Goal: Contribute content: Contribute content

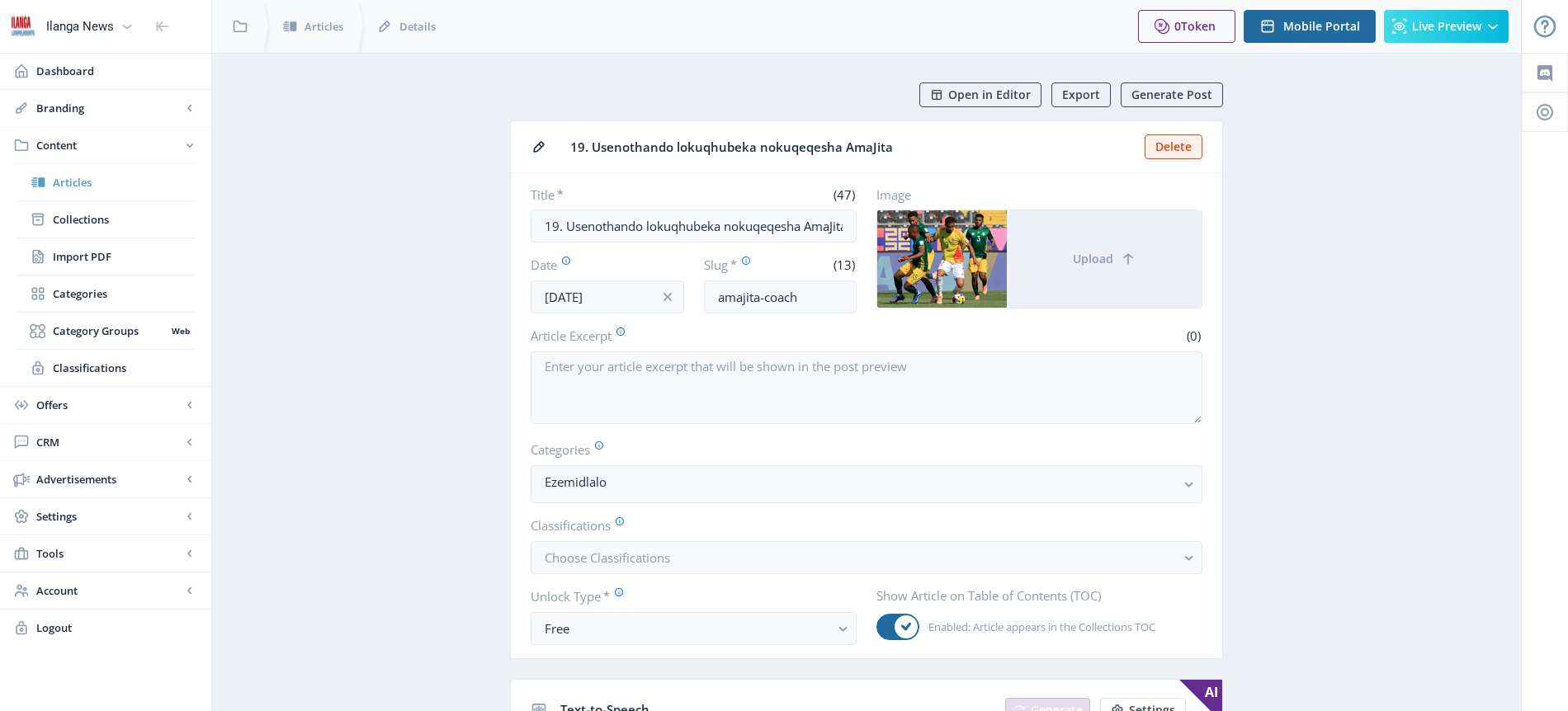
click at [88, 179] on span "Articles" at bounding box center [123, 182] width 142 height 16
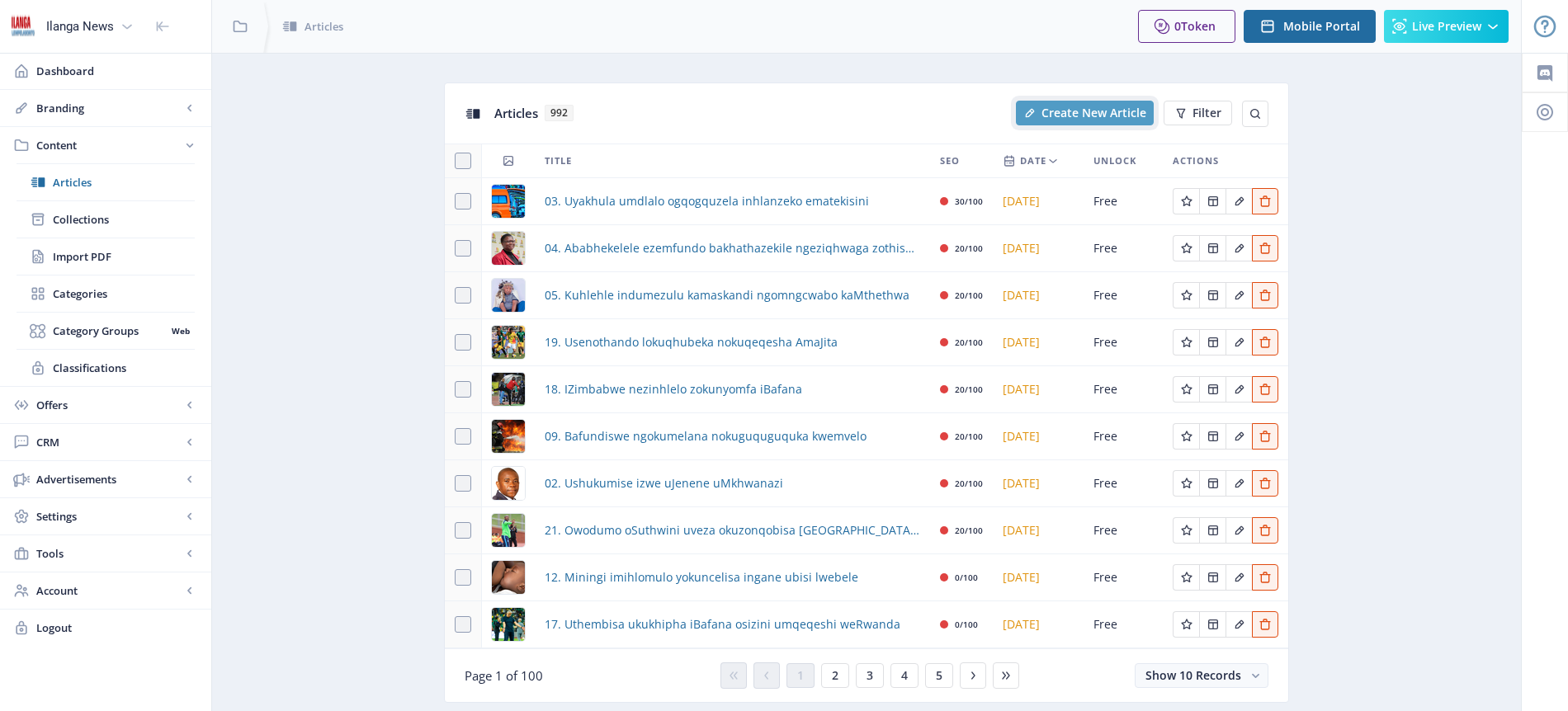
click at [1095, 118] on span "Create New Article" at bounding box center [1094, 112] width 105 height 13
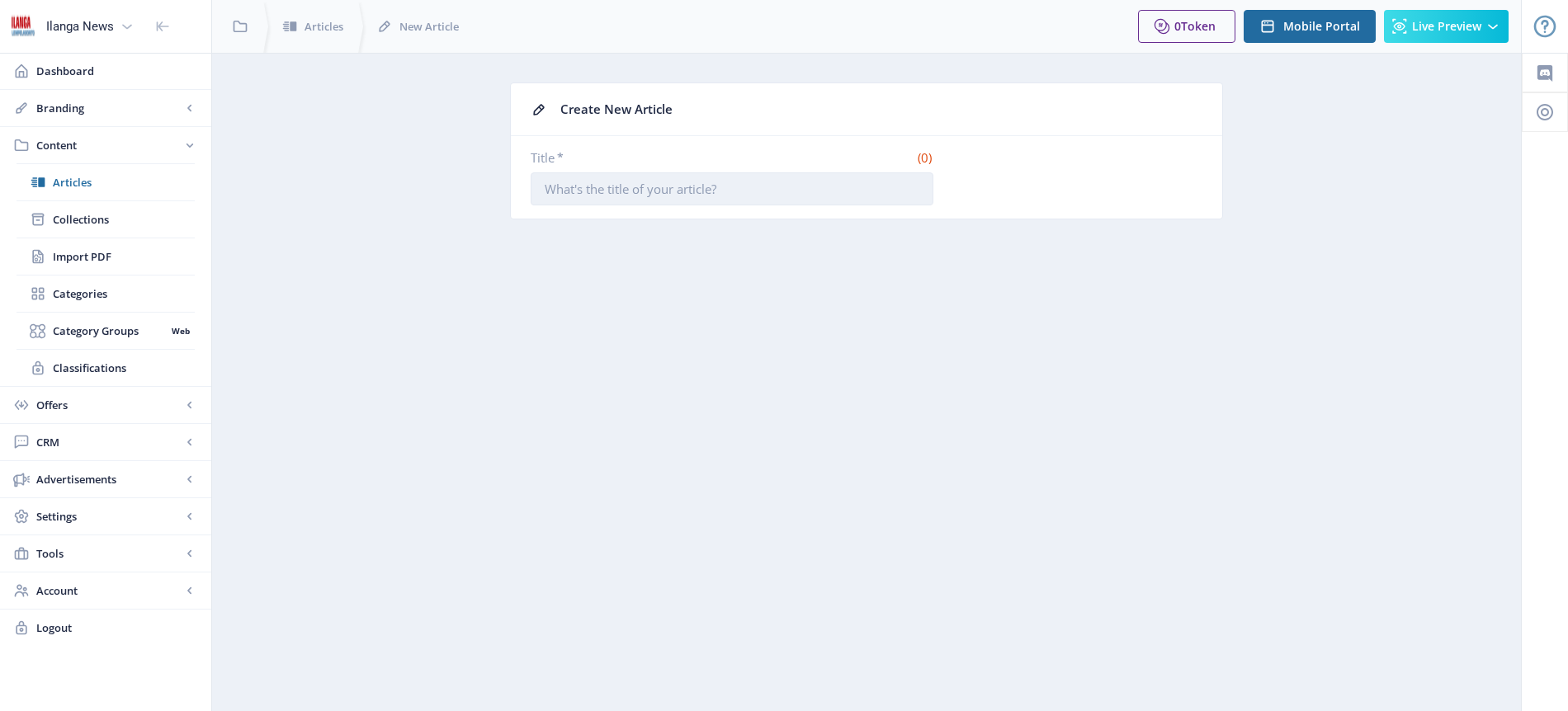
click at [659, 194] on input "Title *" at bounding box center [732, 189] width 403 height 33
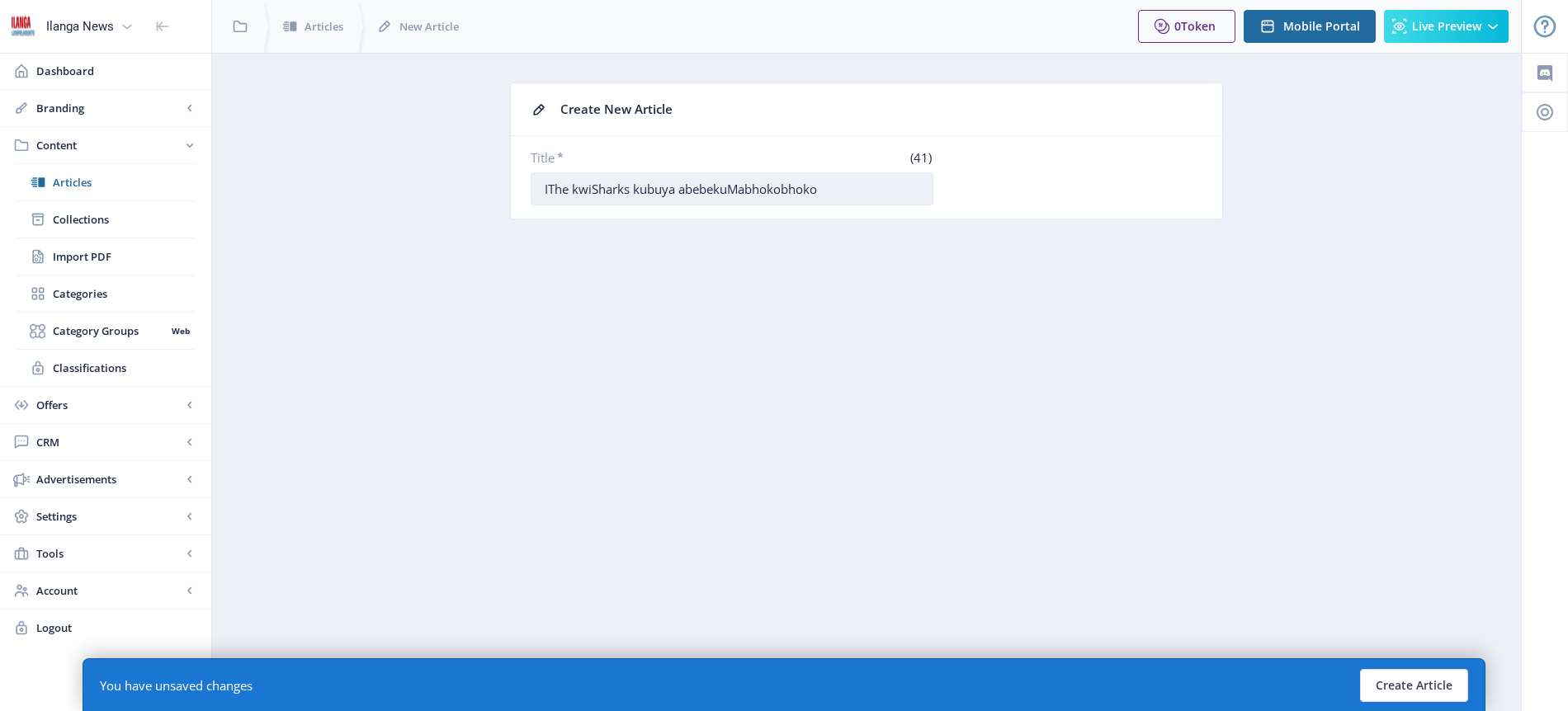
click at [713, 187] on input "IThe kwiSharks kubuya abebekuMabhokobhoko" at bounding box center [732, 189] width 403 height 33
click at [567, 186] on input "IThe kwiSharks kubuya abebeyingxenye yamaBhokobhoko" at bounding box center [732, 189] width 403 height 33
click at [555, 186] on input "[PERSON_NAME] kubuya abebeyingxenye yamaBhokobhoko" at bounding box center [732, 189] width 403 height 33
click at [544, 186] on input "Ithemba kwiSharks kubuya abebeyingxenye yamaBhokobhoko" at bounding box center [732, 189] width 403 height 33
type input "22. Ithemba kwiSharks kubuya abebeyingxenye yamaBhokobhoko"
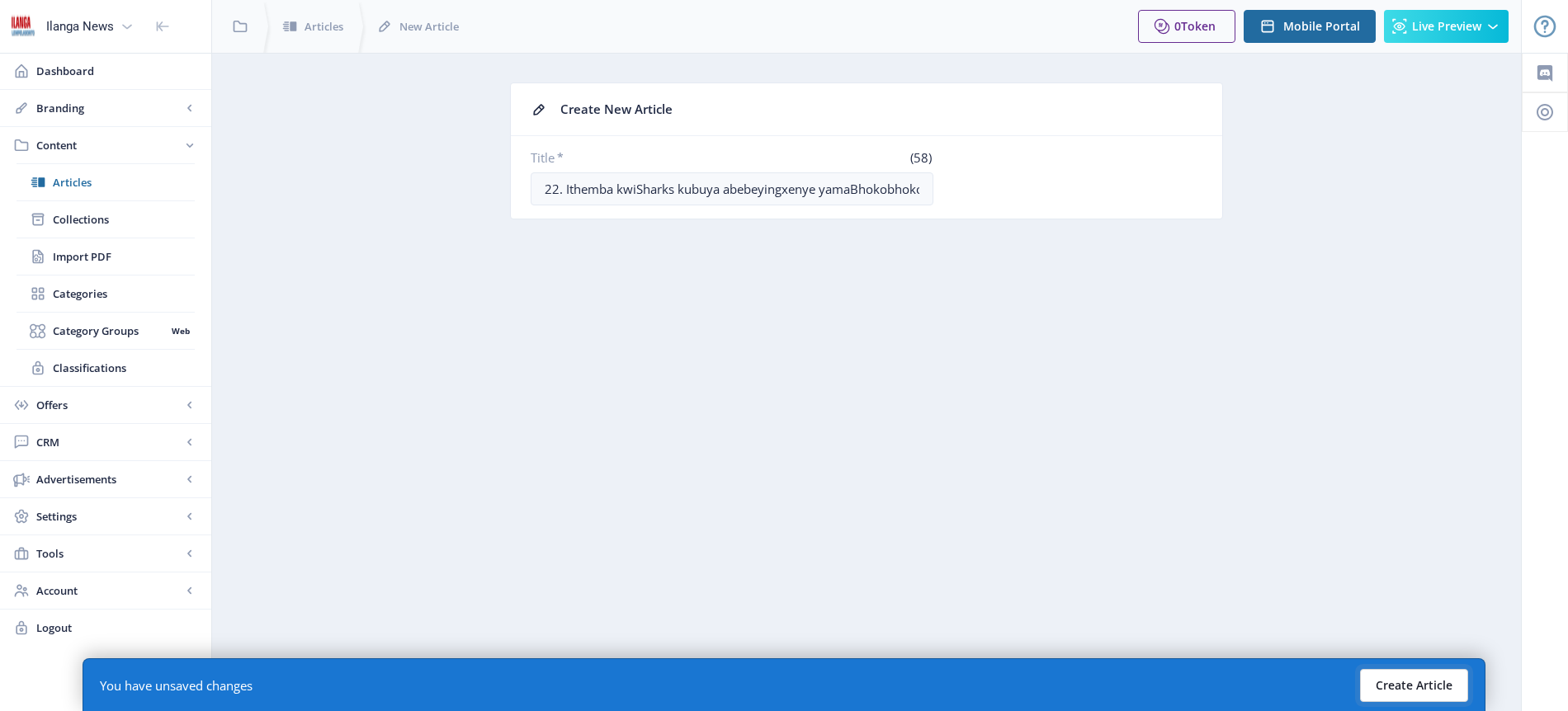
click at [1420, 689] on button "Create Article" at bounding box center [1414, 685] width 108 height 33
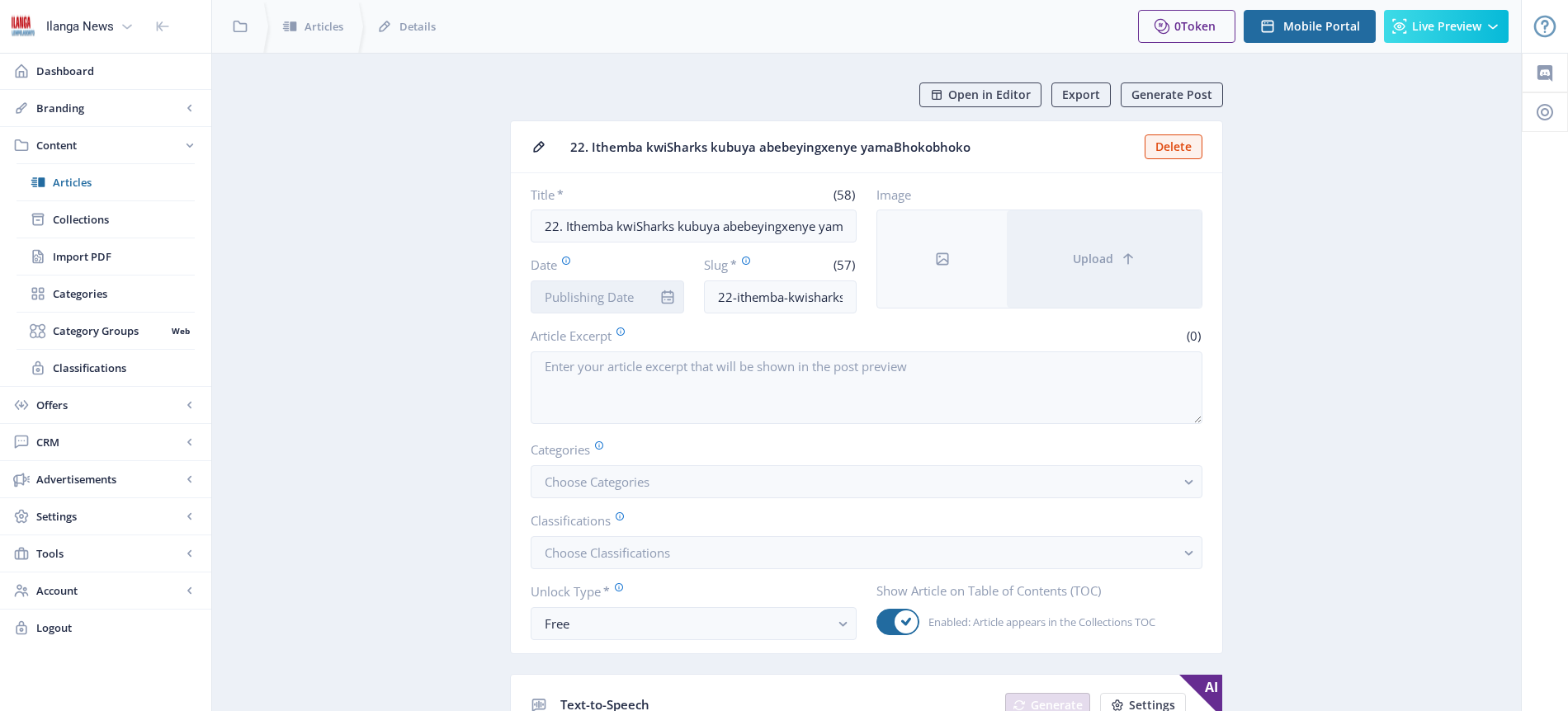
click at [617, 295] on input "Date" at bounding box center [607, 297] width 154 height 33
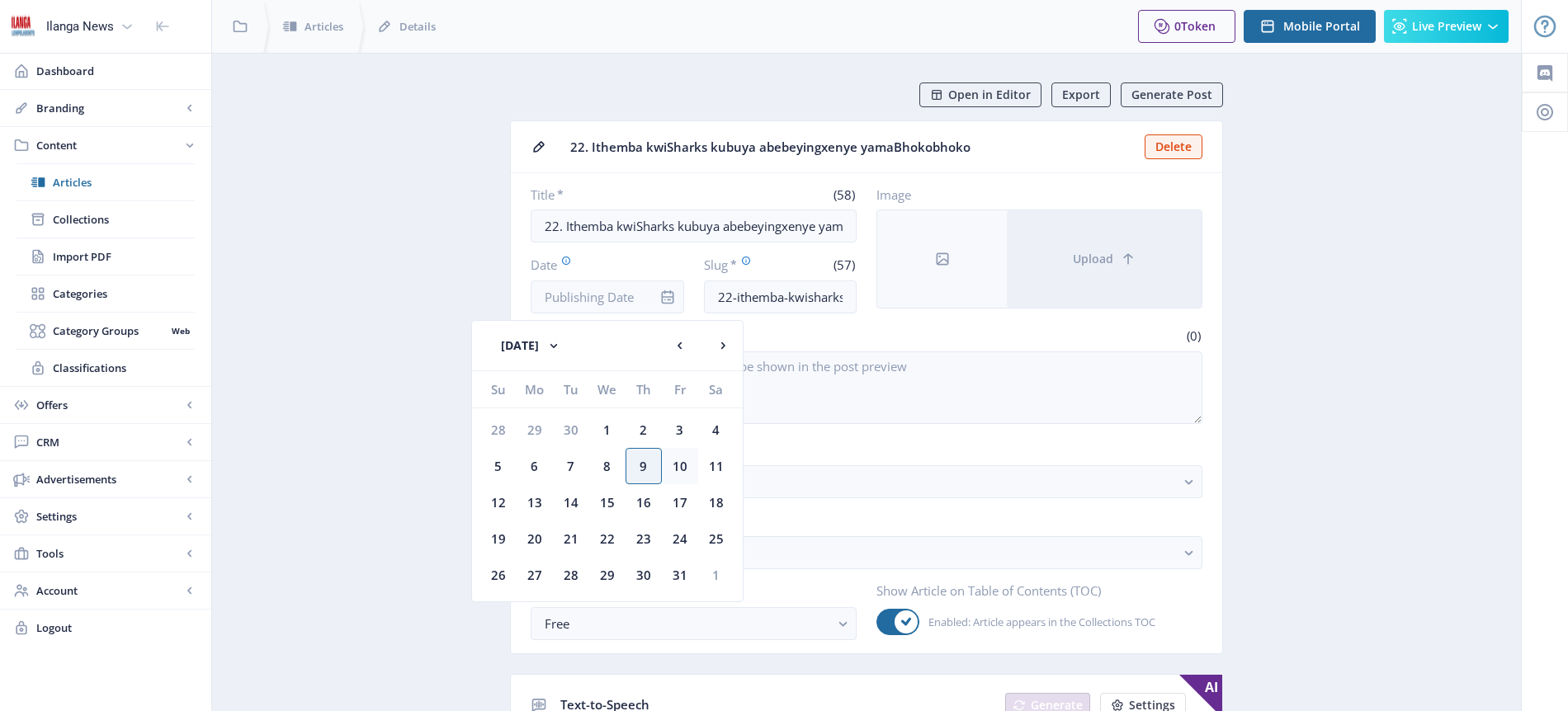
click at [685, 471] on div "10" at bounding box center [680, 466] width 36 height 36
type input "[DATE]"
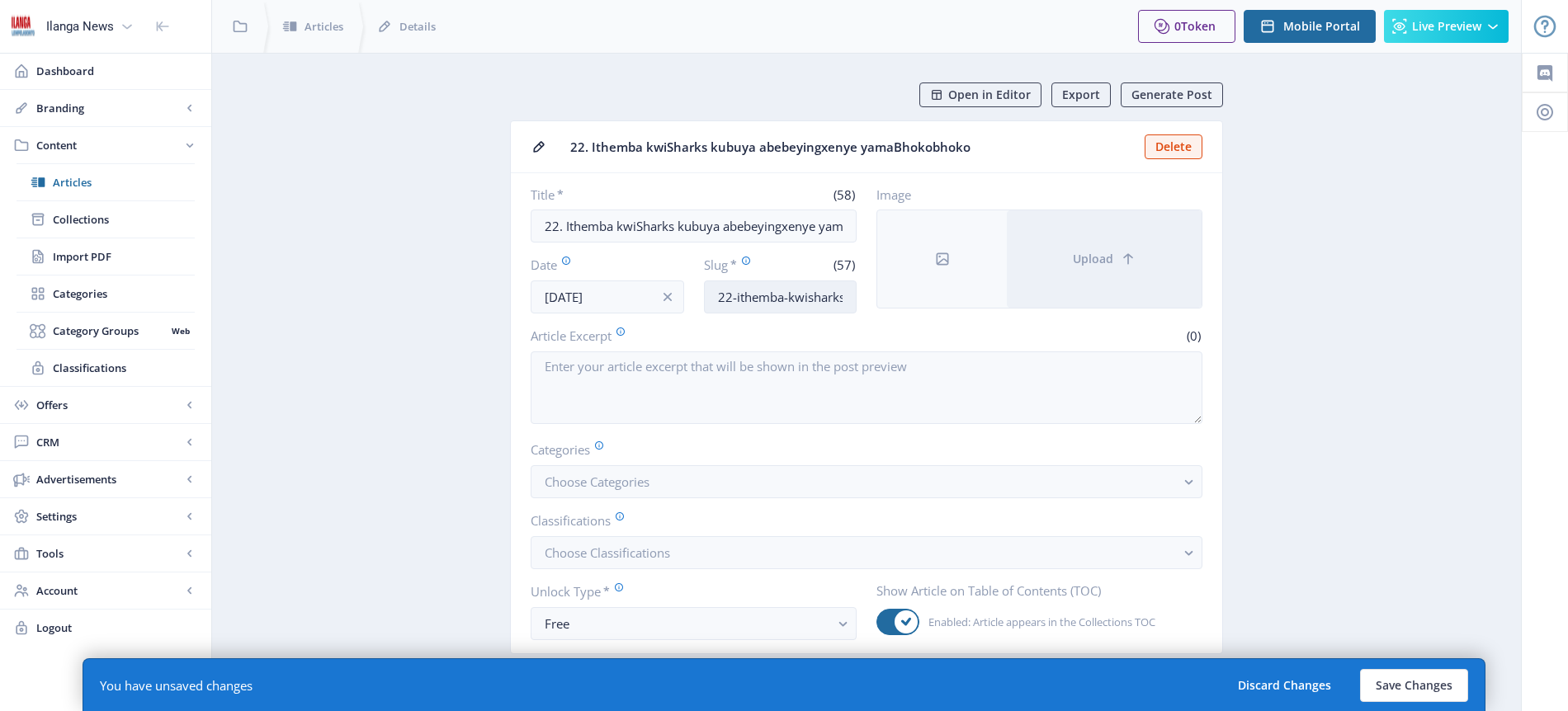
click at [782, 301] on input "22-ithemba-kwisharks-kubuya-[GEOGRAPHIC_DATA]-yamabhokobhoko" at bounding box center [781, 297] width 154 height 33
type input "Sharks-hope"
click at [605, 479] on span "Choose Categories" at bounding box center [597, 481] width 105 height 16
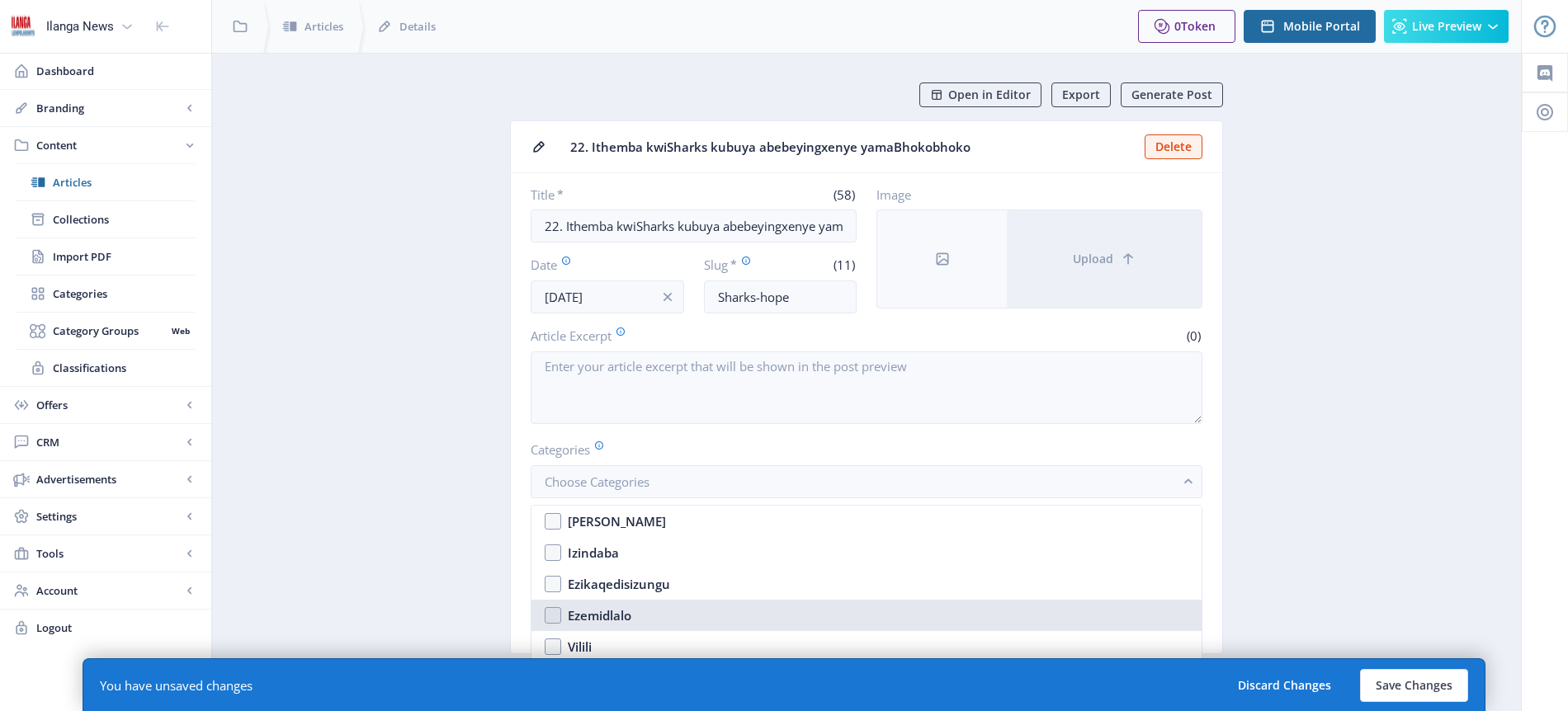
click at [611, 621] on div "Ezemidlalo" at bounding box center [600, 615] width 64 height 20
checkbox input "true"
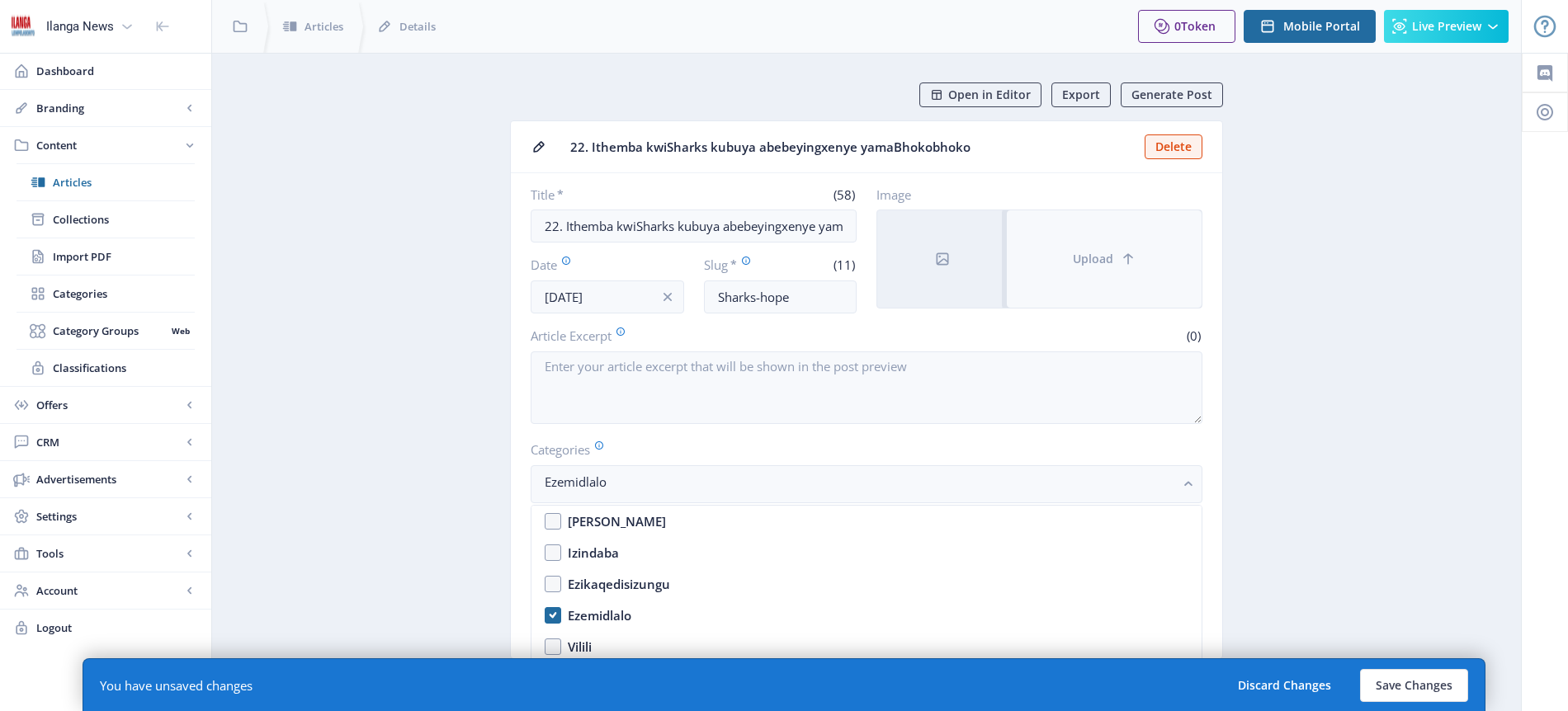
click at [1096, 262] on span "Upload" at bounding box center [1093, 258] width 40 height 13
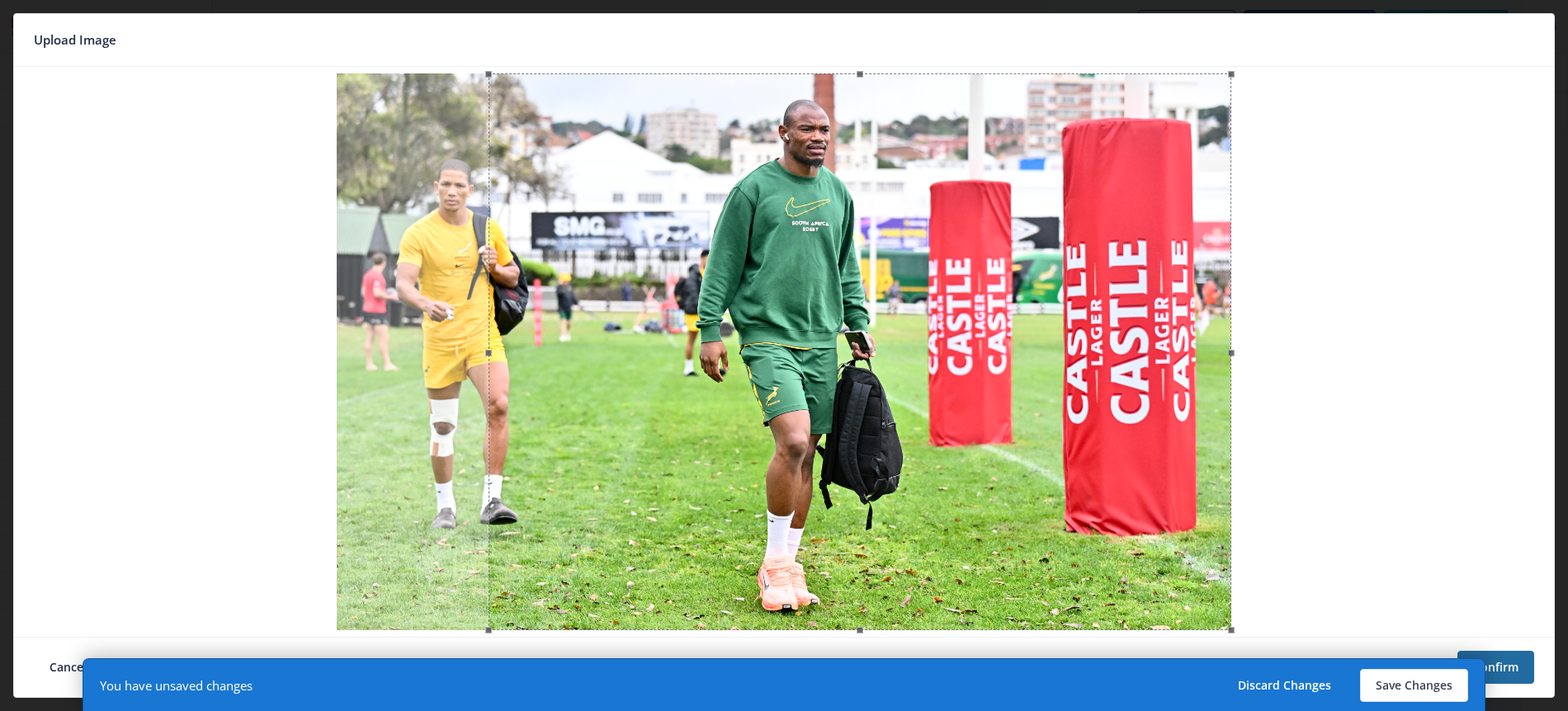
drag, startPoint x: 937, startPoint y: 314, endPoint x: 1061, endPoint y: 305, distance: 124.3
click at [1061, 305] on div at bounding box center [860, 352] width 743 height 557
click at [998, 317] on div at bounding box center [860, 352] width 743 height 557
click at [497, 349] on span at bounding box center [488, 351] width 18 height 538
click at [1427, 684] on button "Save Changes" at bounding box center [1414, 685] width 108 height 33
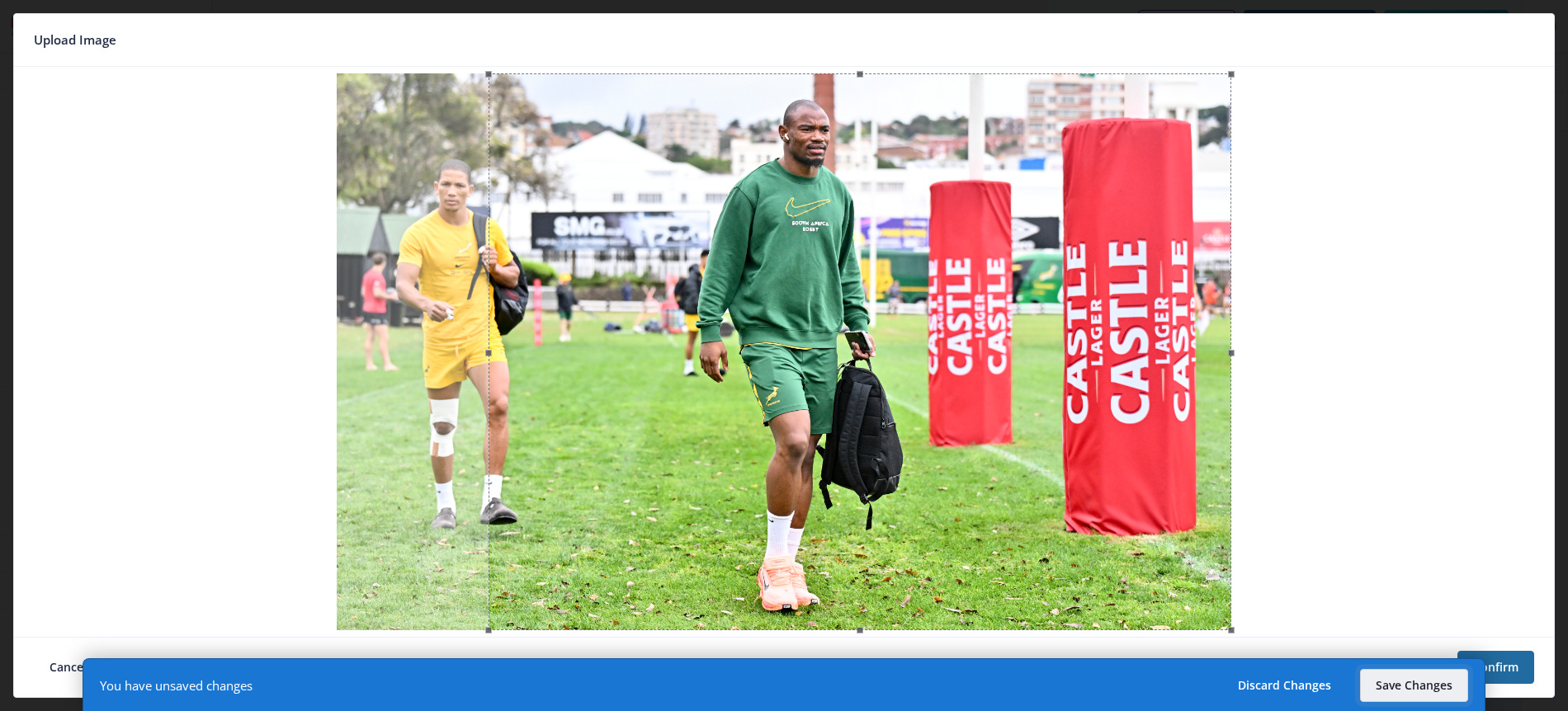
click at [1427, 684] on button "Save Changes" at bounding box center [1414, 685] width 108 height 33
click at [1427, 684] on button "Save Changes" at bounding box center [1414, 685] width 108 height 33
click at [1421, 685] on button "Save Changes" at bounding box center [1414, 685] width 108 height 33
click at [1420, 689] on button "Save Changes" at bounding box center [1414, 685] width 108 height 33
click at [1411, 684] on button "Save Changes" at bounding box center [1414, 685] width 108 height 33
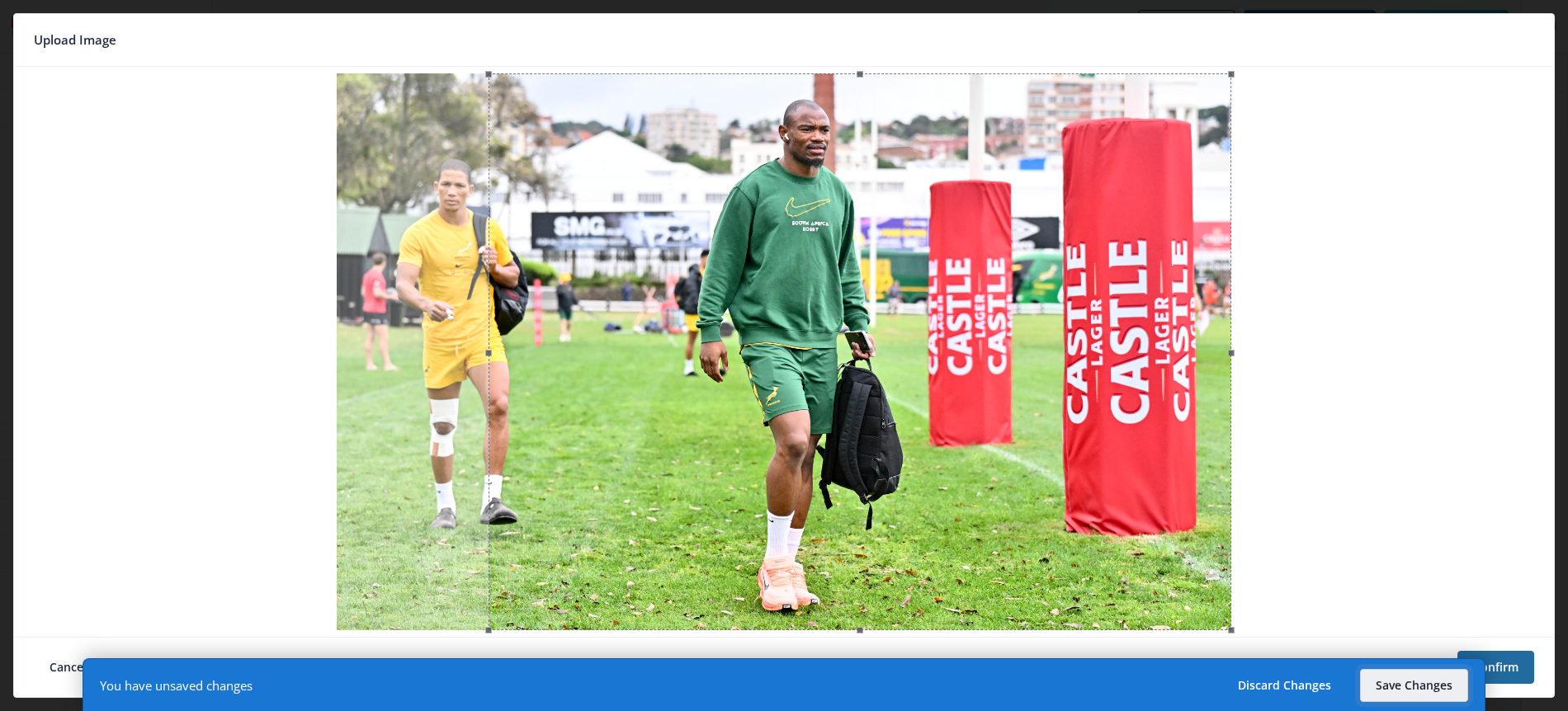
click at [1018, 382] on div at bounding box center [860, 352] width 743 height 557
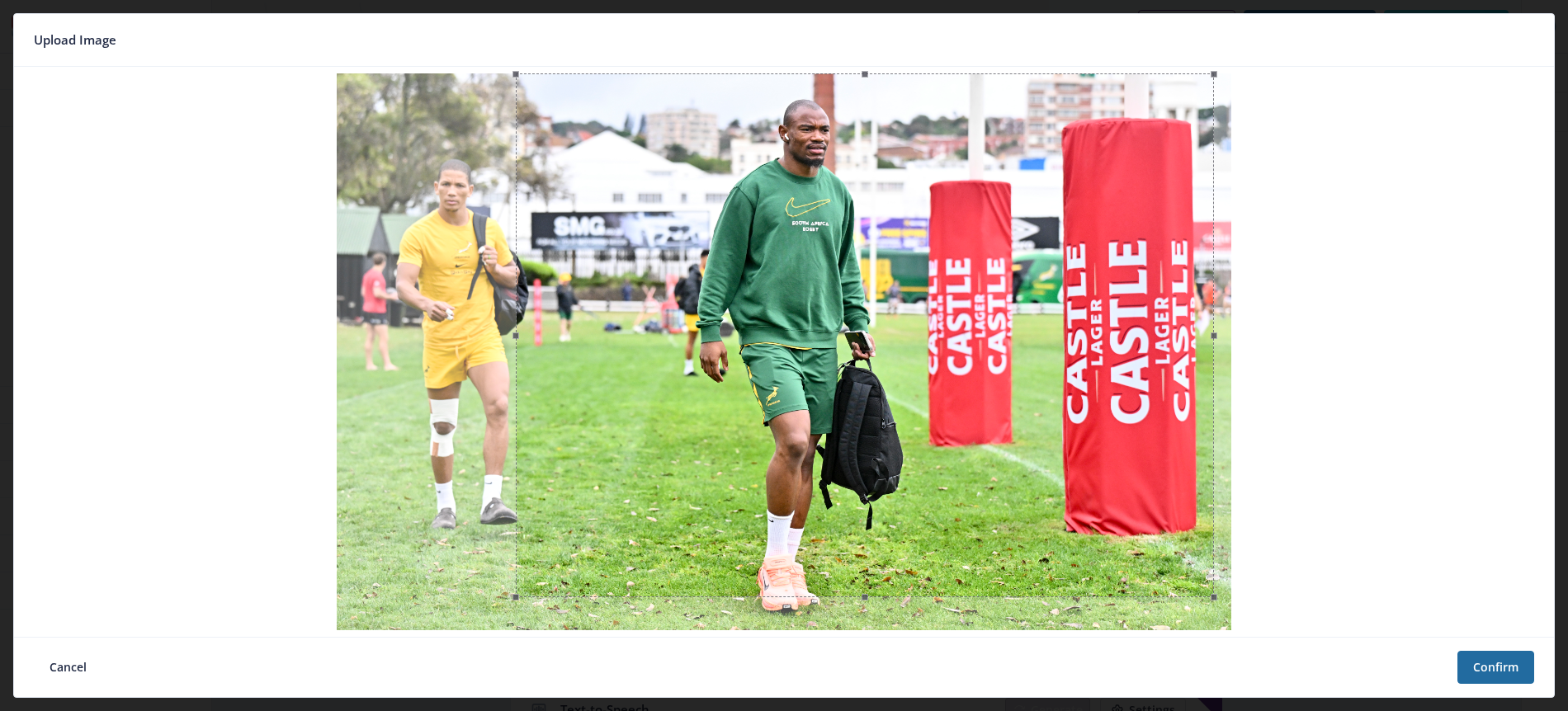
type input "sharks-hope"
click at [1503, 672] on button "Confirm" at bounding box center [1496, 667] width 76 height 33
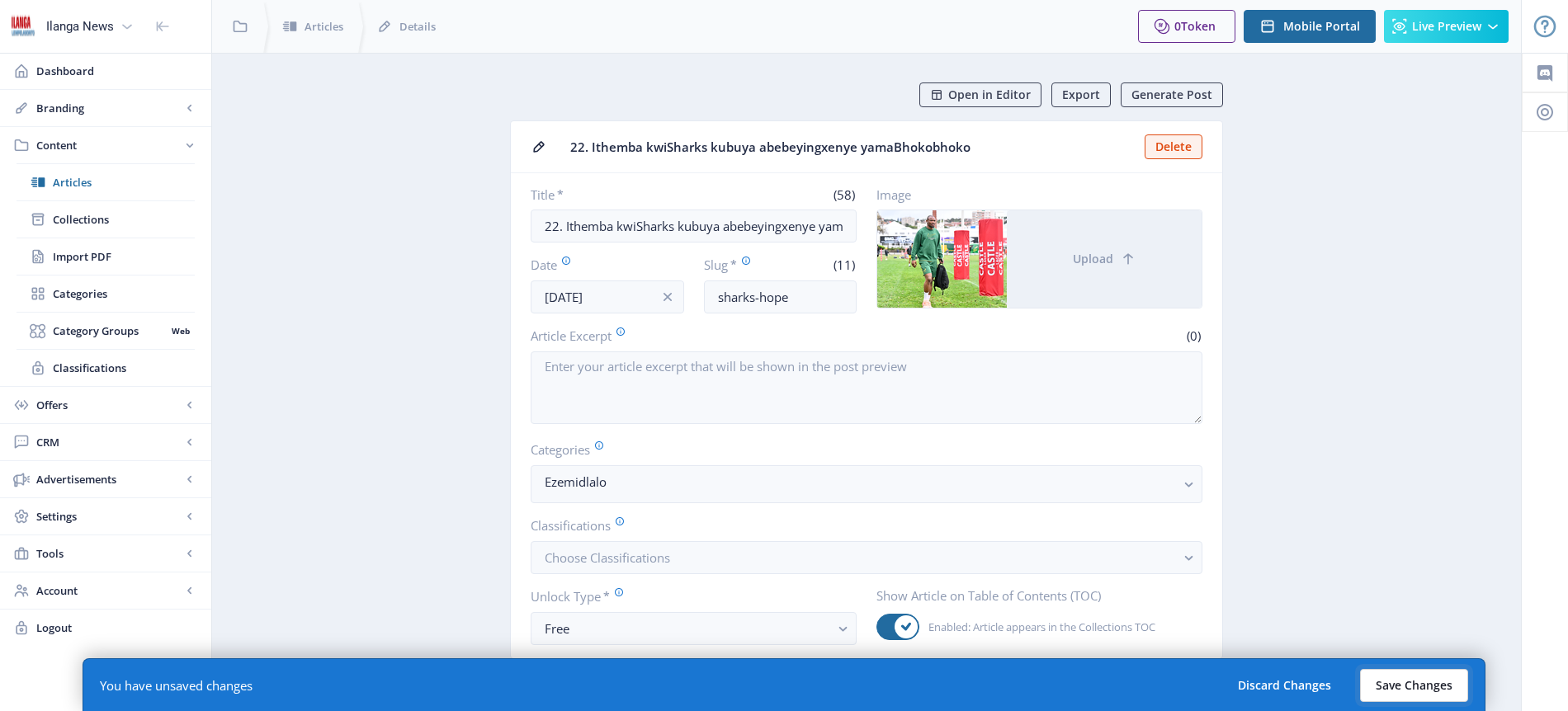
click at [1425, 689] on button "Save Changes" at bounding box center [1414, 685] width 108 height 33
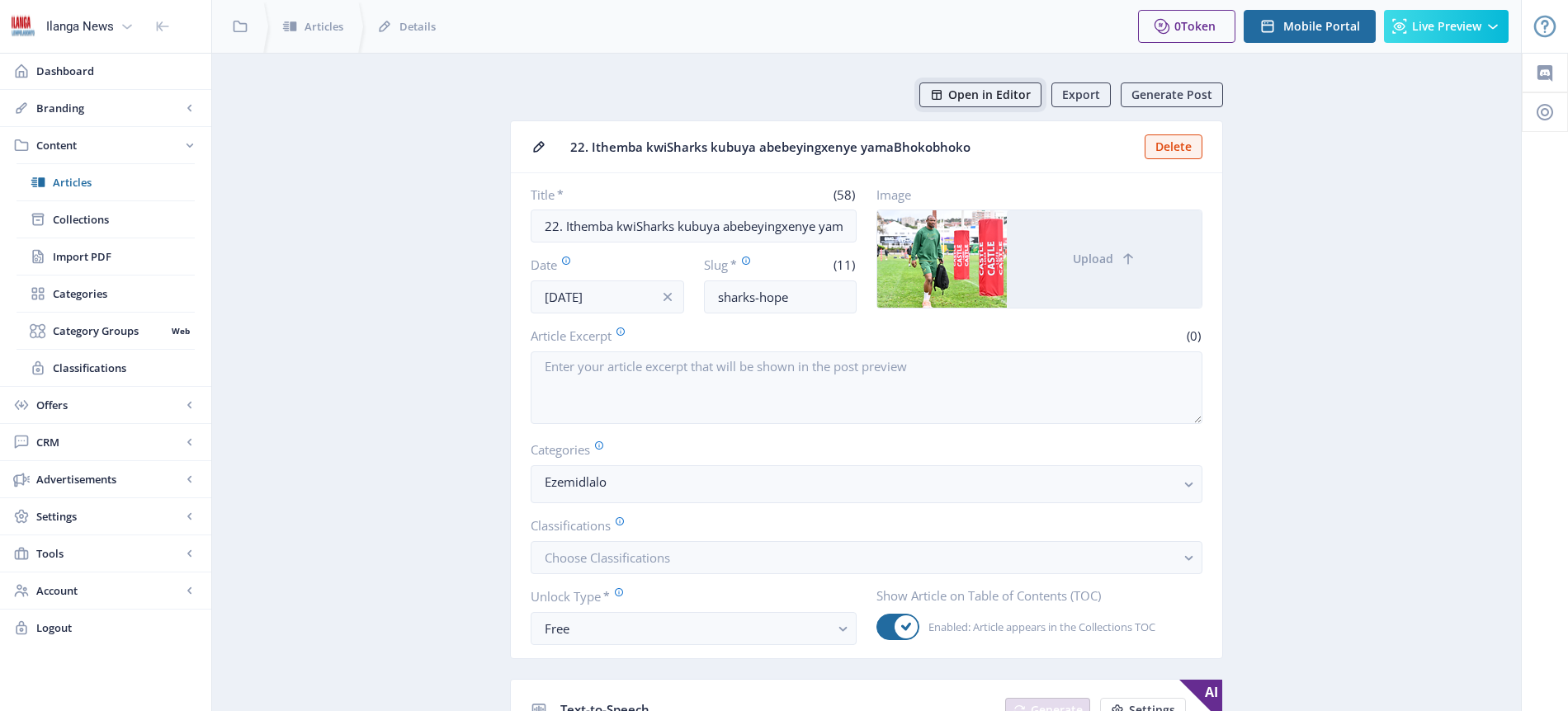
click at [1017, 96] on span "Open in Editor" at bounding box center [990, 94] width 82 height 13
click at [95, 178] on span "Articles" at bounding box center [123, 182] width 142 height 16
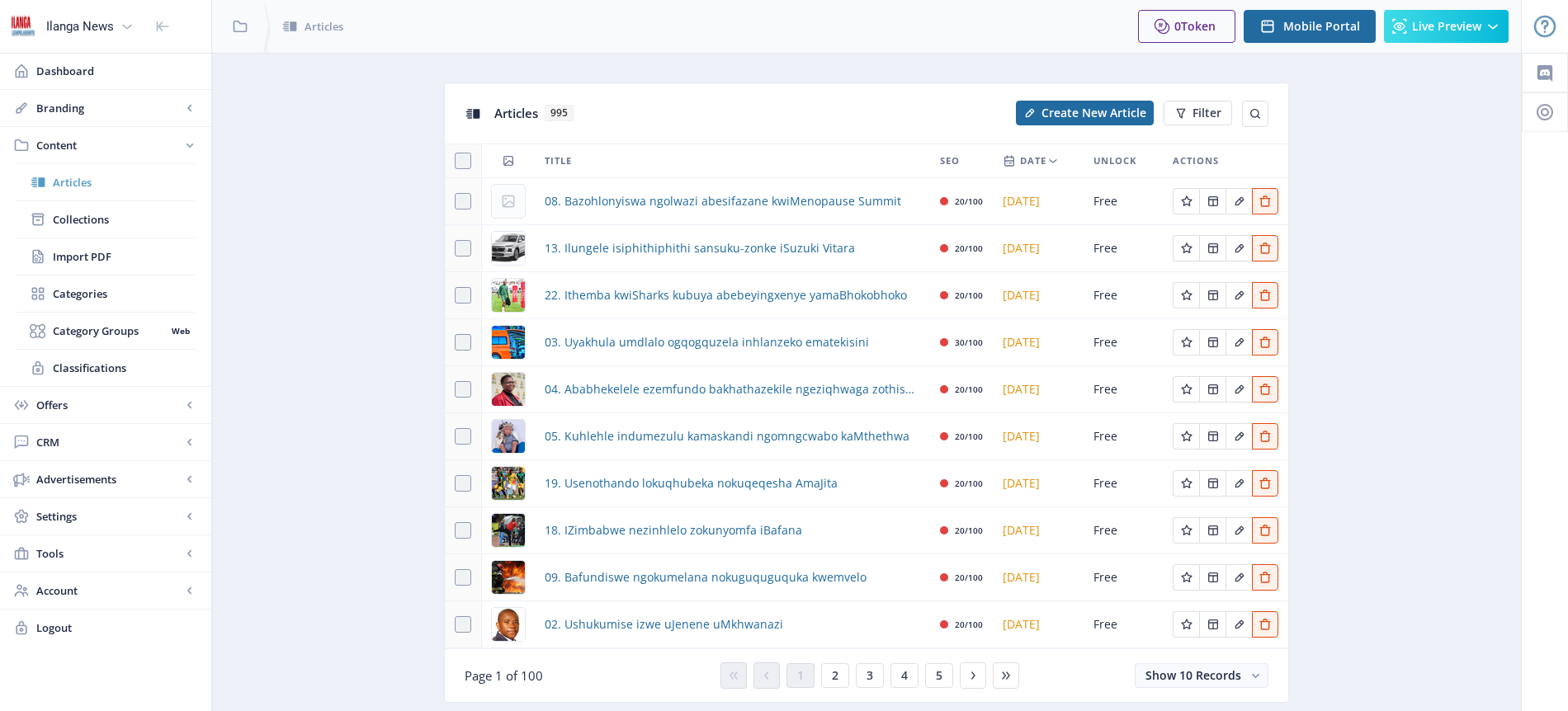
click at [62, 174] on span "Articles" at bounding box center [123, 182] width 142 height 16
click at [1083, 108] on span "Create New Article" at bounding box center [1094, 112] width 105 height 13
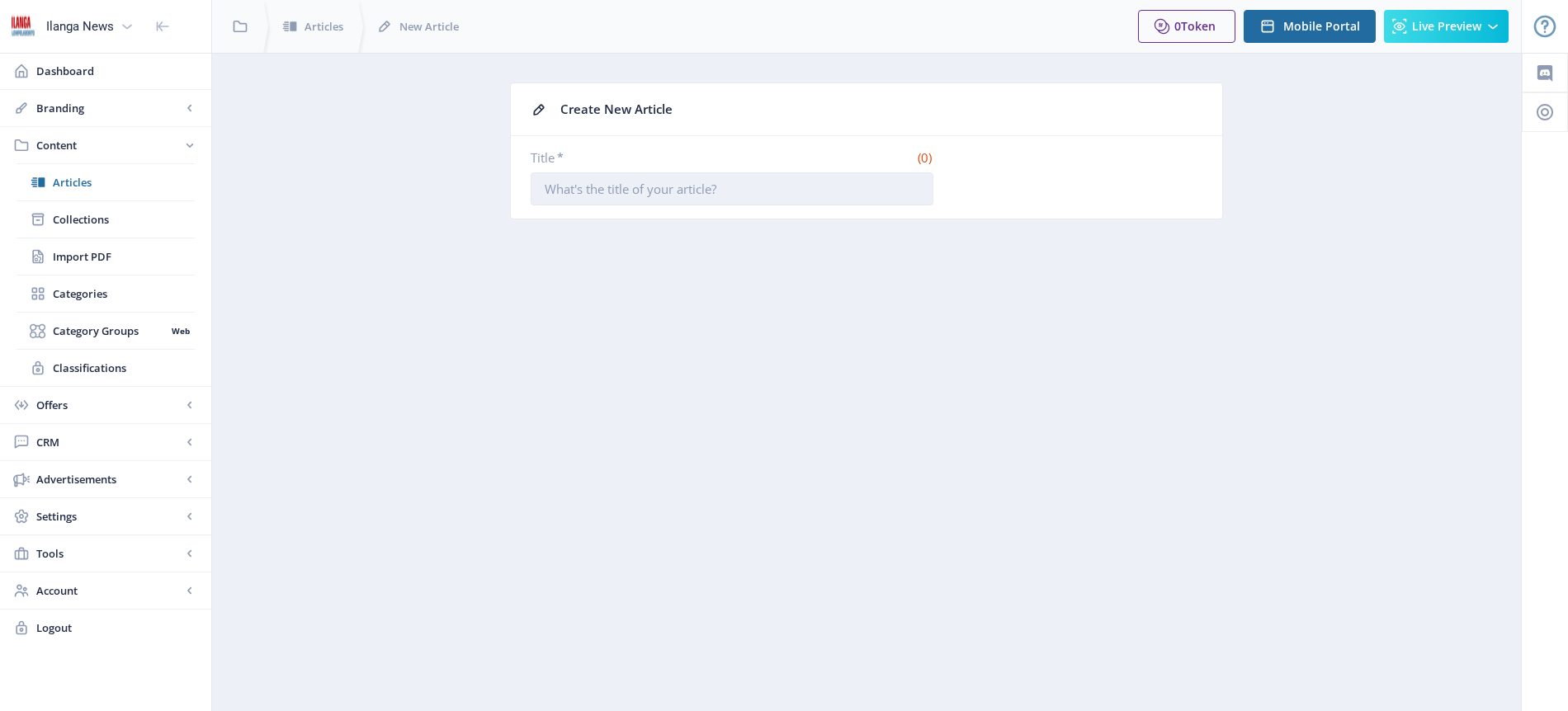
click at [644, 192] on input "Title *" at bounding box center [732, 189] width 403 height 33
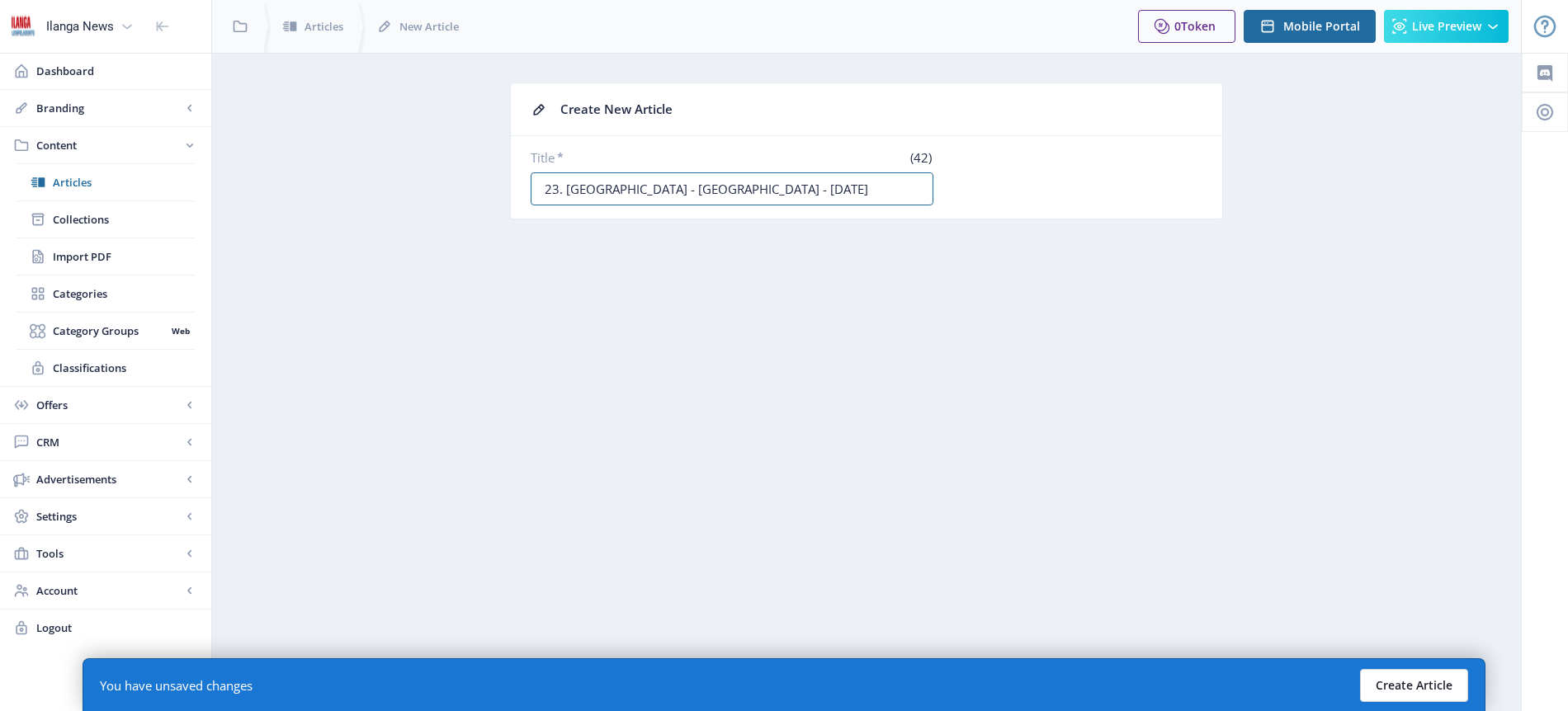
type input "23. [GEOGRAPHIC_DATA] - [GEOGRAPHIC_DATA] - [DATE]"
click at [1429, 685] on button "Create Article" at bounding box center [1414, 685] width 108 height 33
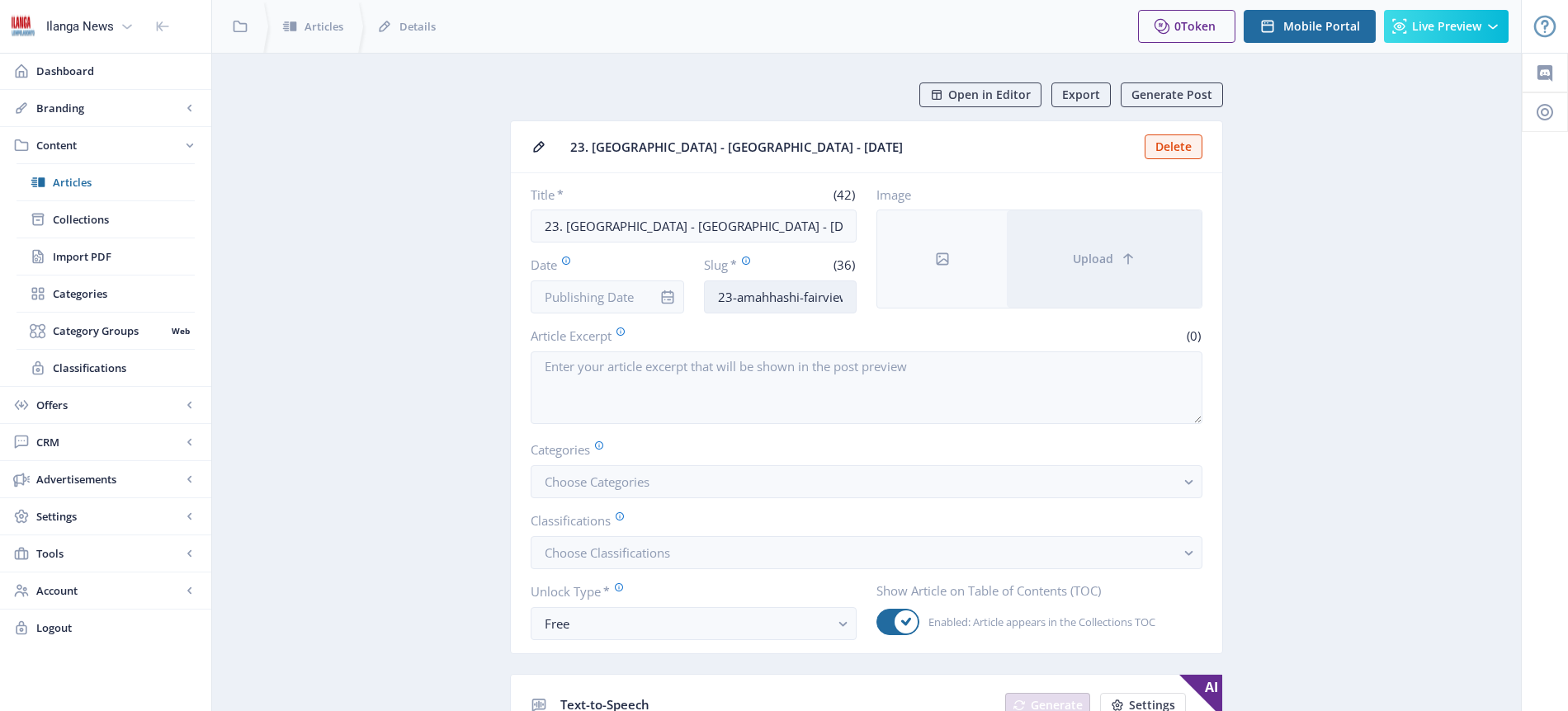
click at [787, 298] on input "23-amahhashi-fairview-10-october-202" at bounding box center [781, 297] width 154 height 33
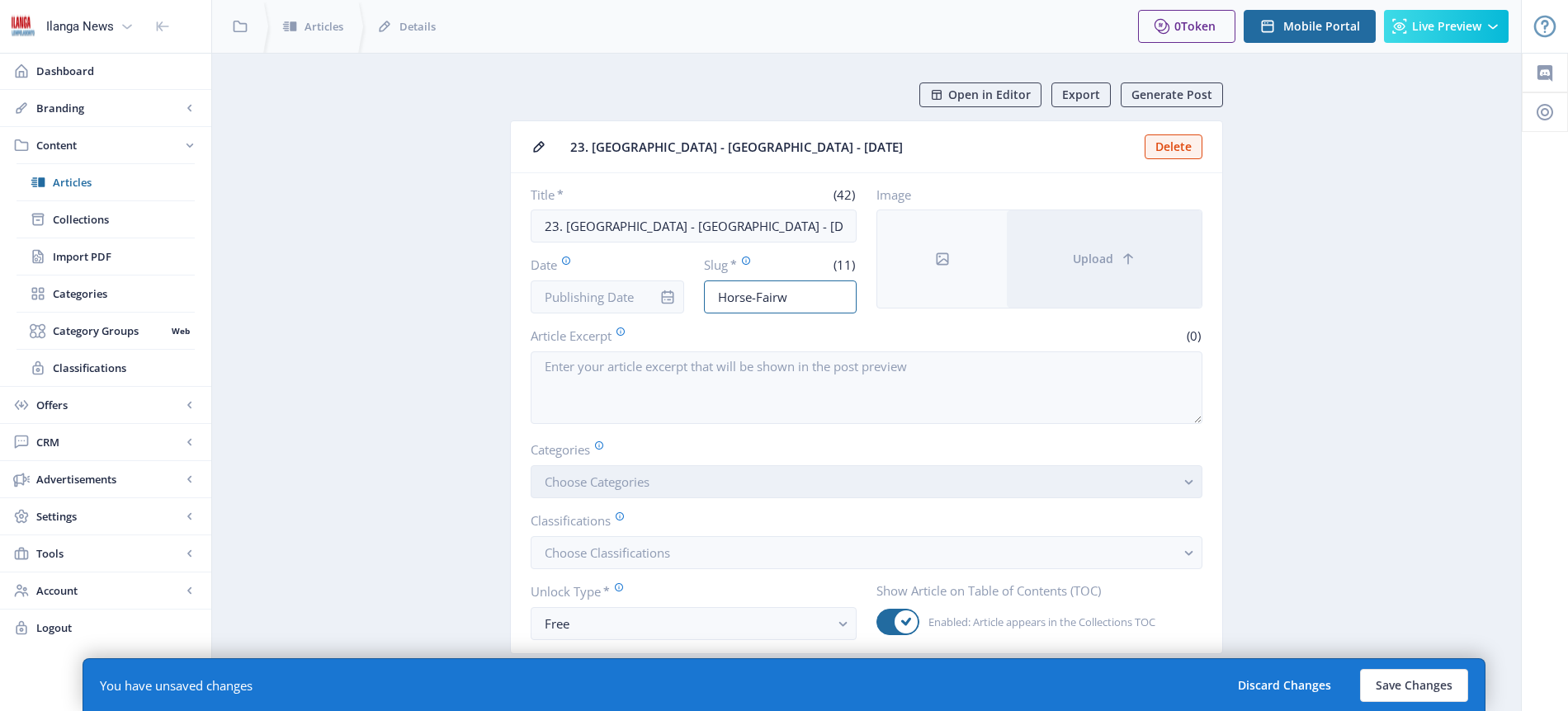
type input "Horse-Fairw"
click at [618, 477] on span "Choose Categories" at bounding box center [597, 481] width 105 height 16
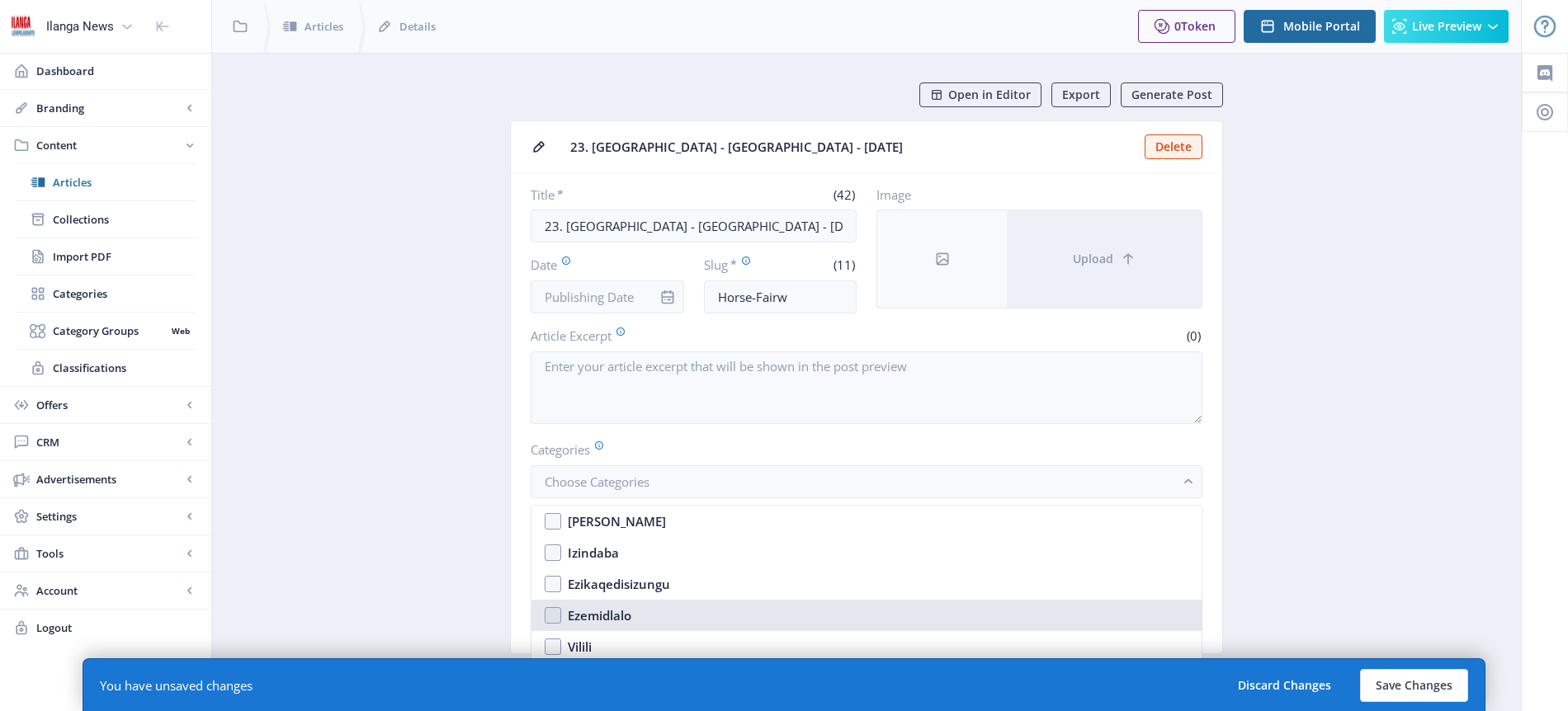
click at [613, 617] on div "Ezemidlalo" at bounding box center [600, 615] width 64 height 20
checkbox input "true"
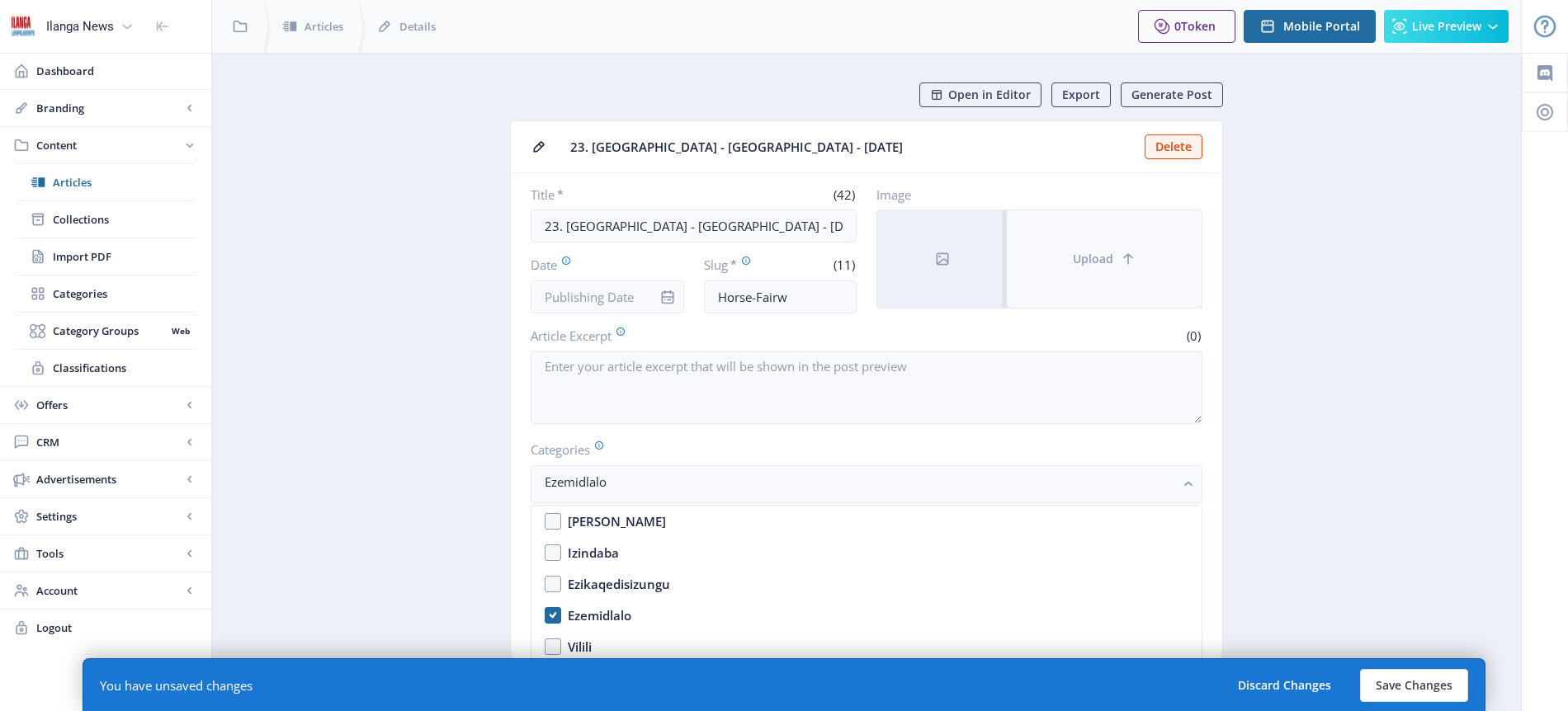
click at [1098, 266] on button "Upload" at bounding box center [1104, 258] width 195 height 97
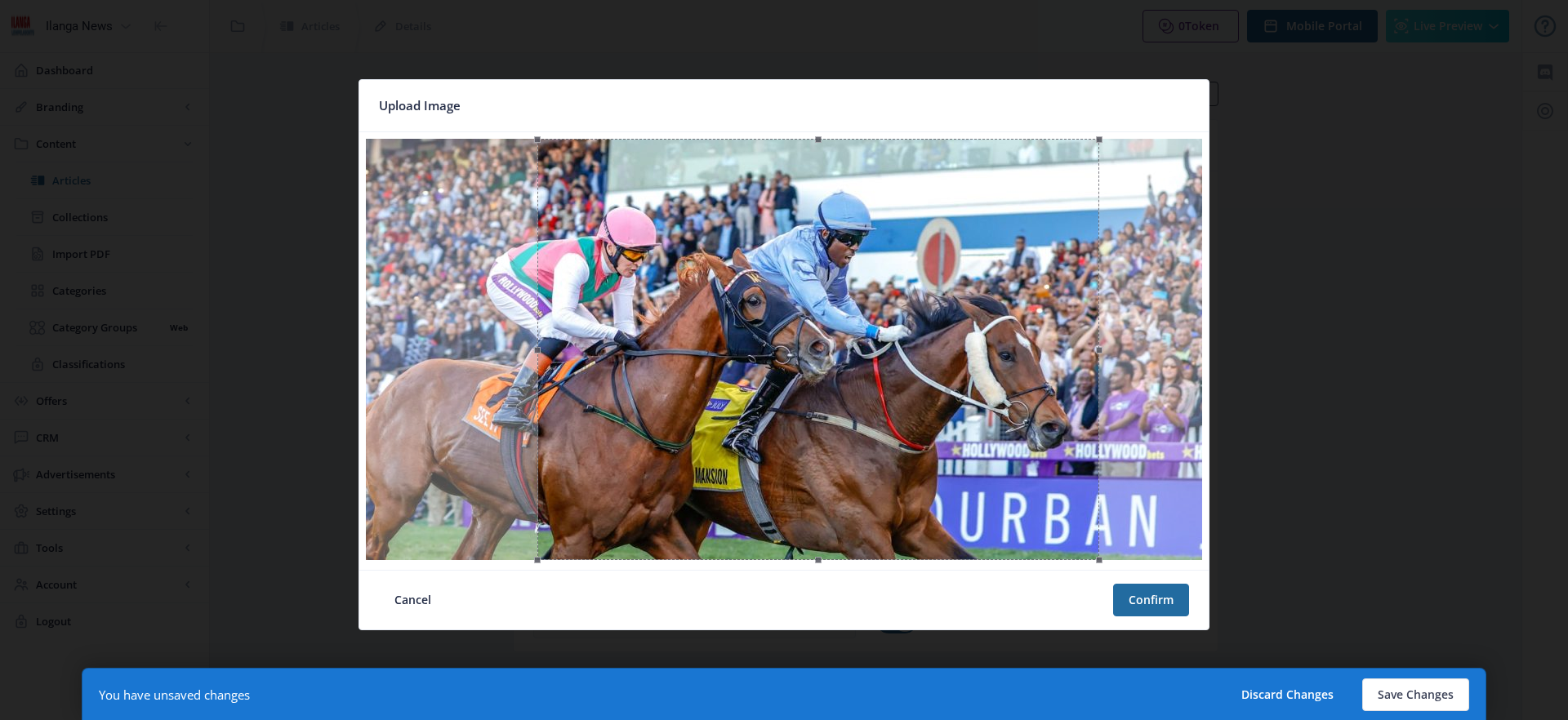
drag, startPoint x: 904, startPoint y: 360, endPoint x: 939, endPoint y: 361, distance: 35.0
click at [939, 361] on div at bounding box center [818, 349] width 562 height 422
click at [1154, 606] on button "Confirm" at bounding box center [1151, 600] width 76 height 32
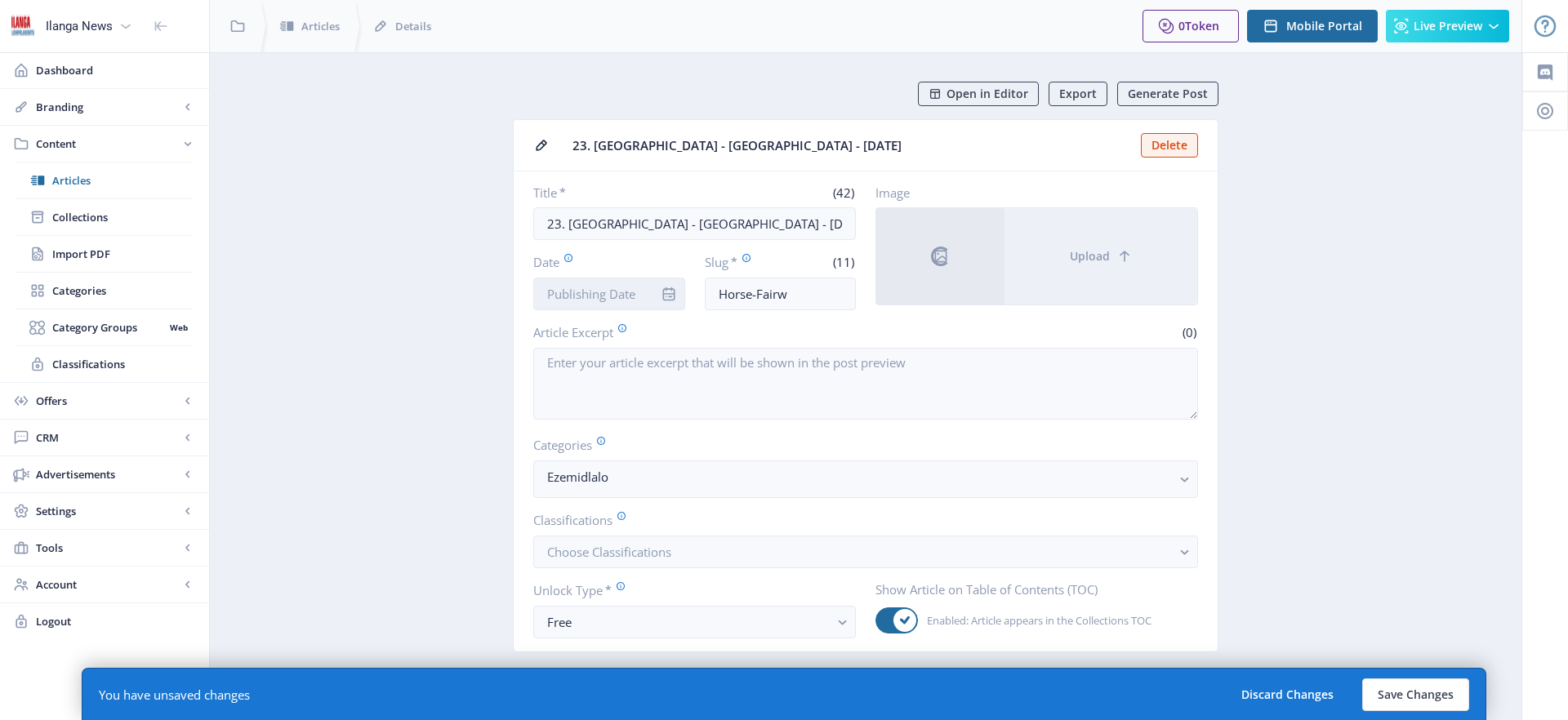
click at [590, 298] on input "Date" at bounding box center [609, 294] width 152 height 32
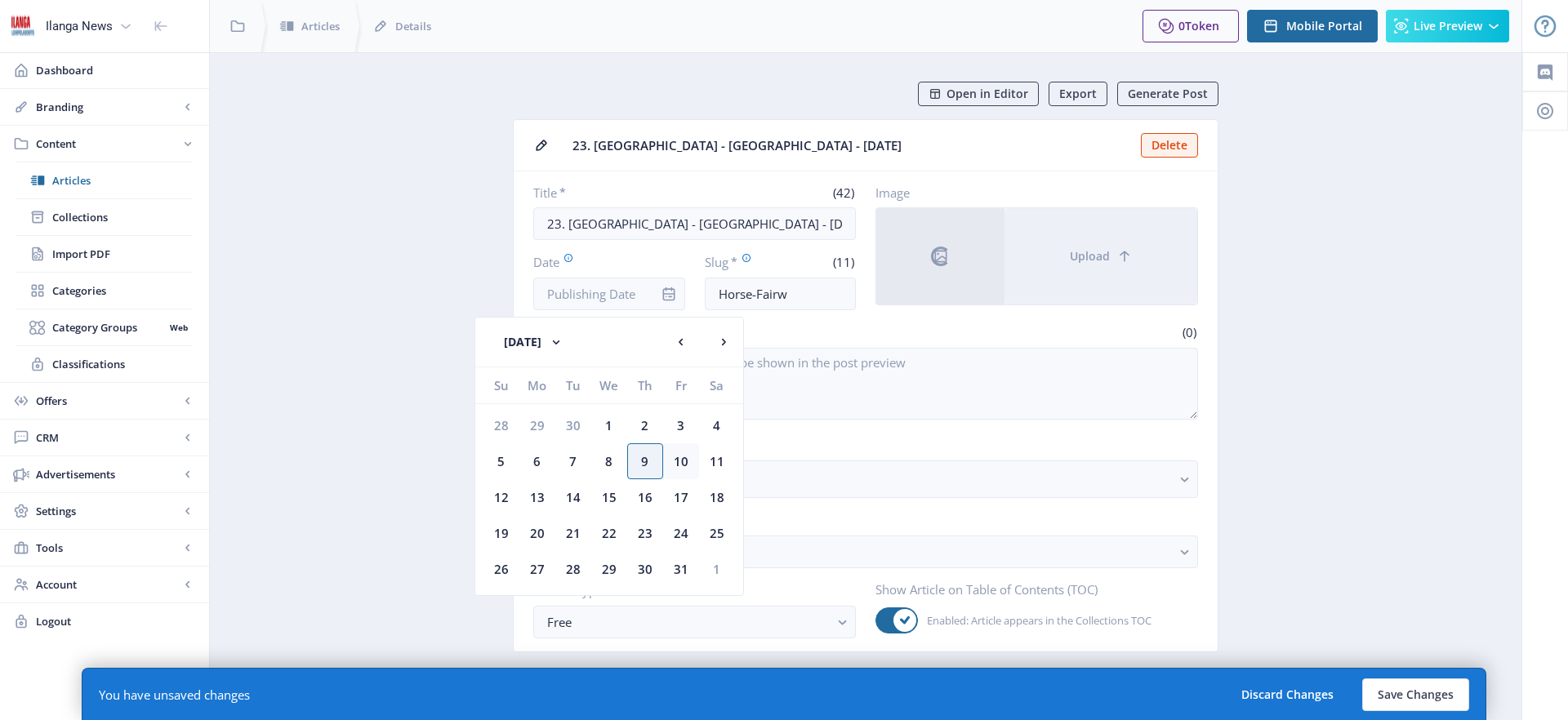
click at [682, 462] on div "10" at bounding box center [681, 462] width 36 height 36
type input "[DATE]"
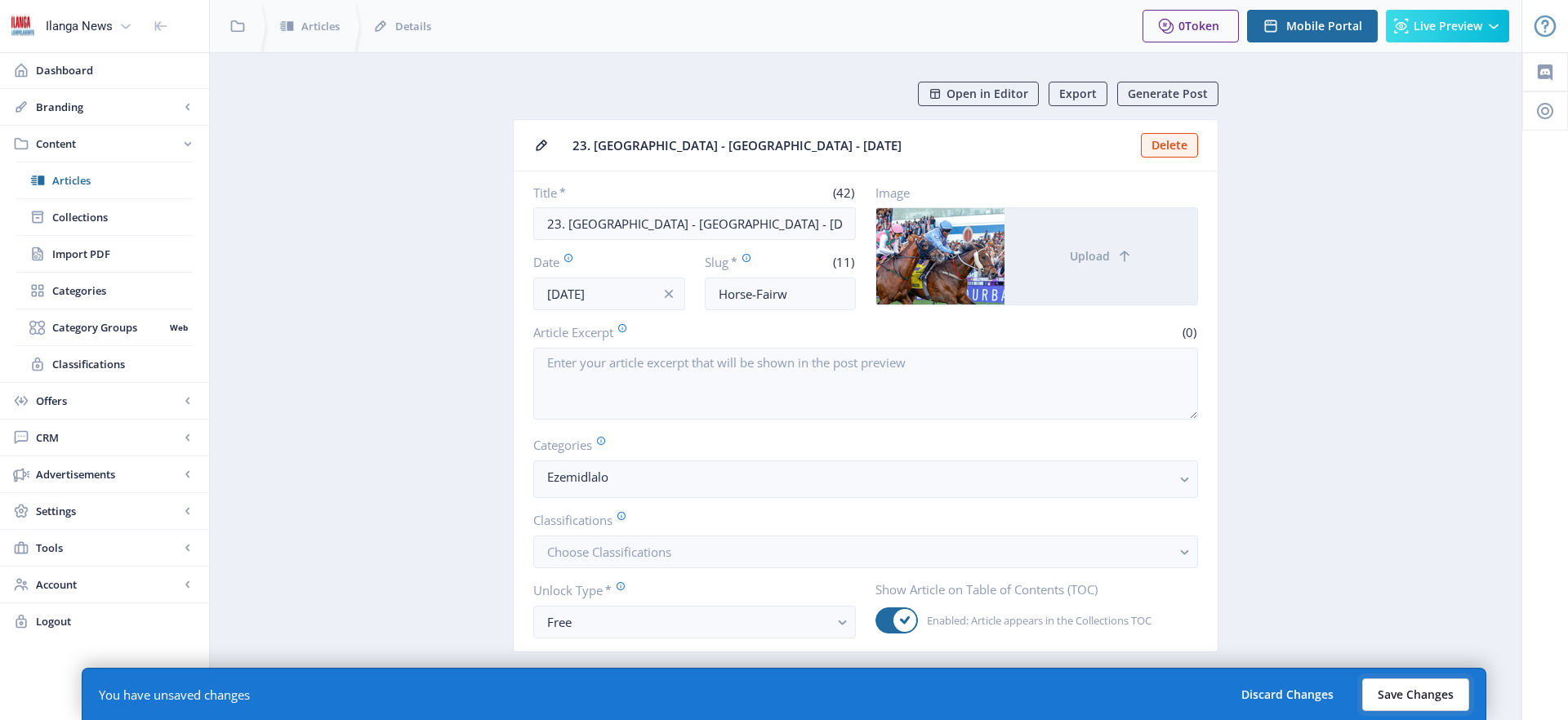
click at [1441, 697] on button "Save Changes" at bounding box center [1416, 694] width 107 height 32
type input "horse-fairw"
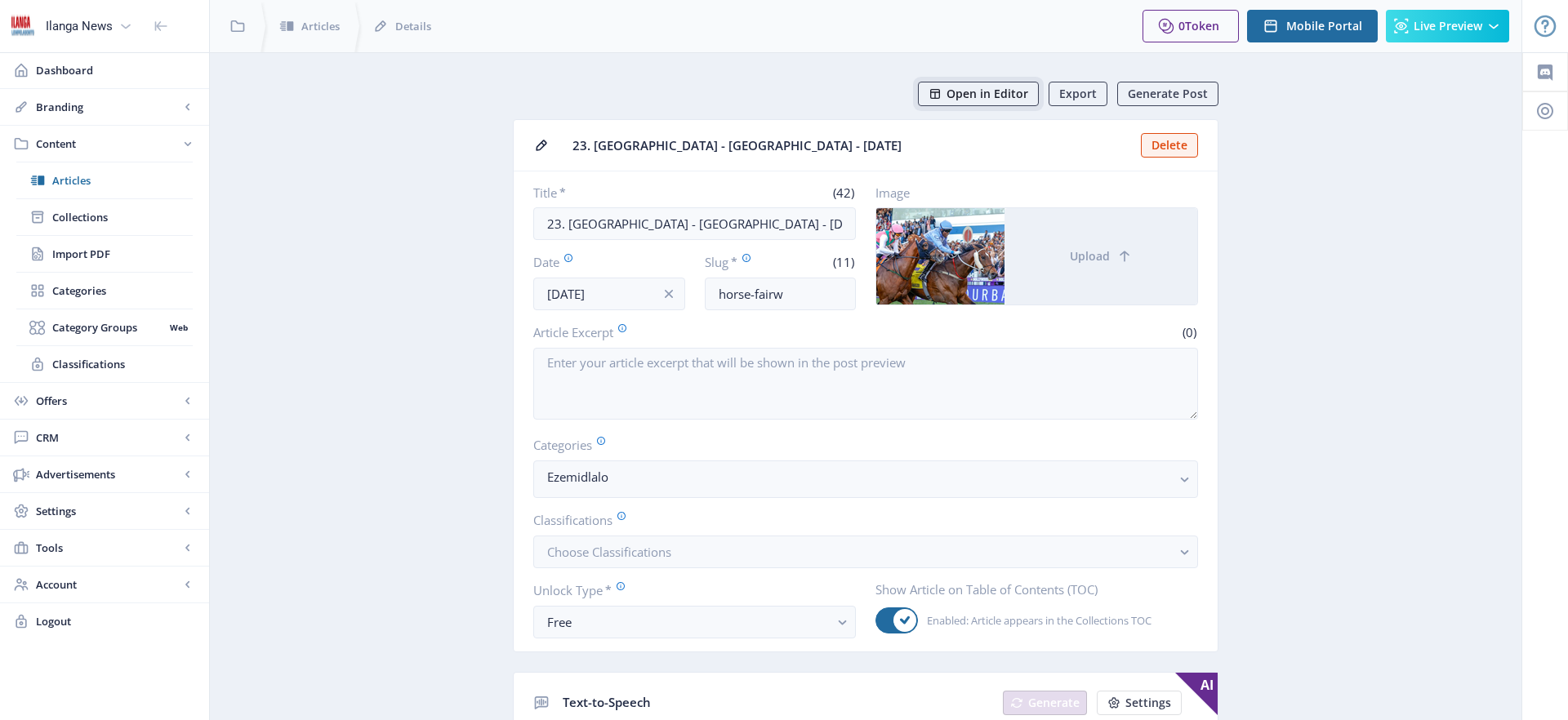
click at [1014, 97] on span "Open in Editor" at bounding box center [988, 94] width 82 height 13
click at [105, 175] on span "Articles" at bounding box center [122, 180] width 140 height 16
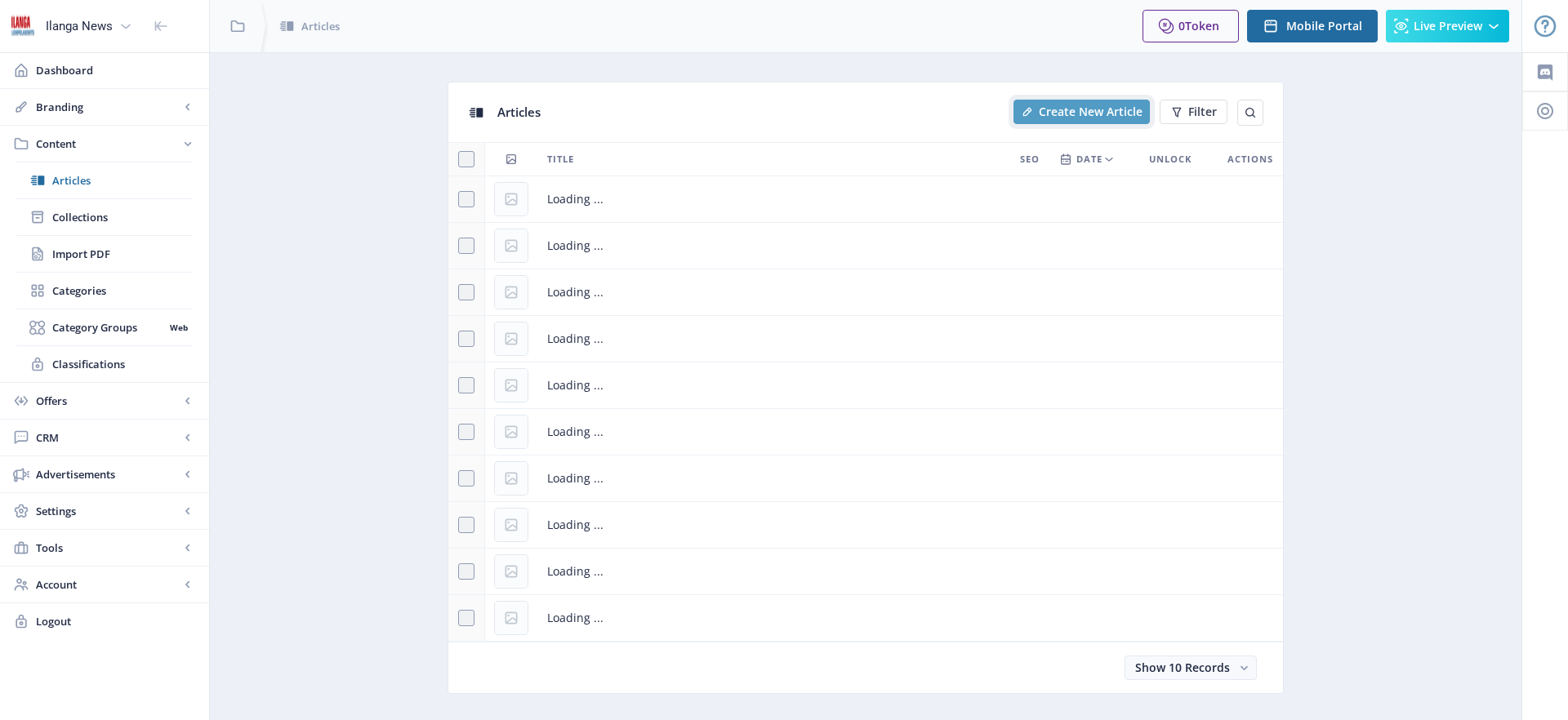
click at [1081, 116] on span "Create New Article" at bounding box center [1090, 111] width 104 height 13
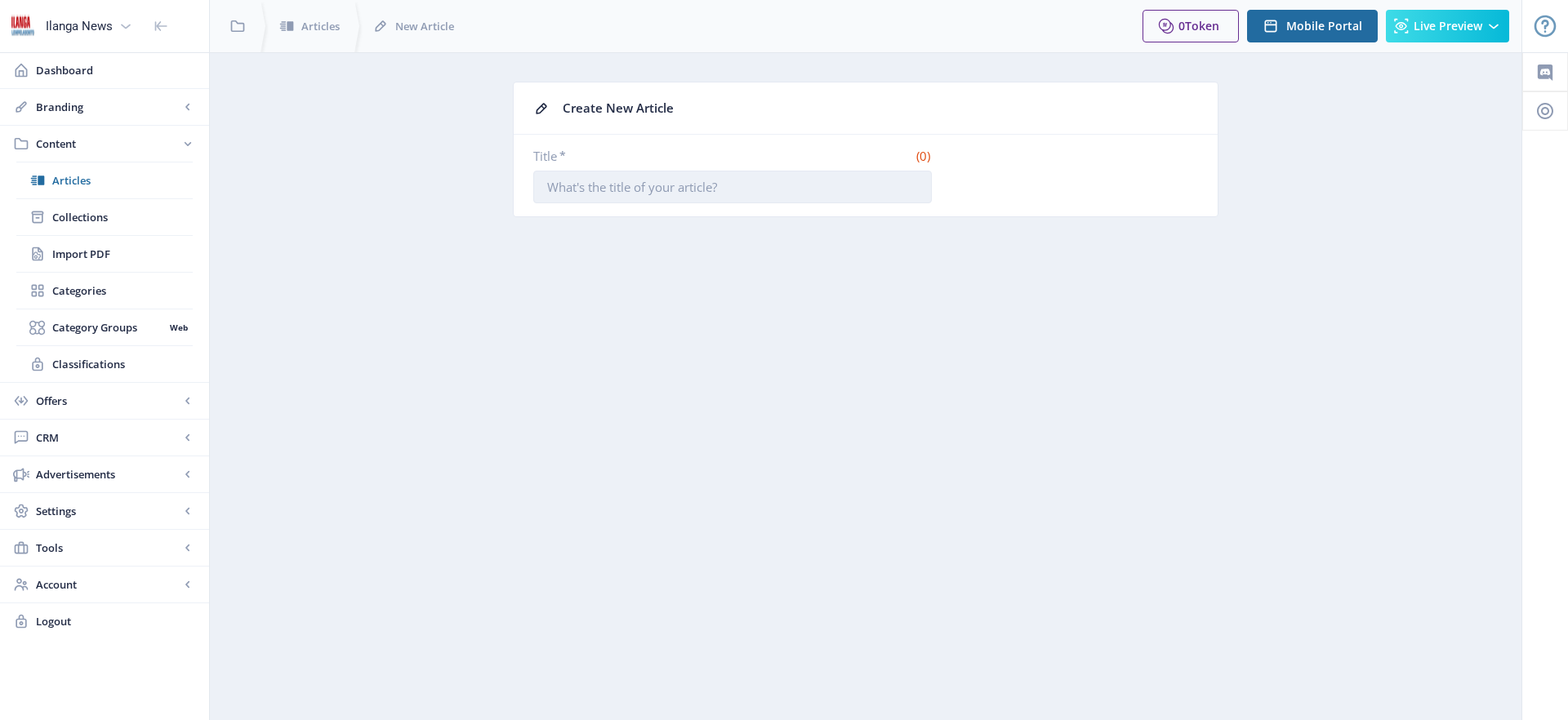
click at [659, 194] on input "Title *" at bounding box center [732, 187] width 399 height 32
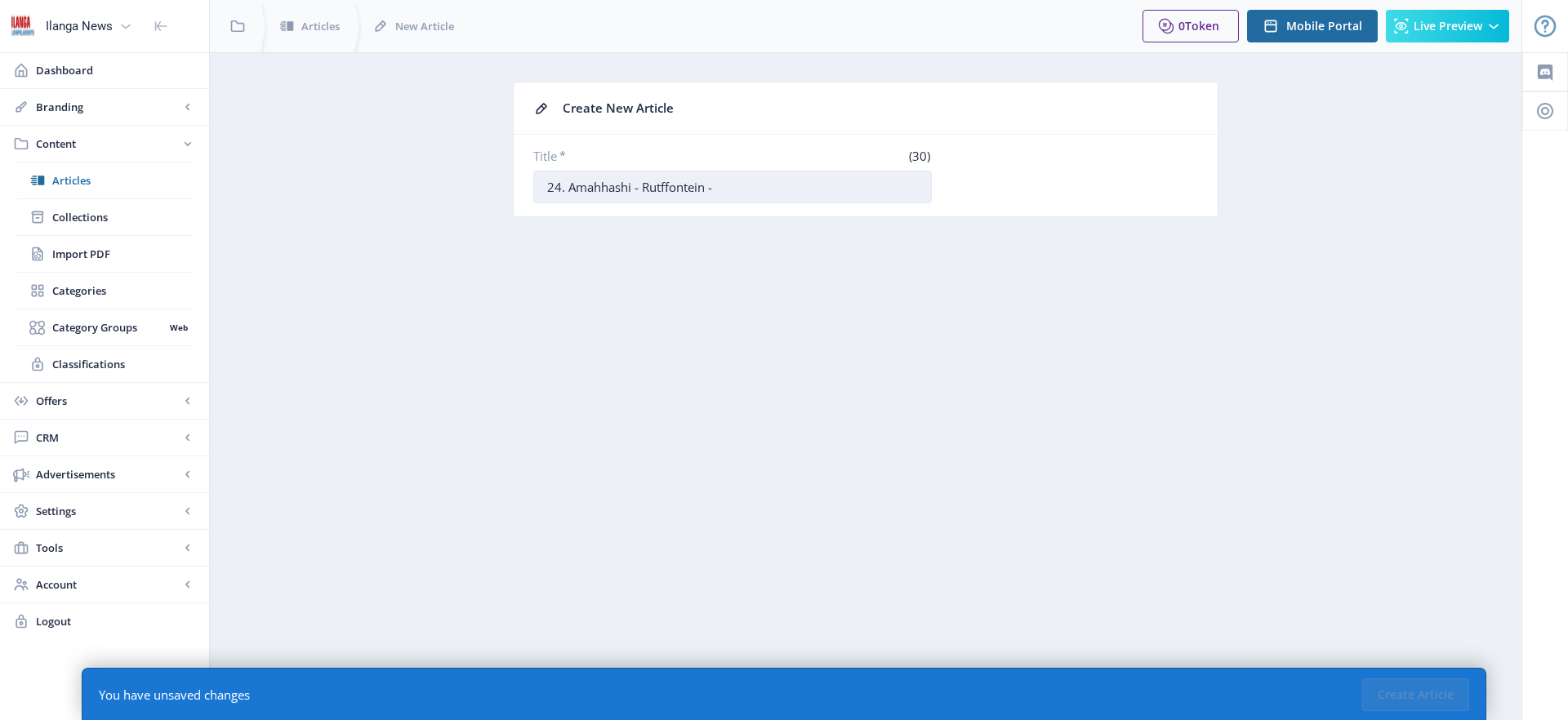
click at [643, 187] on input "24. Amahhashi - Rutffontein -" at bounding box center [732, 187] width 399 height 32
click at [654, 184] on input "24. [GEOGRAPHIC_DATA] - [GEOGRAPHIC_DATA] -" at bounding box center [732, 187] width 399 height 32
click at [727, 187] on input "24. [GEOGRAPHIC_DATA] - [GEOGRAPHIC_DATA] -" at bounding box center [732, 187] width 399 height 32
type input "24. [GEOGRAPHIC_DATA] - [GEOGRAPHIC_DATA] - [DATE]"
click at [1426, 692] on button "Create Article" at bounding box center [1416, 694] width 107 height 32
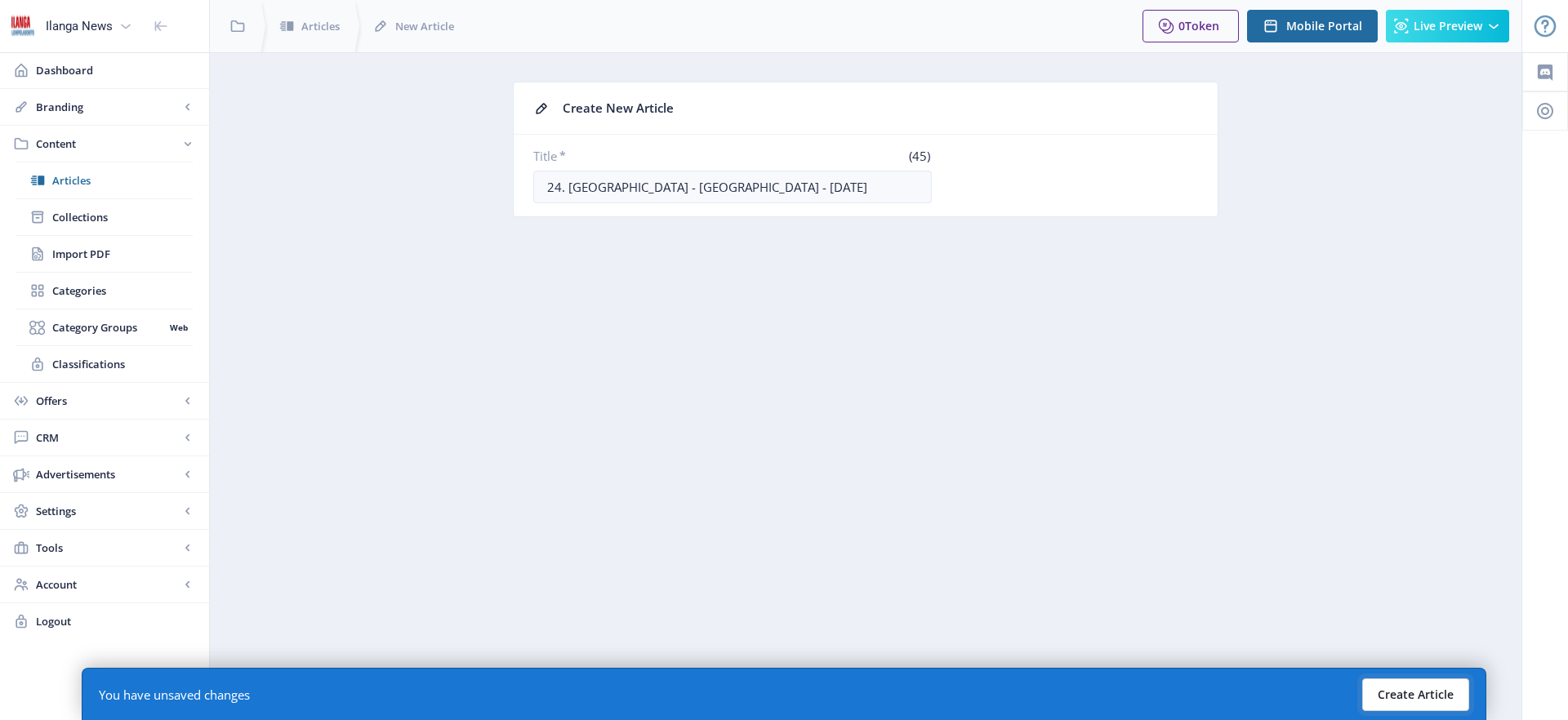
click at [1425, 689] on button "Create Article" at bounding box center [1416, 694] width 107 height 32
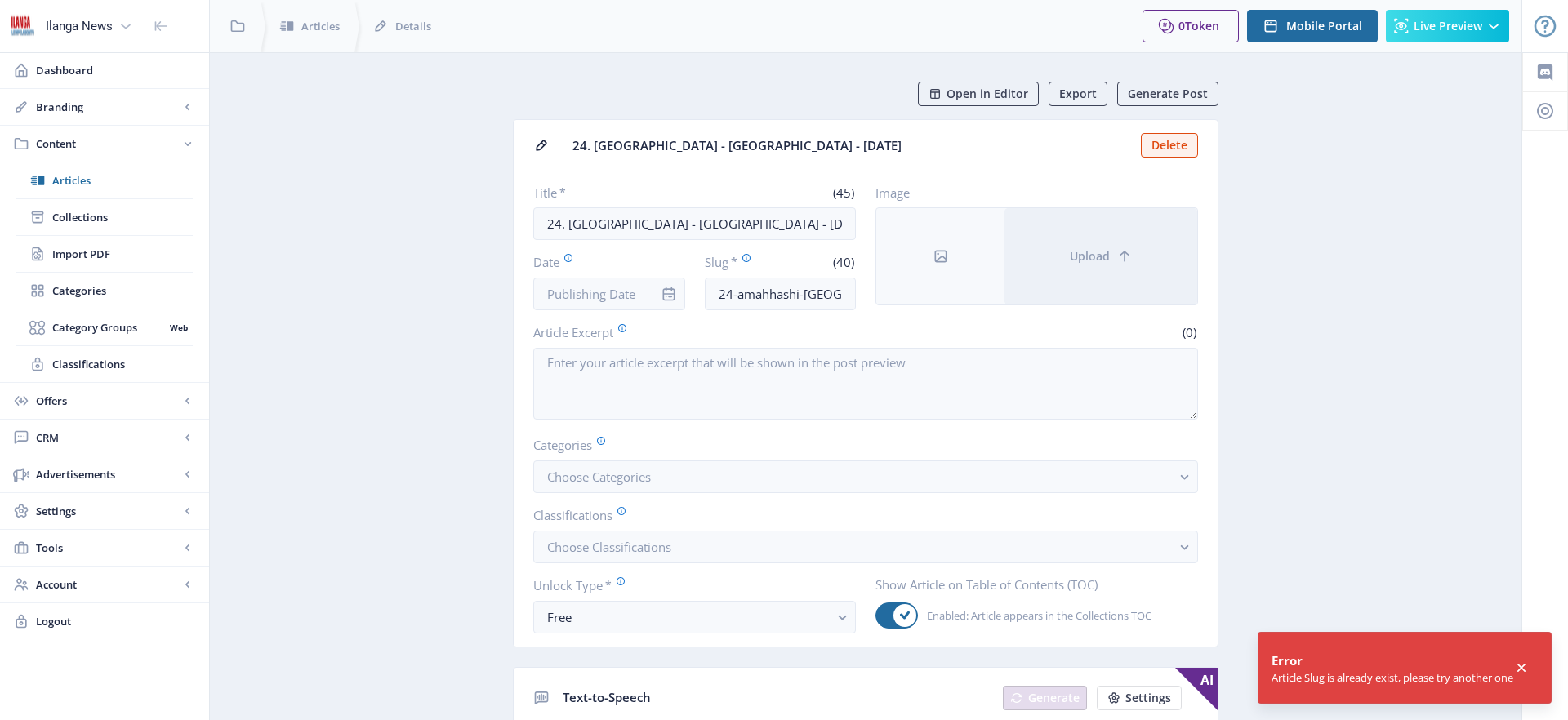
click at [639, 288] on input "Date" at bounding box center [609, 294] width 152 height 32
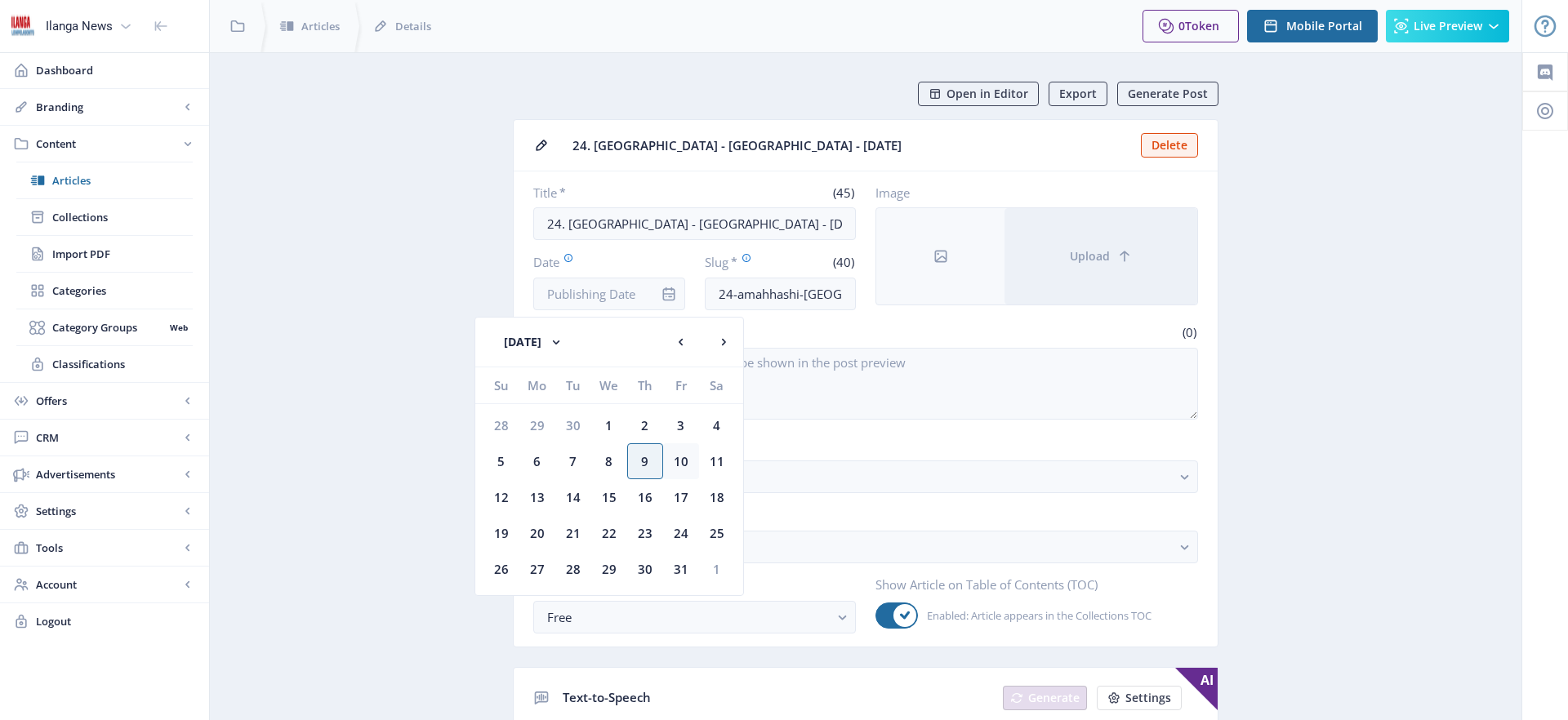
click at [683, 462] on div "10" at bounding box center [681, 462] width 36 height 36
type input "[DATE]"
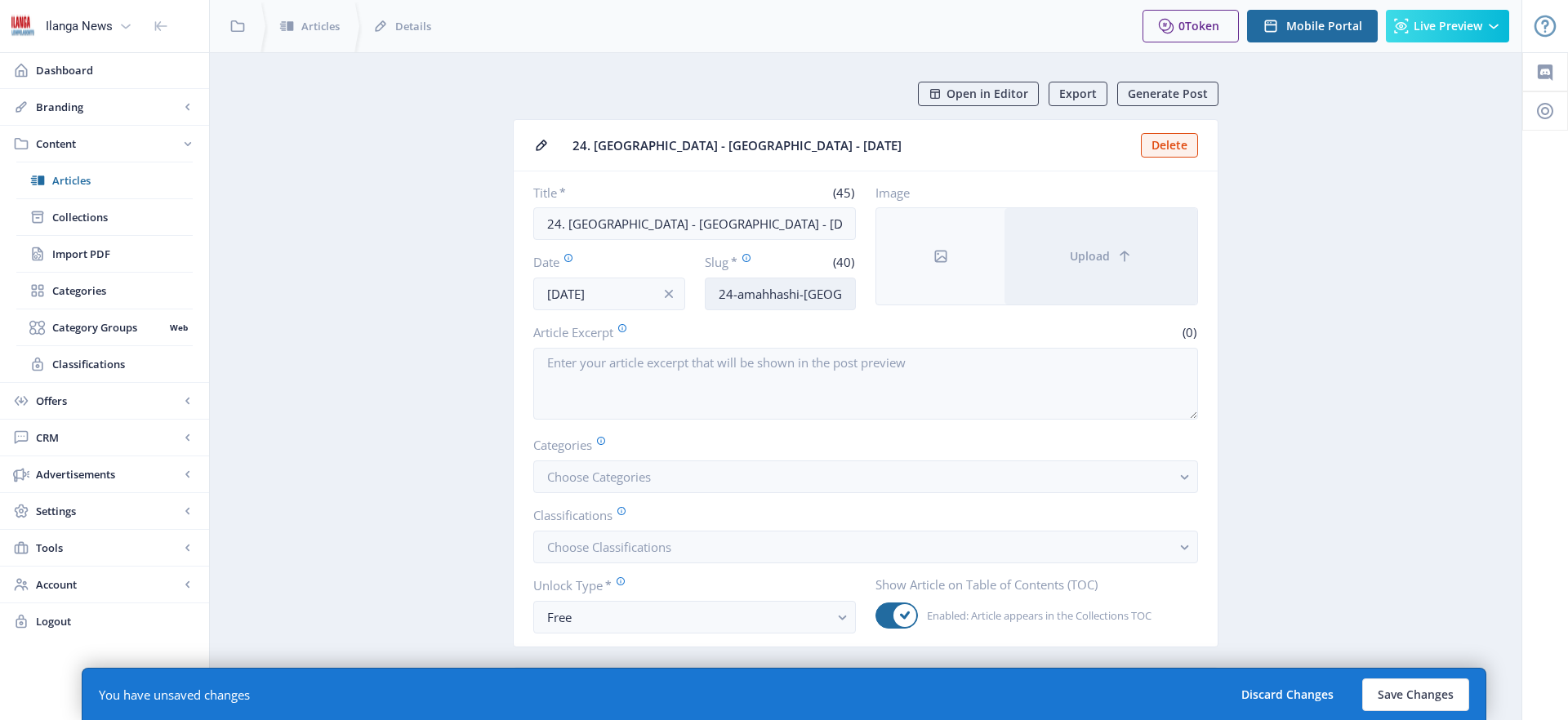
click at [779, 295] on input "24-amahhashi-[GEOGRAPHIC_DATA]-[DATE]" at bounding box center [780, 294] width 152 height 32
type input "Horse-FT"
click at [637, 474] on span "Choose Categories" at bounding box center [599, 476] width 104 height 16
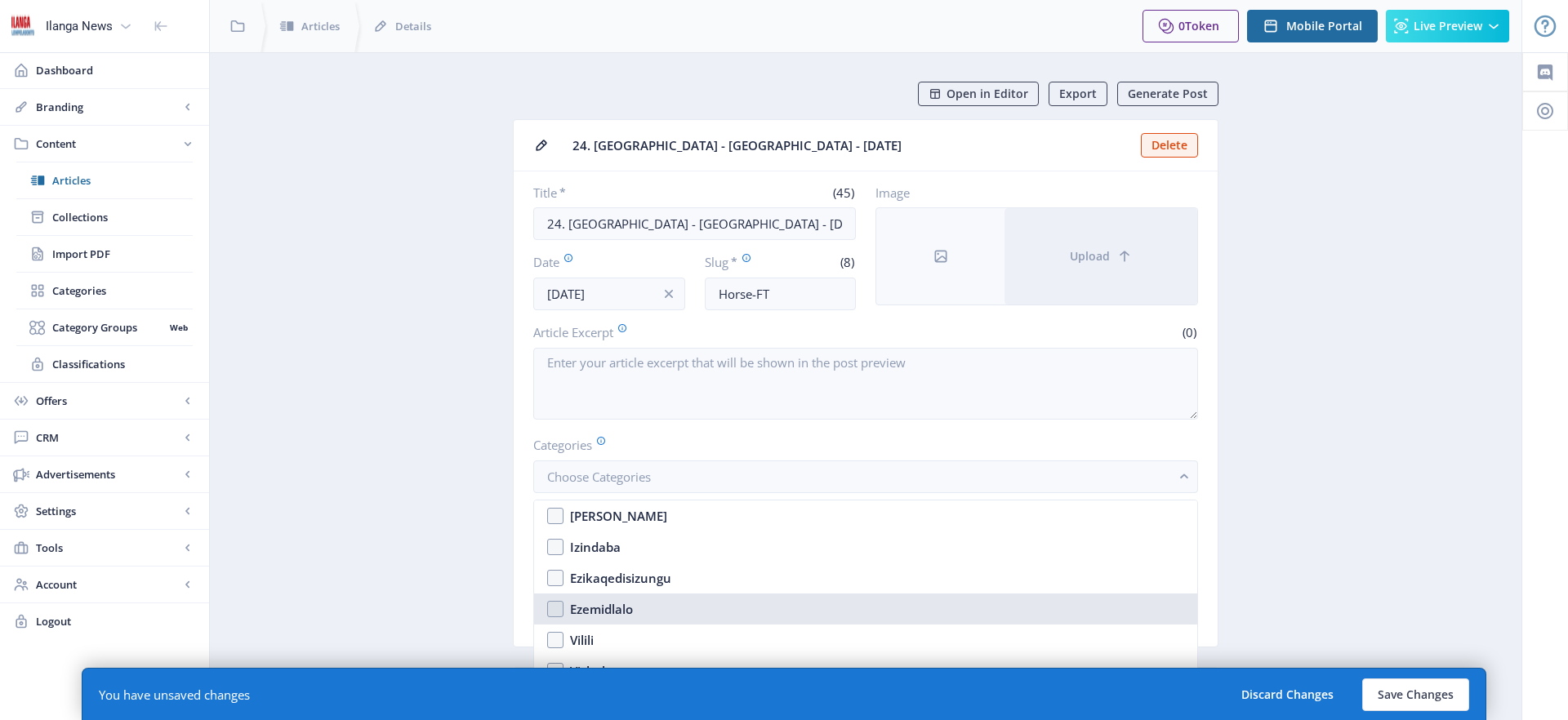
click at [619, 613] on div "Ezemidlalo" at bounding box center [602, 609] width 63 height 20
checkbox input "true"
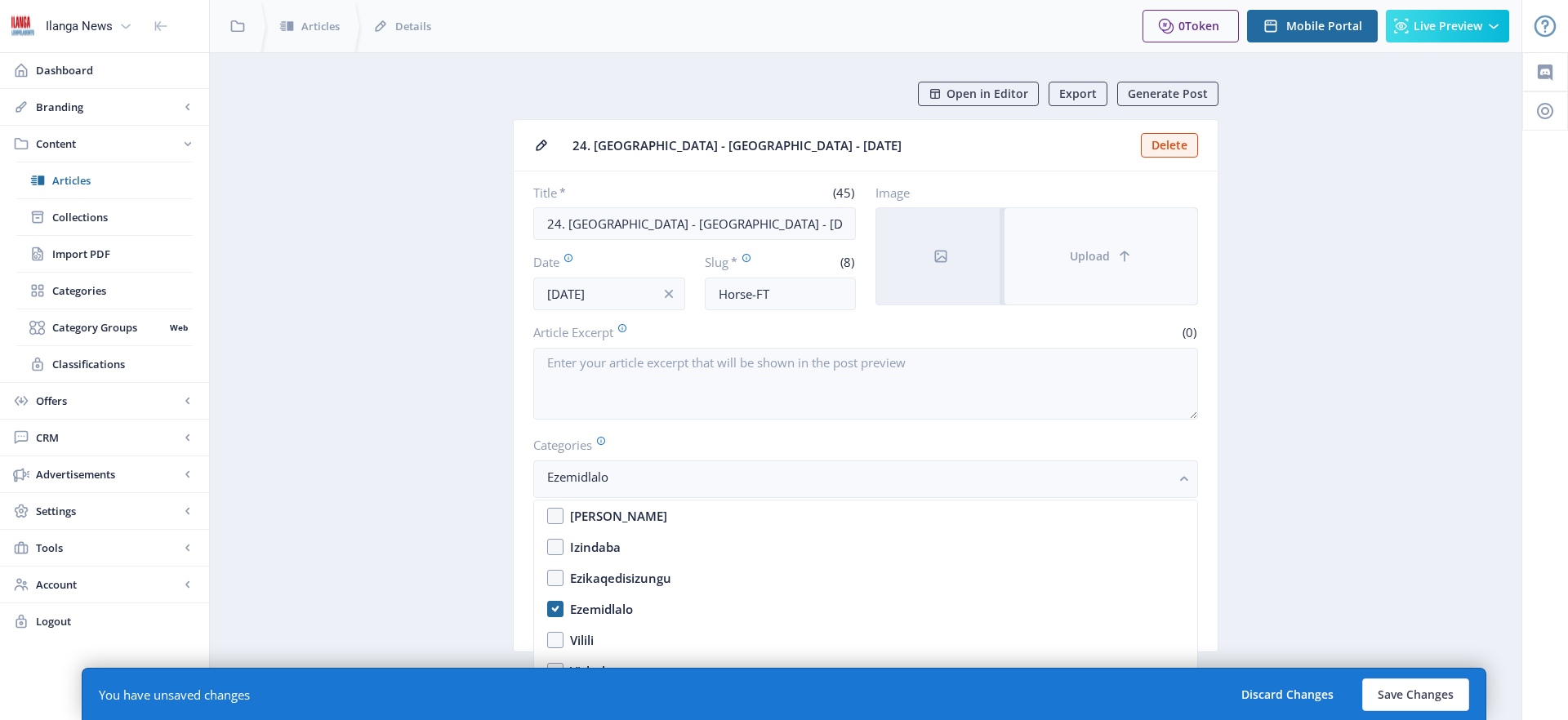
click at [1101, 240] on button "Upload" at bounding box center [1101, 256] width 193 height 96
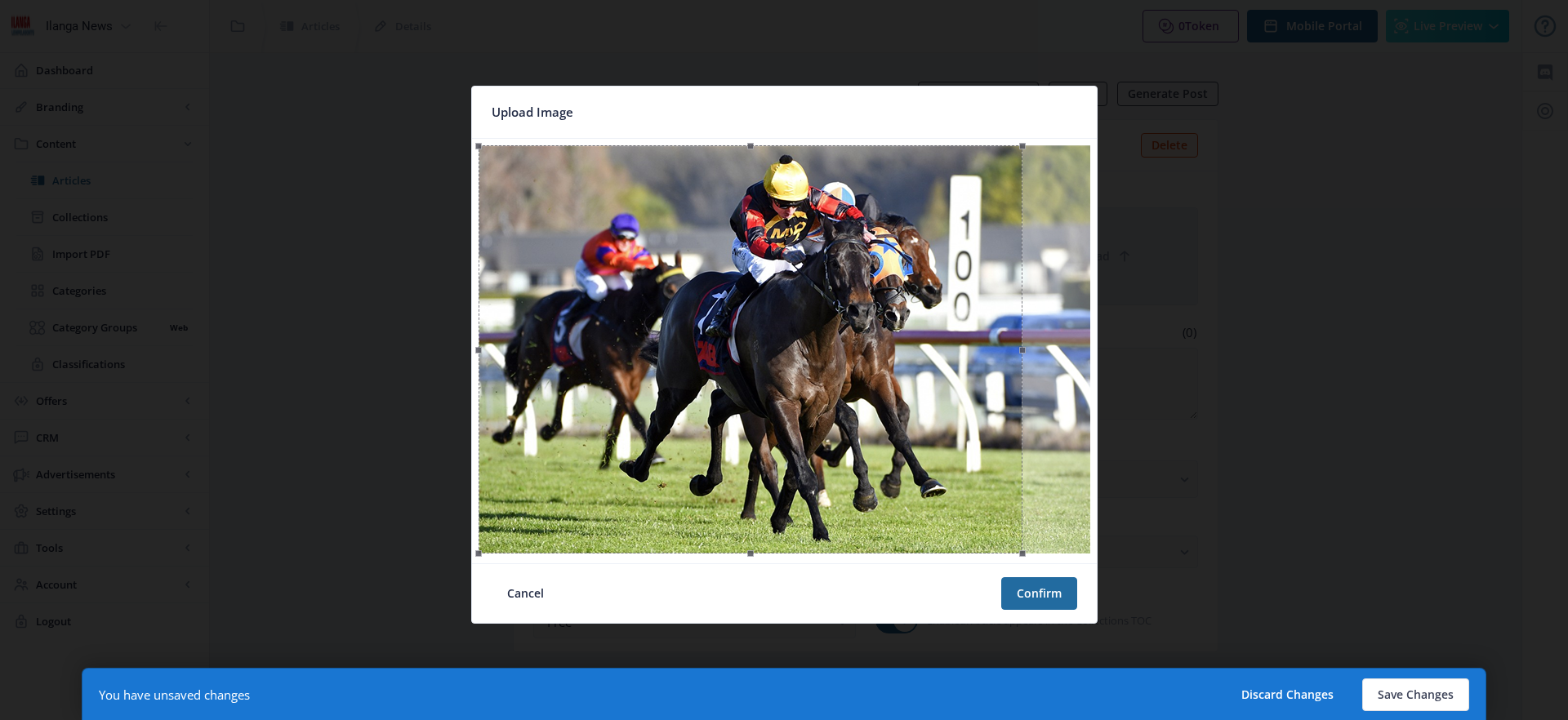
drag, startPoint x: 914, startPoint y: 405, endPoint x: 872, endPoint y: 400, distance: 42.3
click at [872, 400] on div at bounding box center [750, 349] width 545 height 408
click at [1044, 592] on button "Confirm" at bounding box center [1039, 593] width 76 height 32
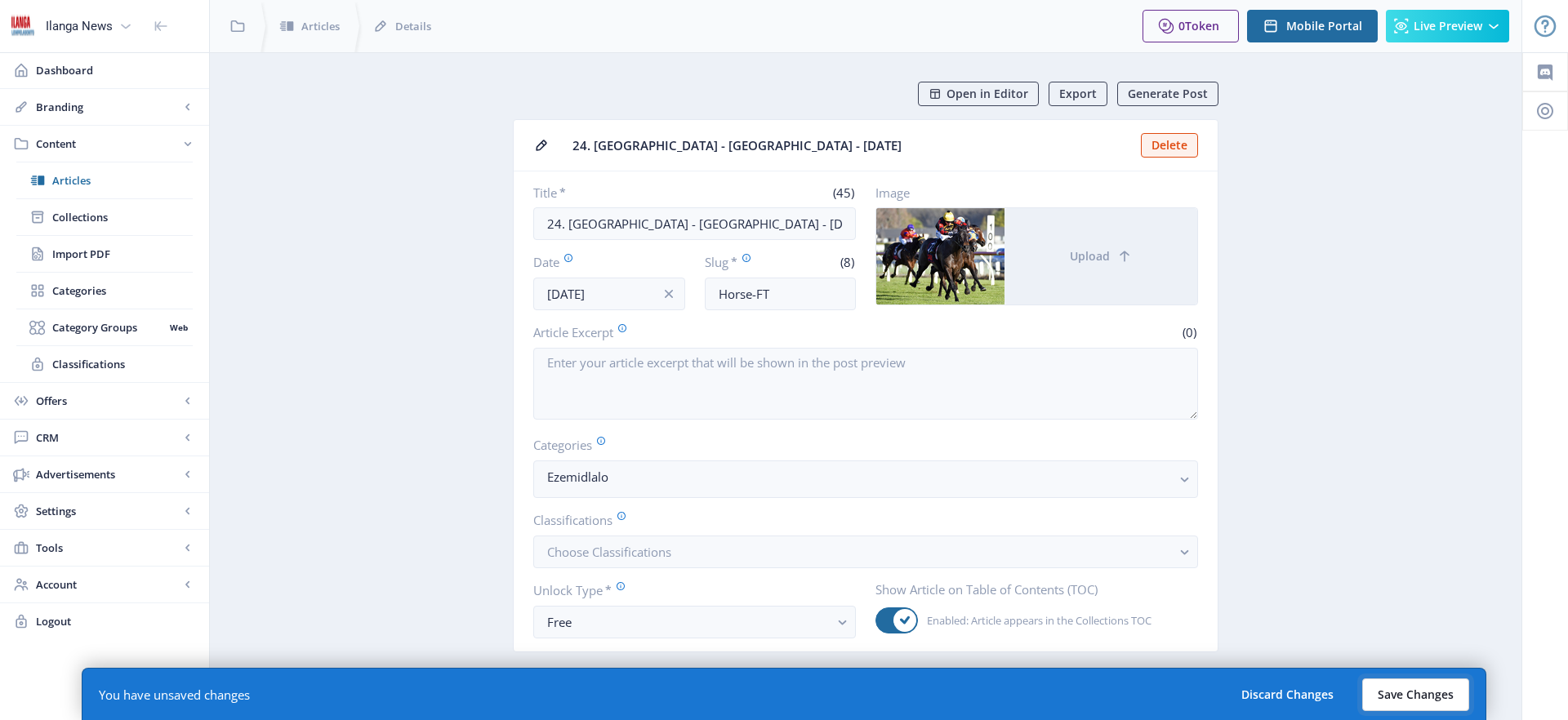
click at [1432, 697] on button "Save Changes" at bounding box center [1416, 694] width 107 height 32
type input "horse-ft"
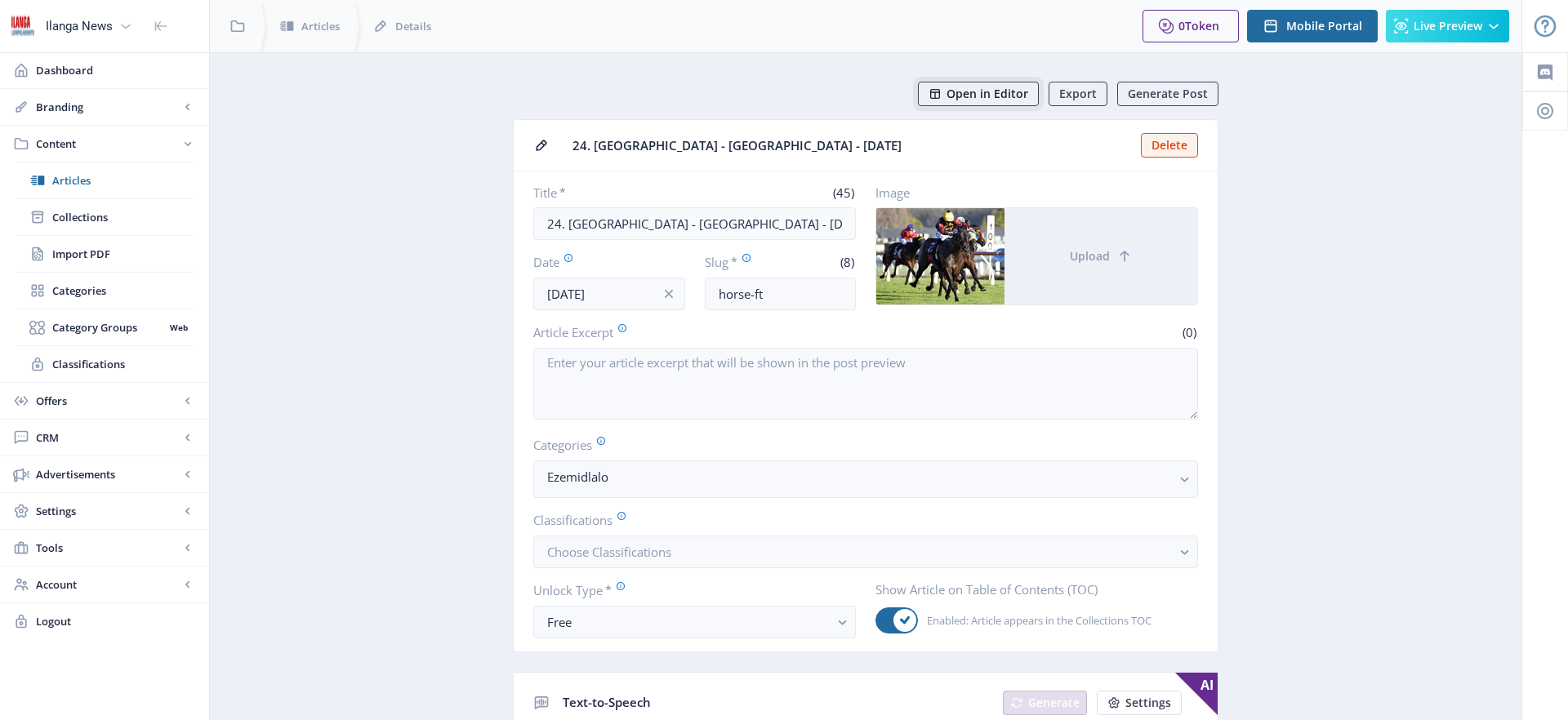
click at [988, 96] on span "Open in Editor" at bounding box center [988, 94] width 82 height 13
click at [76, 180] on span "Articles" at bounding box center [122, 180] width 140 height 16
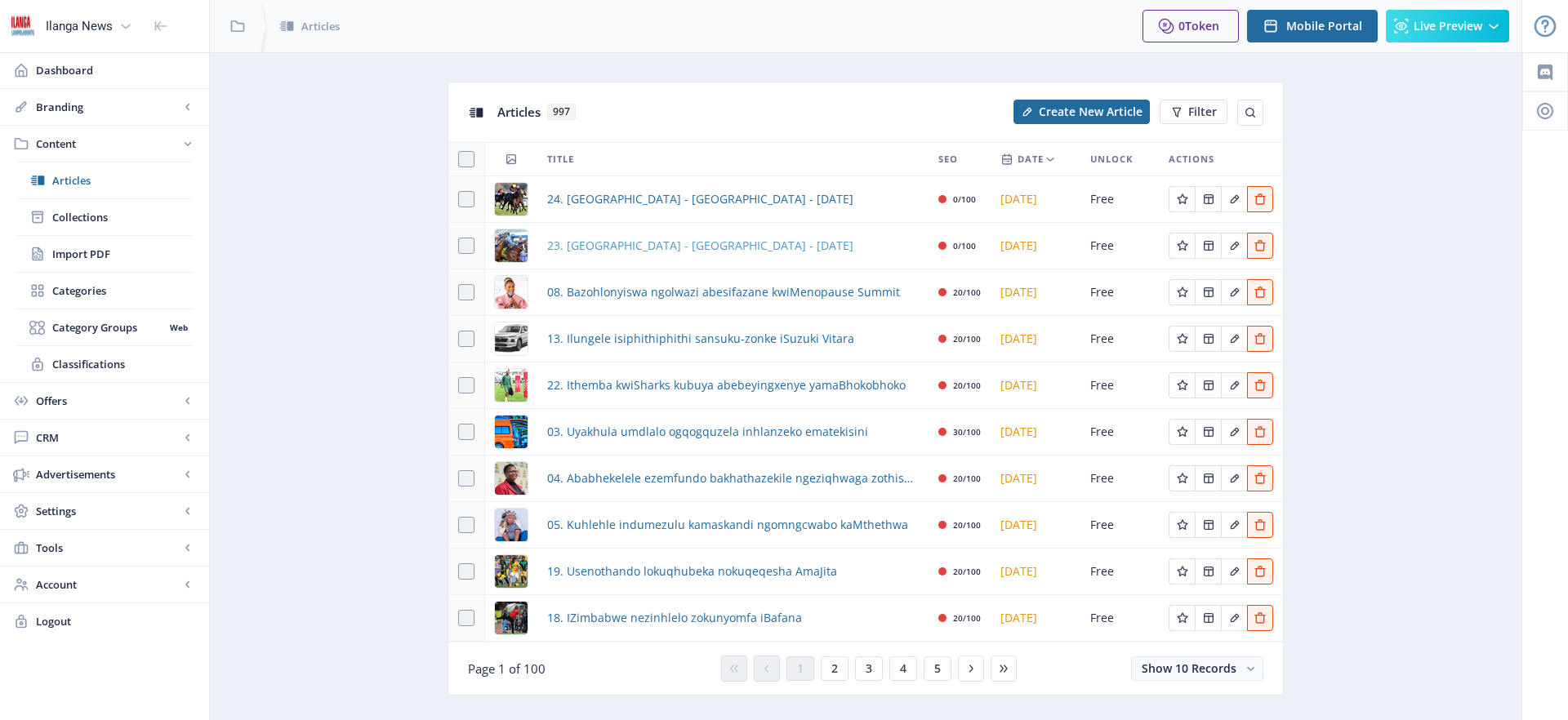
click at [715, 248] on span "23. [GEOGRAPHIC_DATA] - [GEOGRAPHIC_DATA] - [DATE]" at bounding box center [700, 246] width 306 height 20
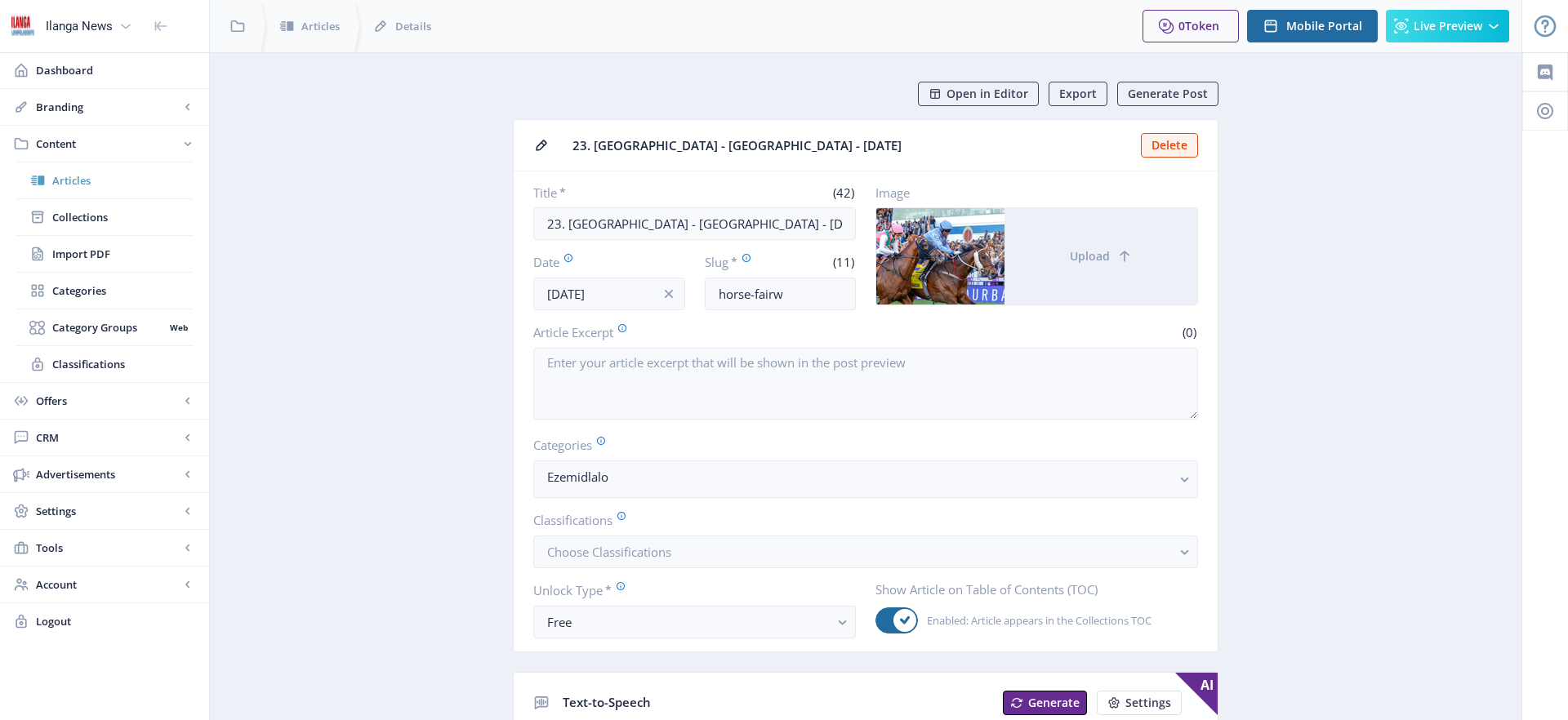
click at [87, 180] on span "Articles" at bounding box center [122, 180] width 140 height 16
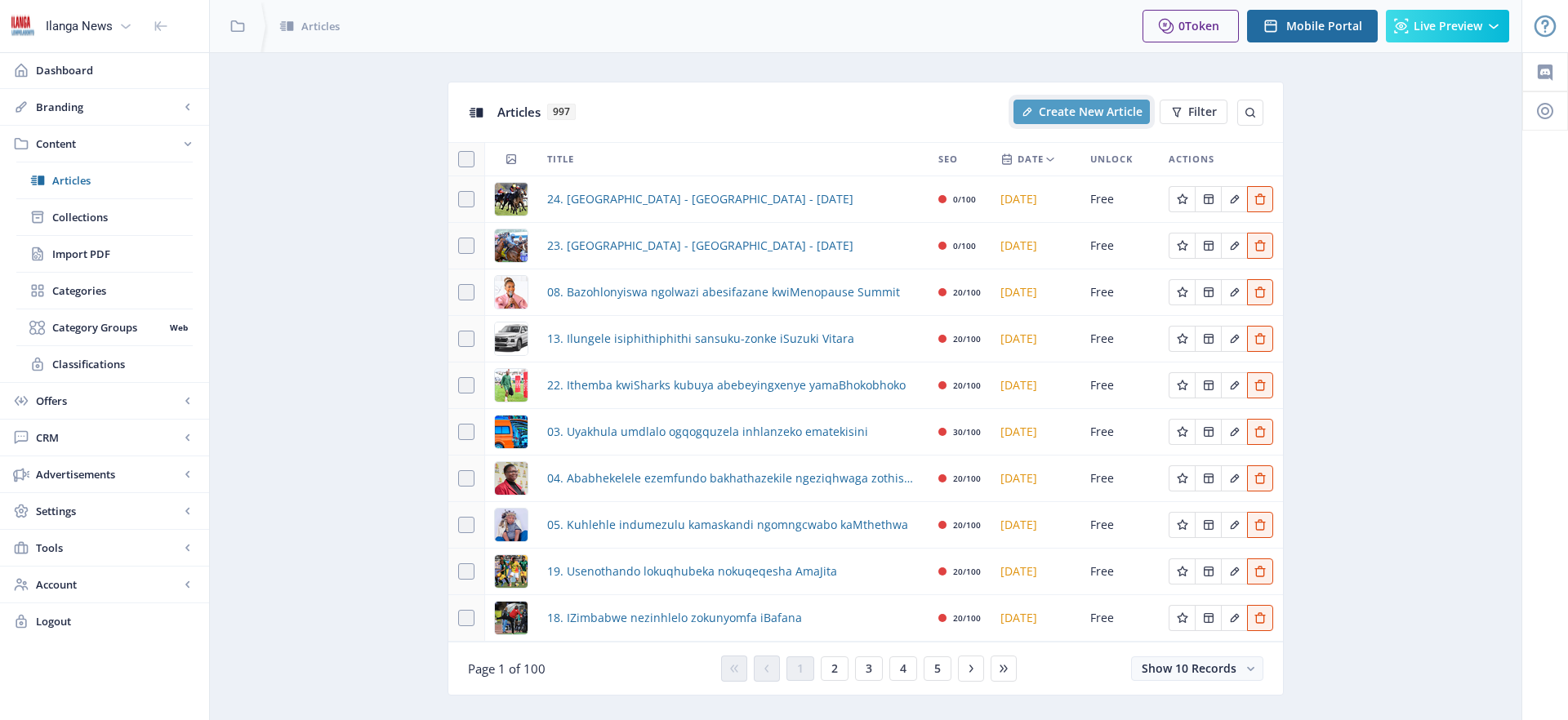
click at [1076, 117] on span "Create New Article" at bounding box center [1090, 111] width 104 height 13
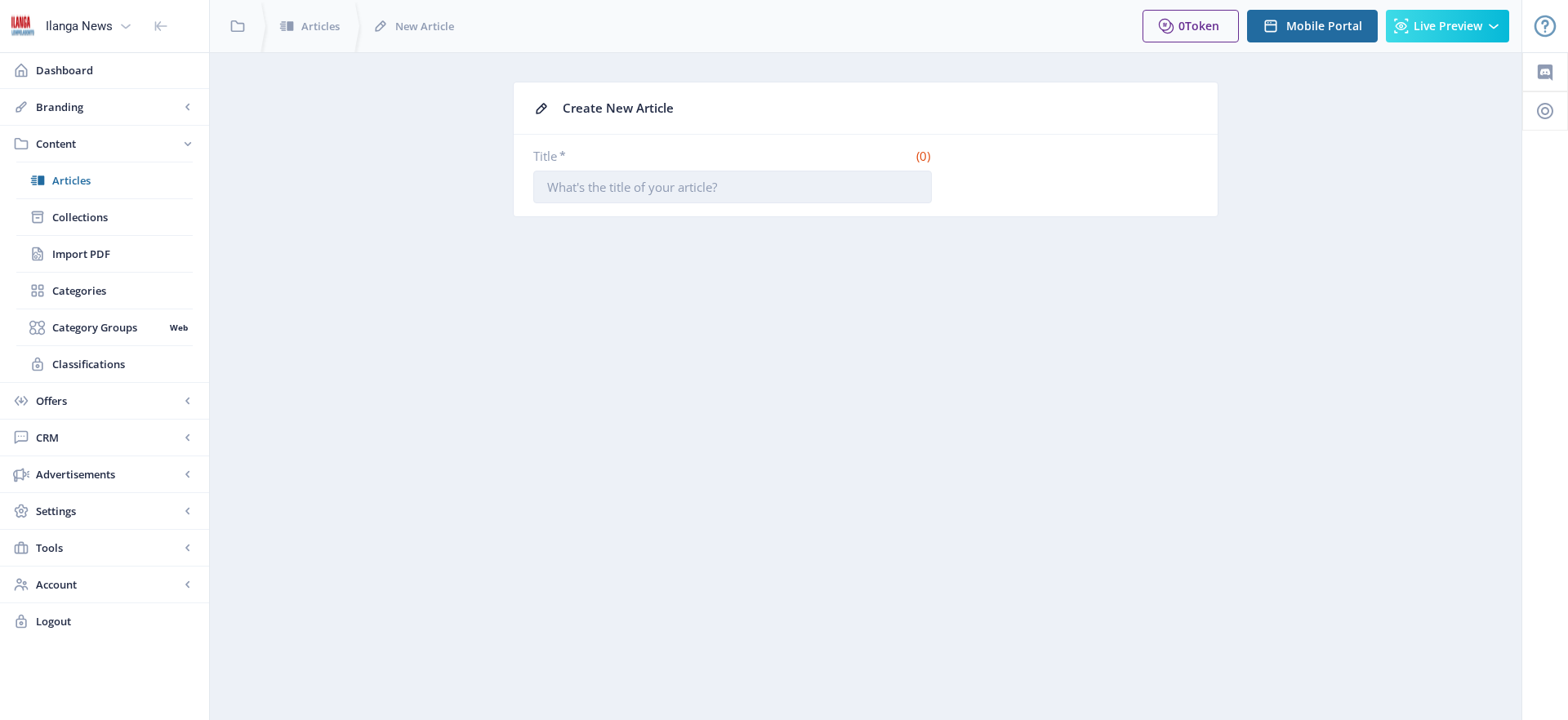
click at [754, 185] on input "Title *" at bounding box center [732, 187] width 399 height 32
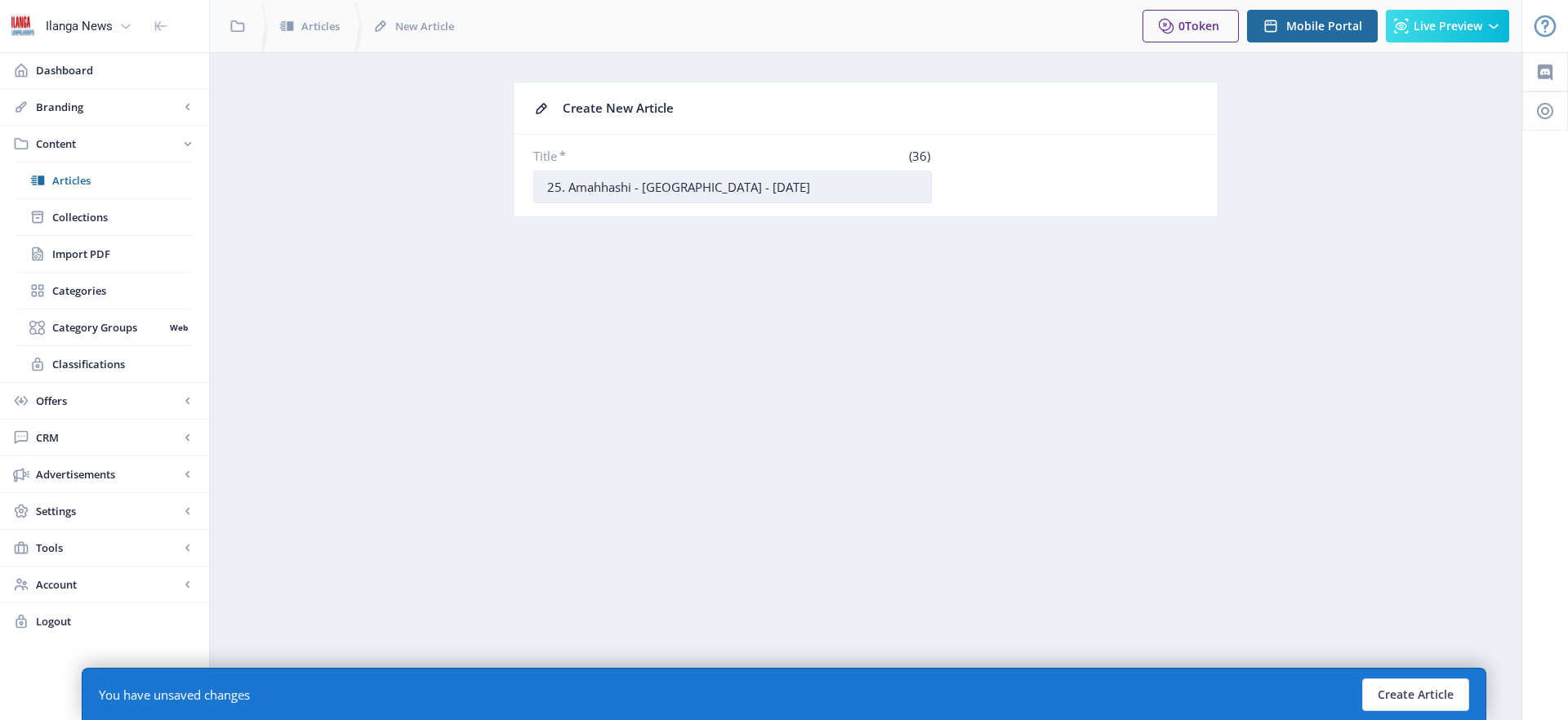
drag, startPoint x: 761, startPoint y: 186, endPoint x: 722, endPoint y: 183, distance: 39.1
click at [722, 183] on input "25. Amahhashi - [GEOGRAPHIC_DATA] - [DATE]" at bounding box center [732, 187] width 399 height 32
type input "25. [GEOGRAPHIC_DATA] - [GEOGRAPHIC_DATA] - [DATE]"
click at [1435, 700] on button "Create Article" at bounding box center [1416, 694] width 107 height 32
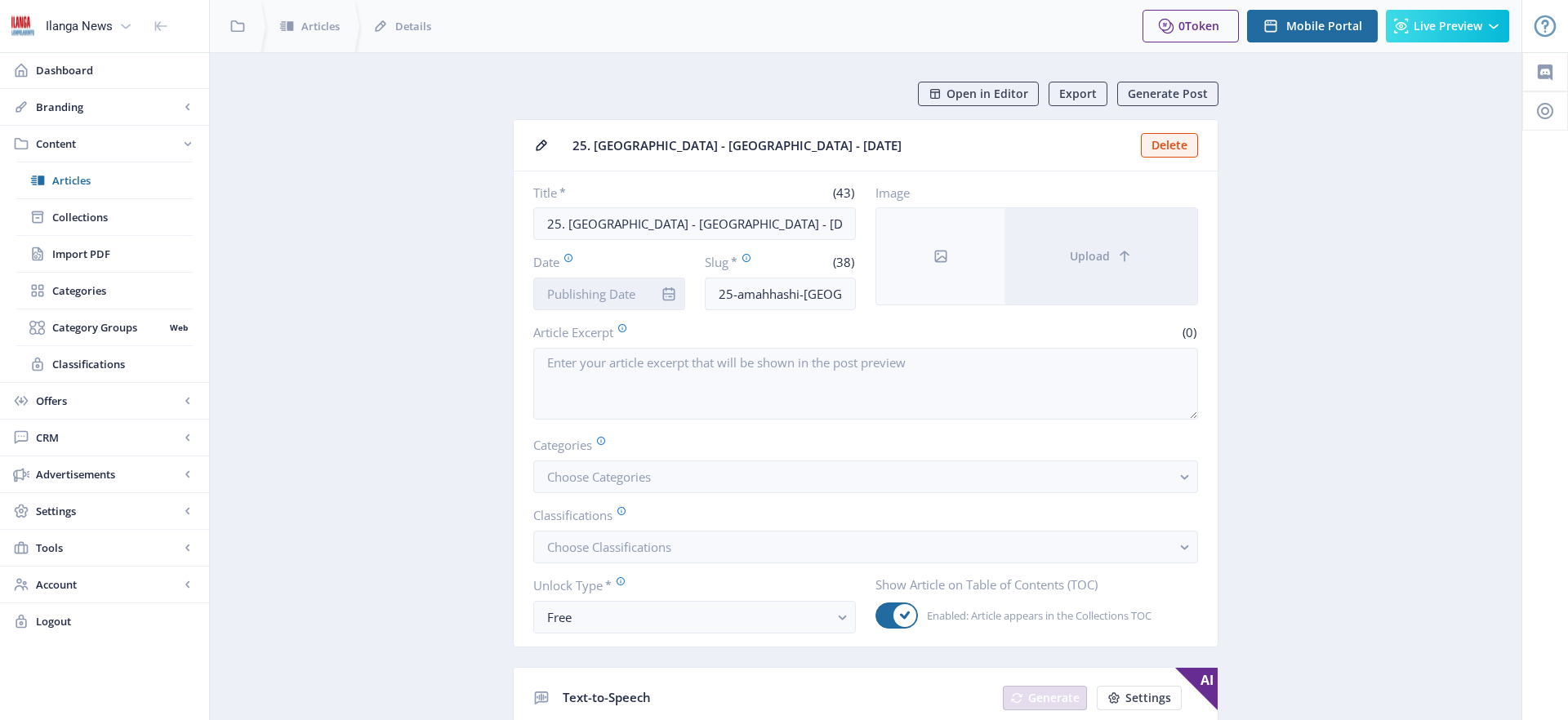
click at [603, 290] on input "Date" at bounding box center [609, 294] width 152 height 32
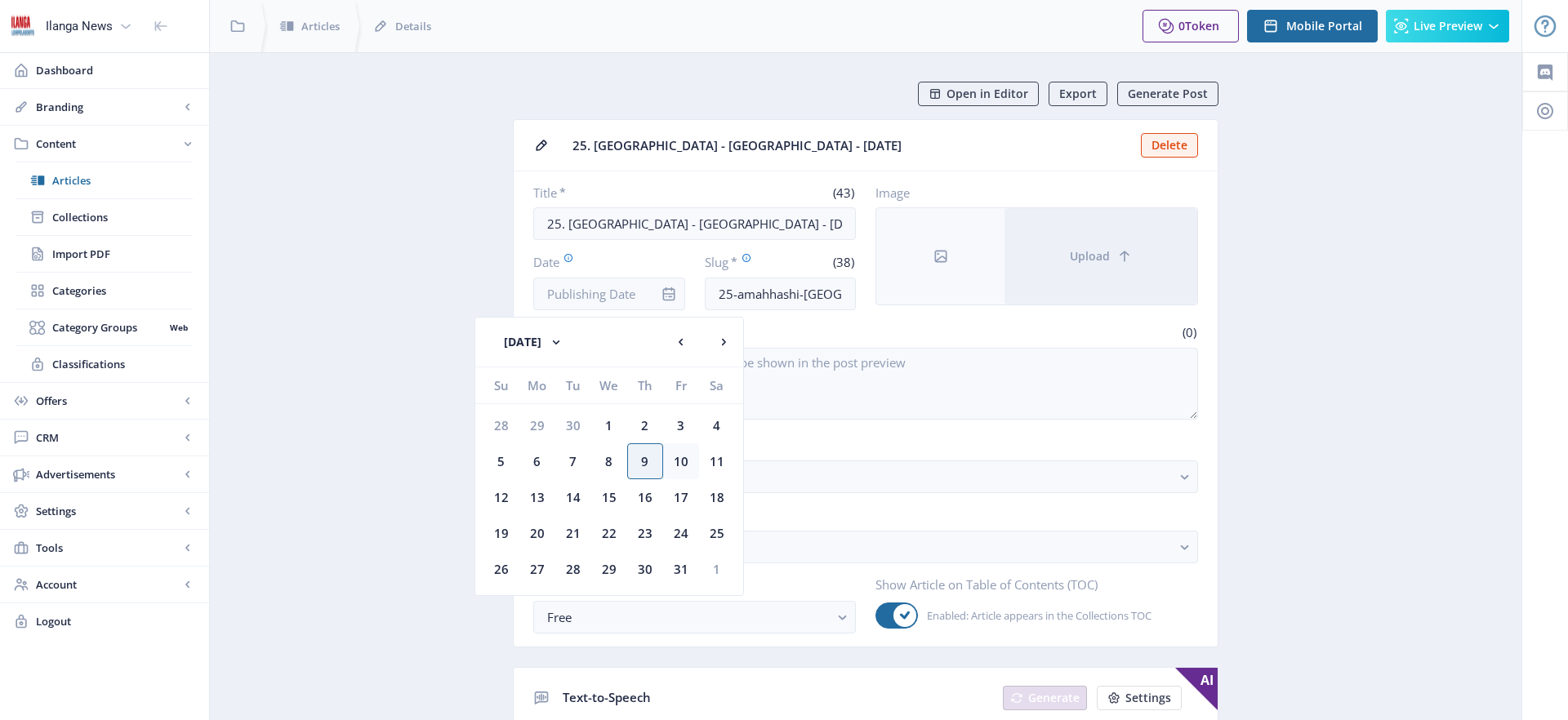
click at [677, 463] on div "10" at bounding box center [681, 462] width 36 height 36
type input "[DATE]"
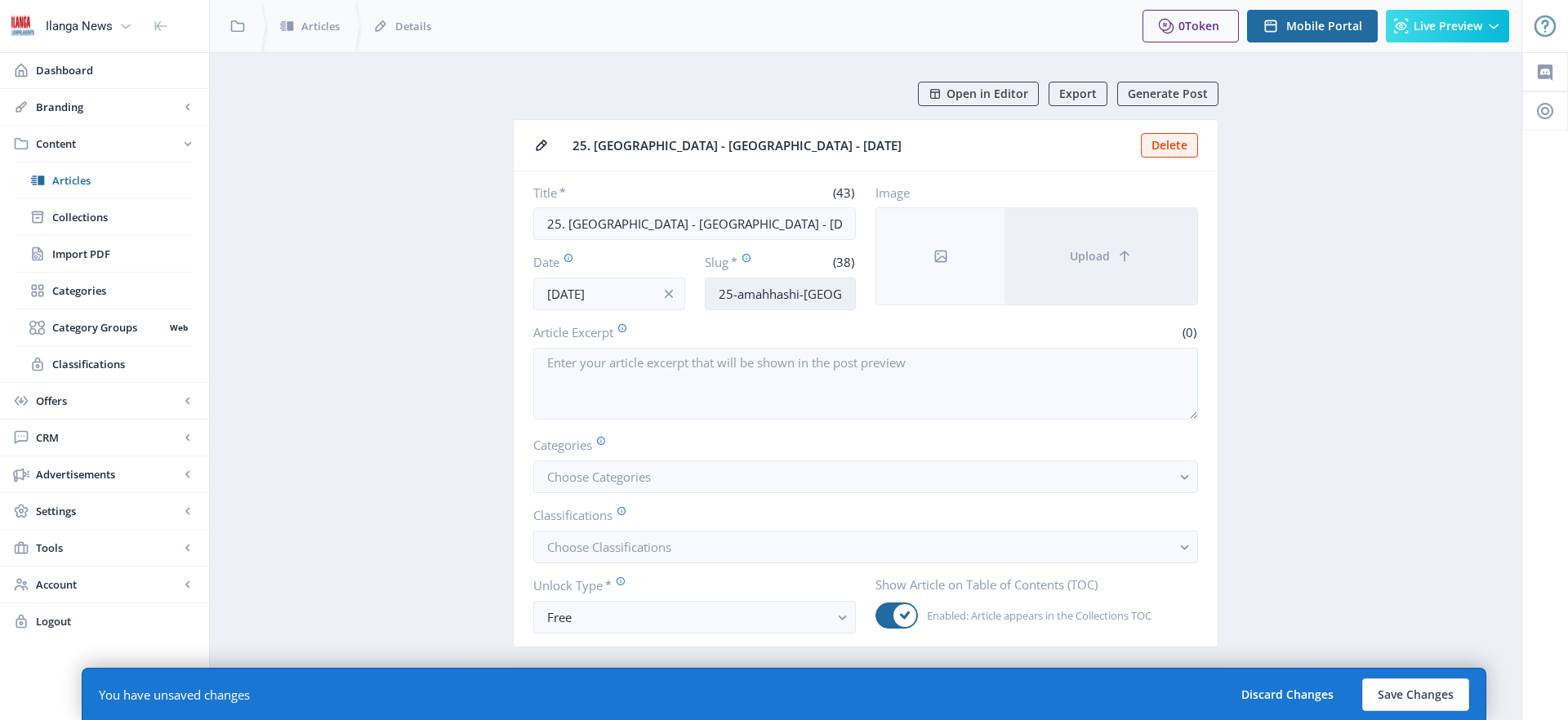
click at [784, 292] on input "25-amahhashi-[GEOGRAPHIC_DATA]-[DATE]" at bounding box center [780, 294] width 152 height 32
type input "Horses-GVL"
click at [603, 475] on span "Choose Categories" at bounding box center [599, 476] width 104 height 16
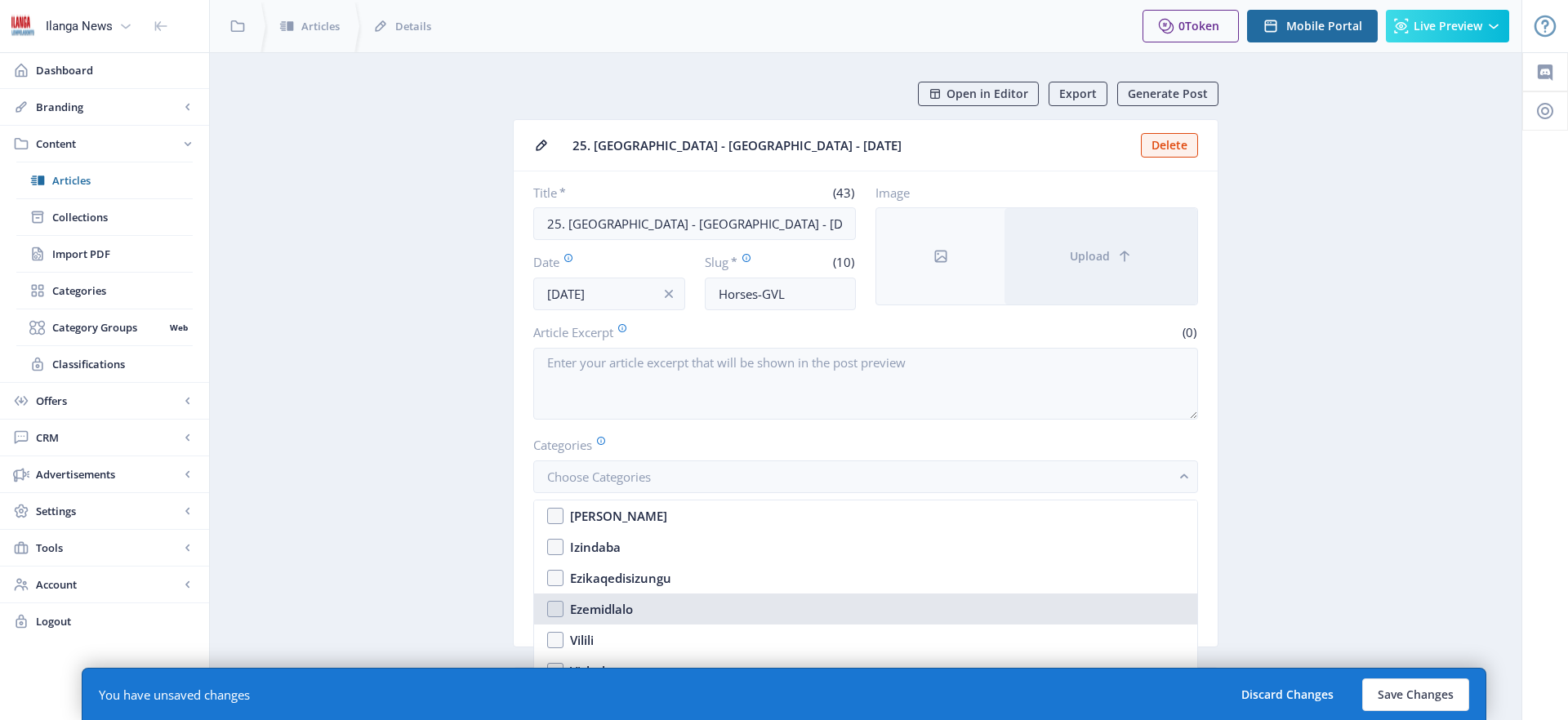
click at [609, 603] on div "Ezemidlalo" at bounding box center [602, 609] width 63 height 20
checkbox input "true"
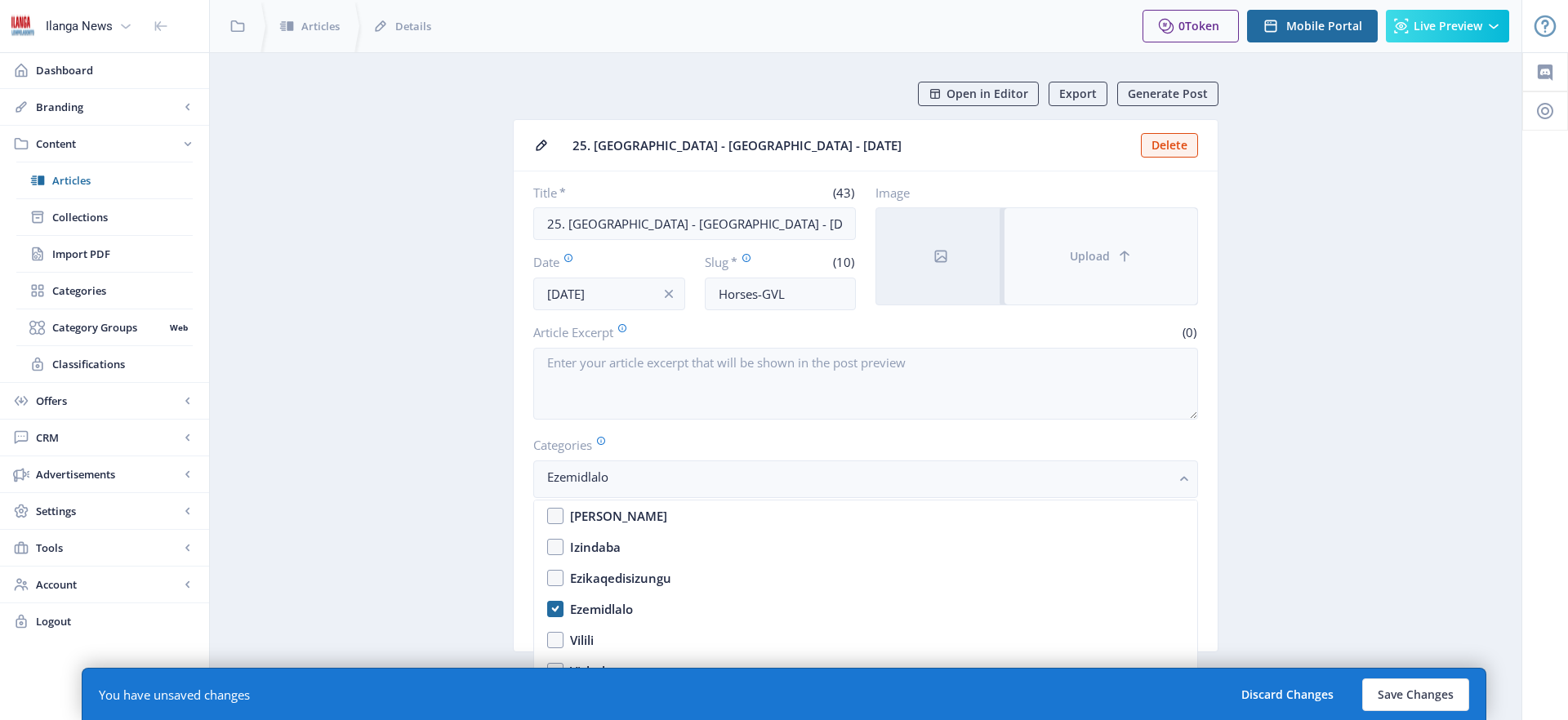
click at [1103, 252] on span "Upload" at bounding box center [1090, 256] width 40 height 13
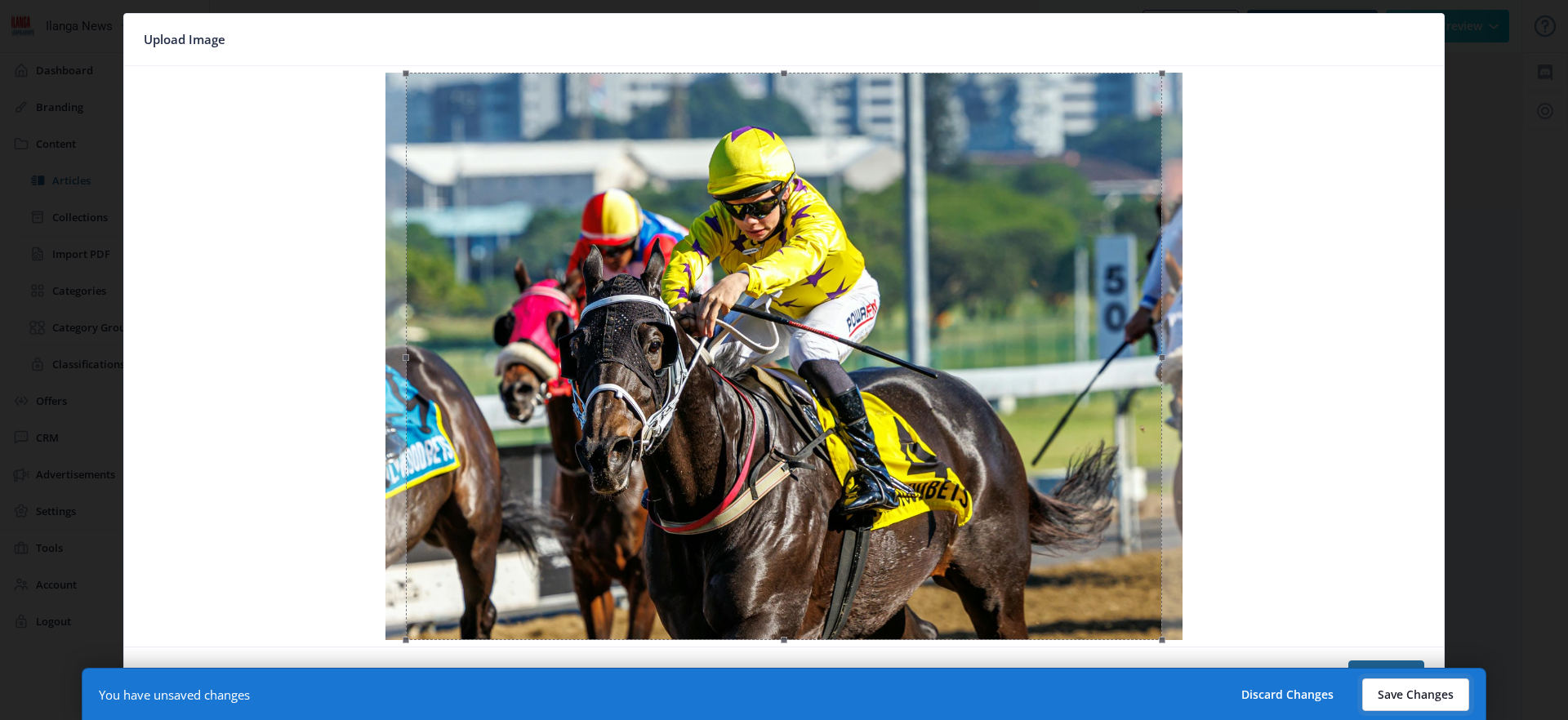
click at [1403, 688] on button "Save Changes" at bounding box center [1416, 694] width 107 height 32
click at [1414, 691] on button "Save Changes" at bounding box center [1416, 694] width 107 height 32
type input "horses-gvl"
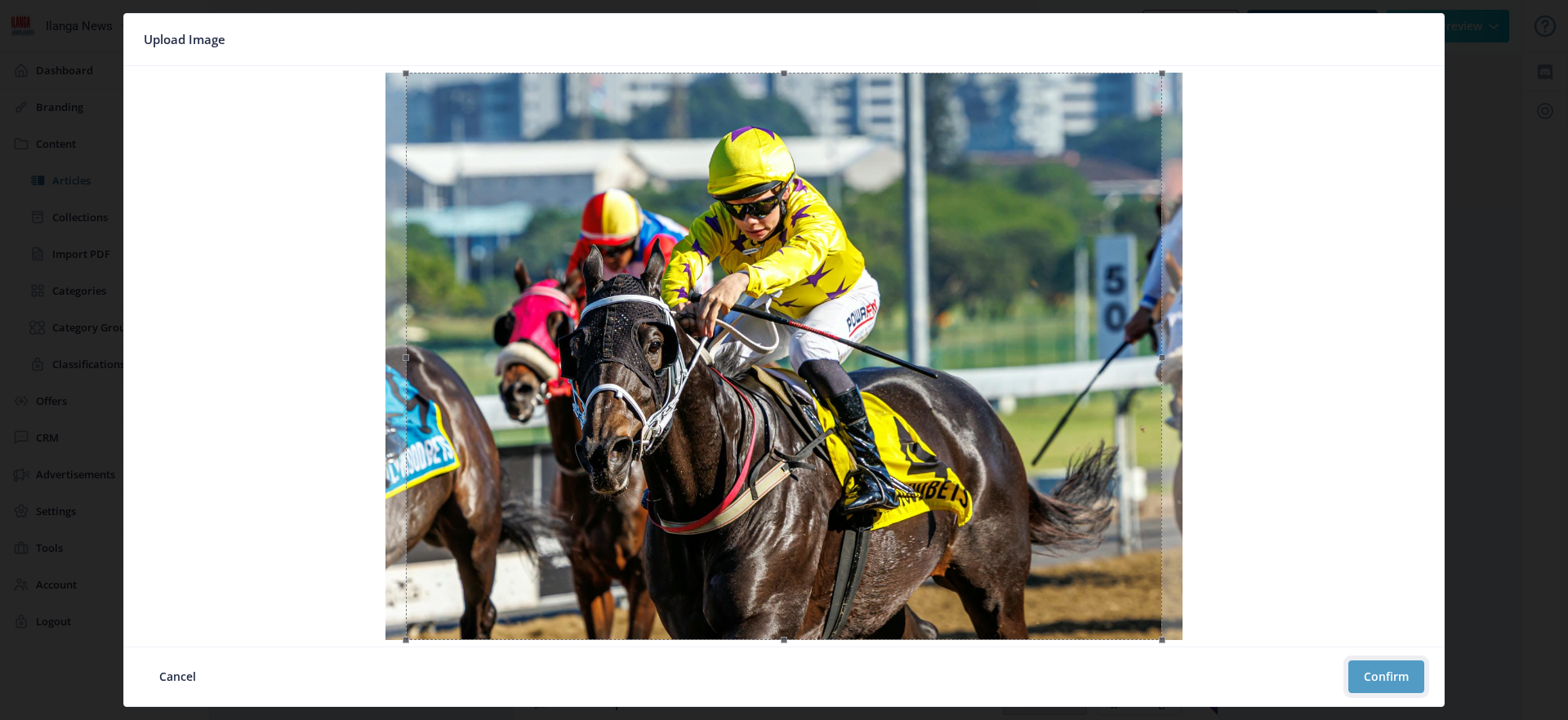
click at [1388, 677] on button "Confirm" at bounding box center [1385, 677] width 76 height 32
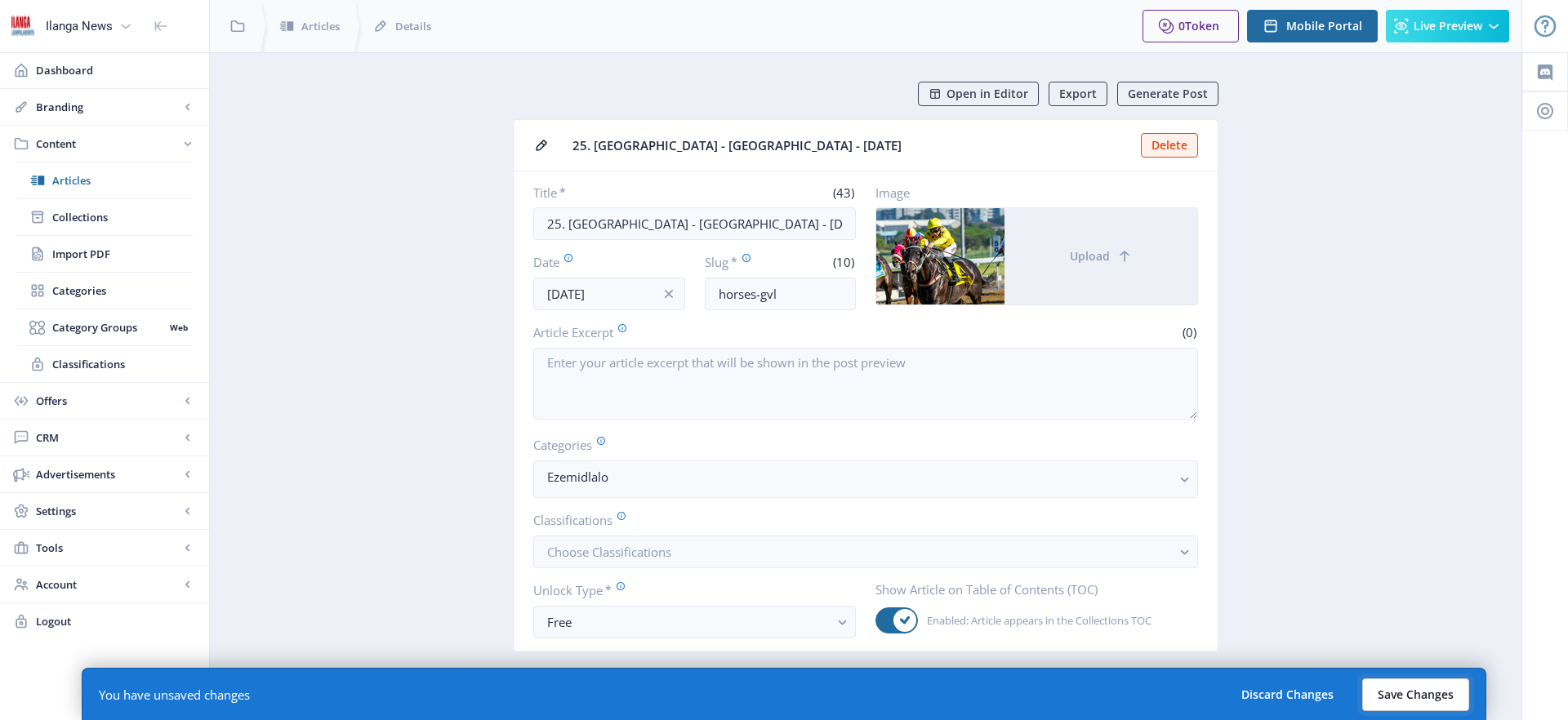
click at [1441, 693] on button "Save Changes" at bounding box center [1416, 694] width 107 height 32
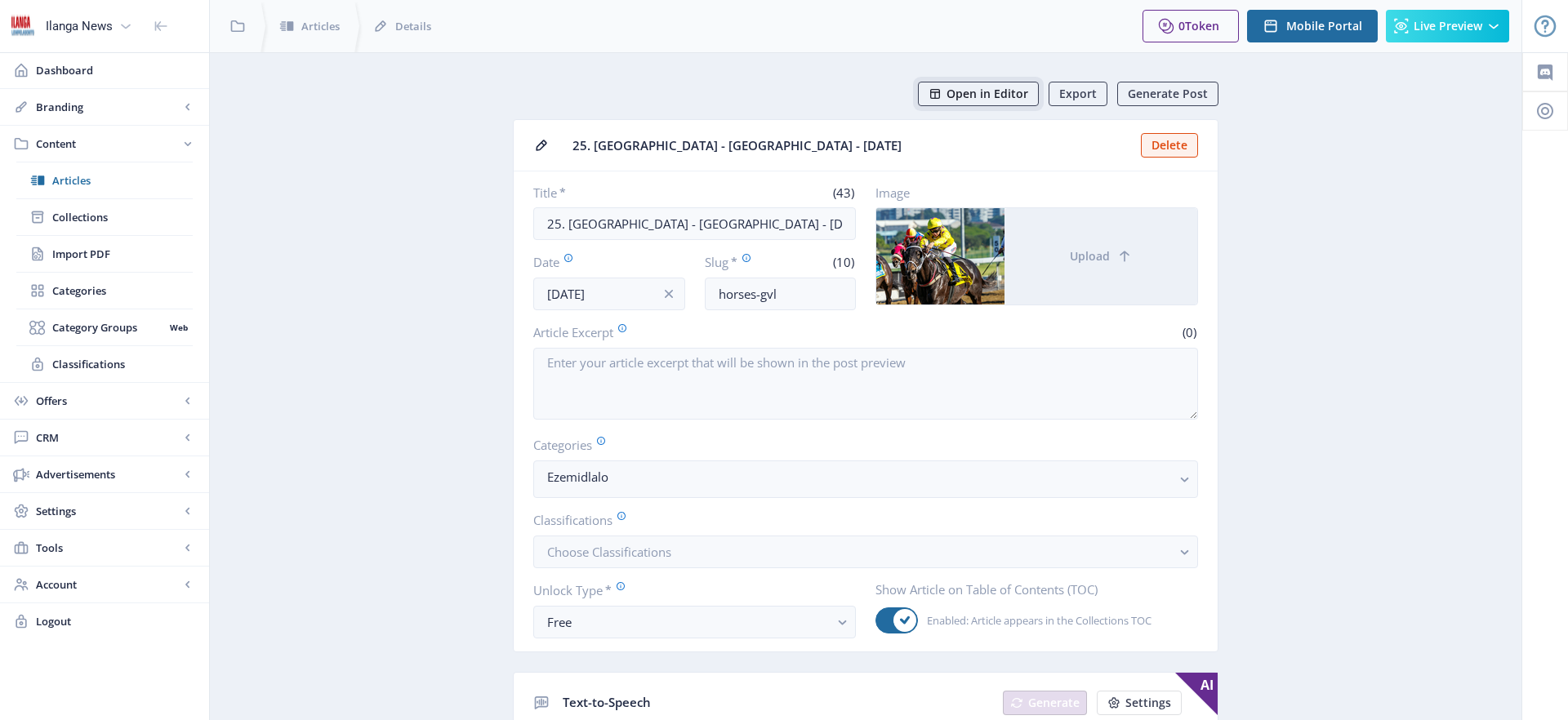
click at [1017, 94] on span "Open in Editor" at bounding box center [988, 94] width 82 height 13
click at [77, 179] on span "Articles" at bounding box center [122, 180] width 140 height 16
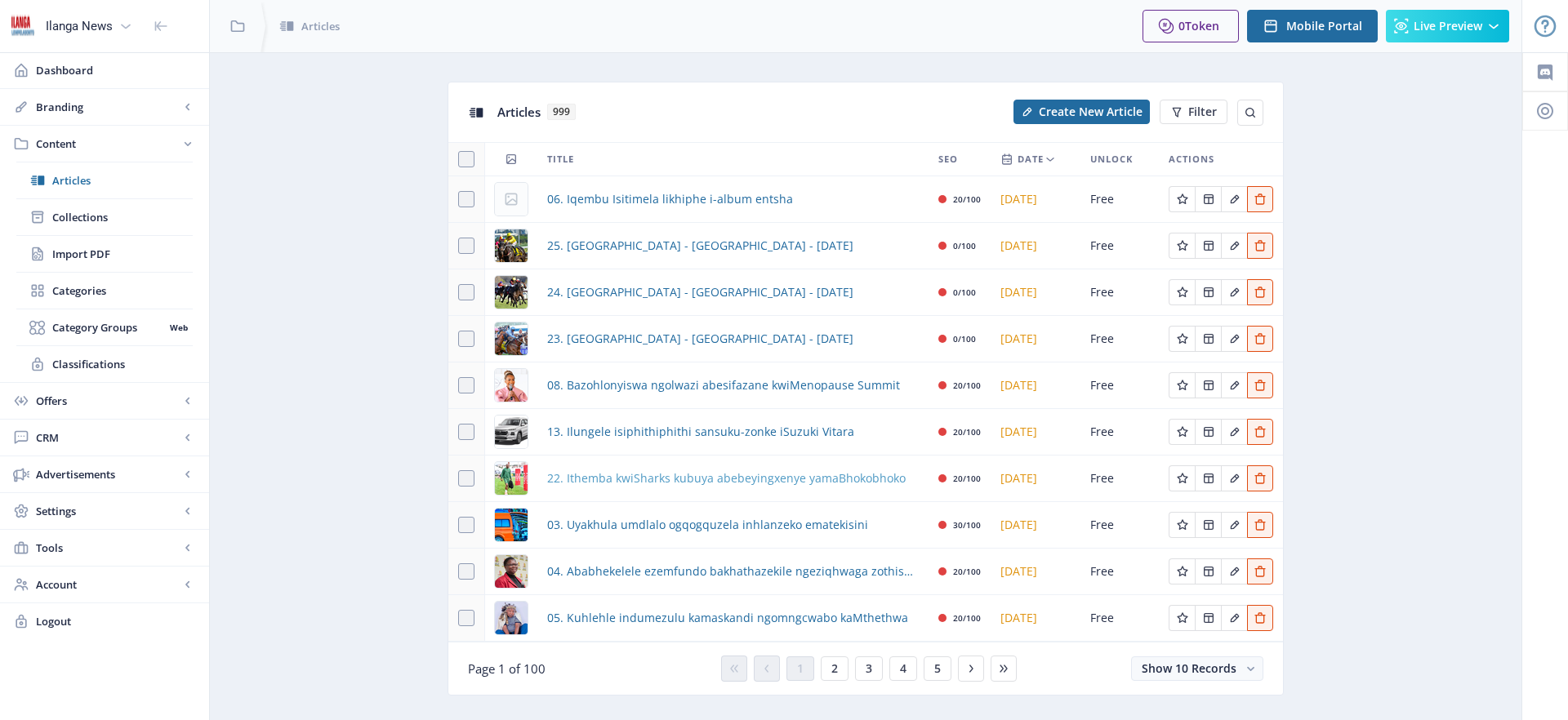
click at [680, 478] on span "22. Ithemba kwiSharks kubuya abebeyingxenye yamaBhokobhoko" at bounding box center [727, 478] width 359 height 20
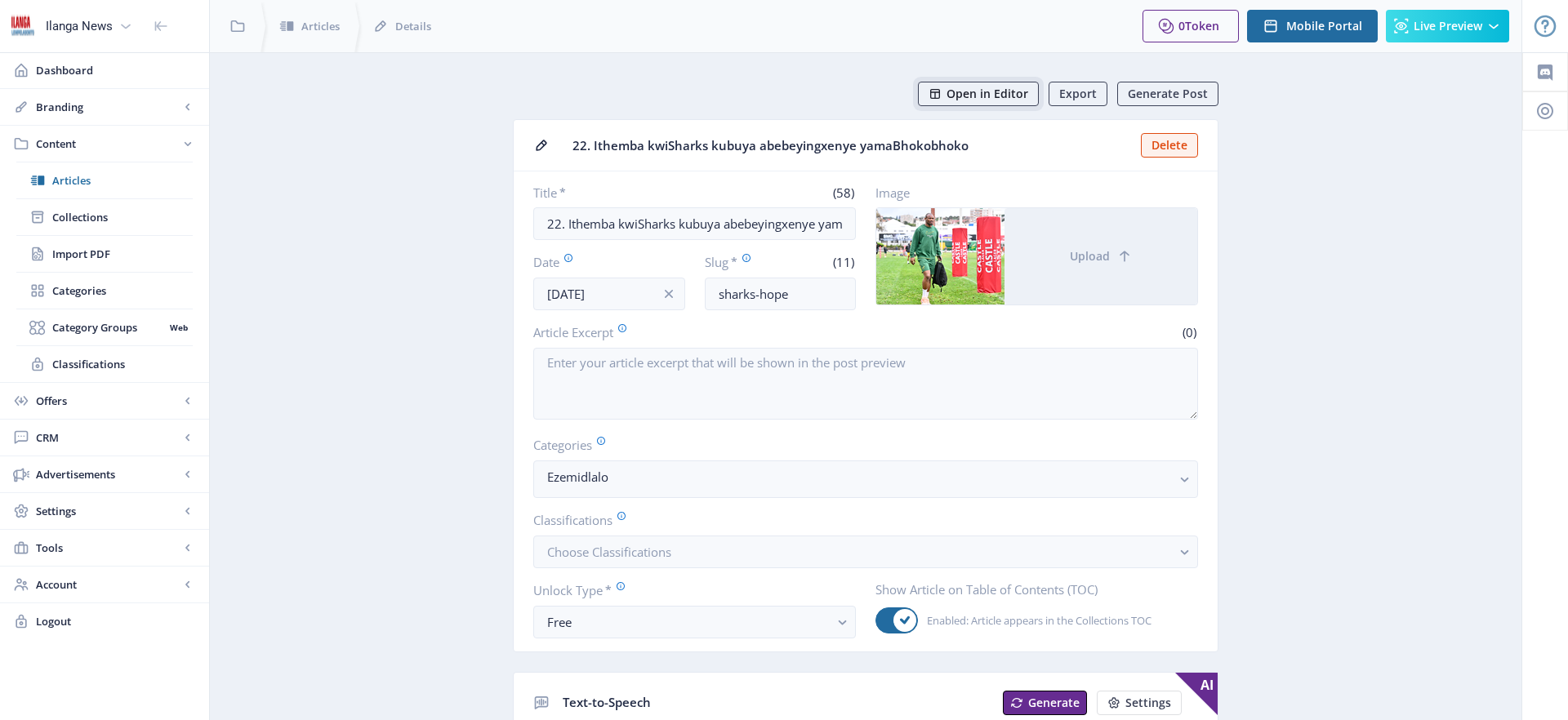
click at [1003, 92] on span "Open in Editor" at bounding box center [988, 94] width 82 height 13
click at [88, 188] on span "Articles" at bounding box center [122, 180] width 140 height 16
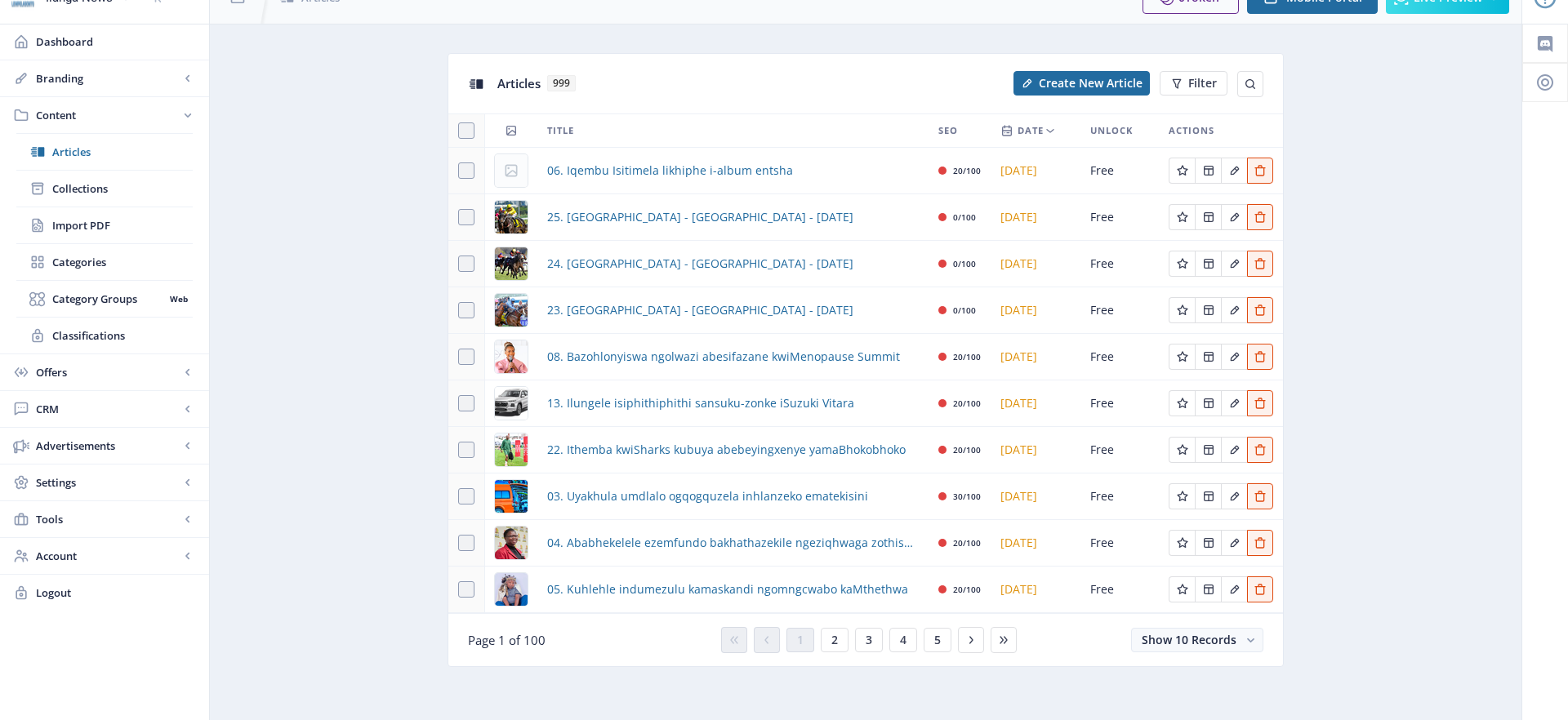
scroll to position [32, 0]
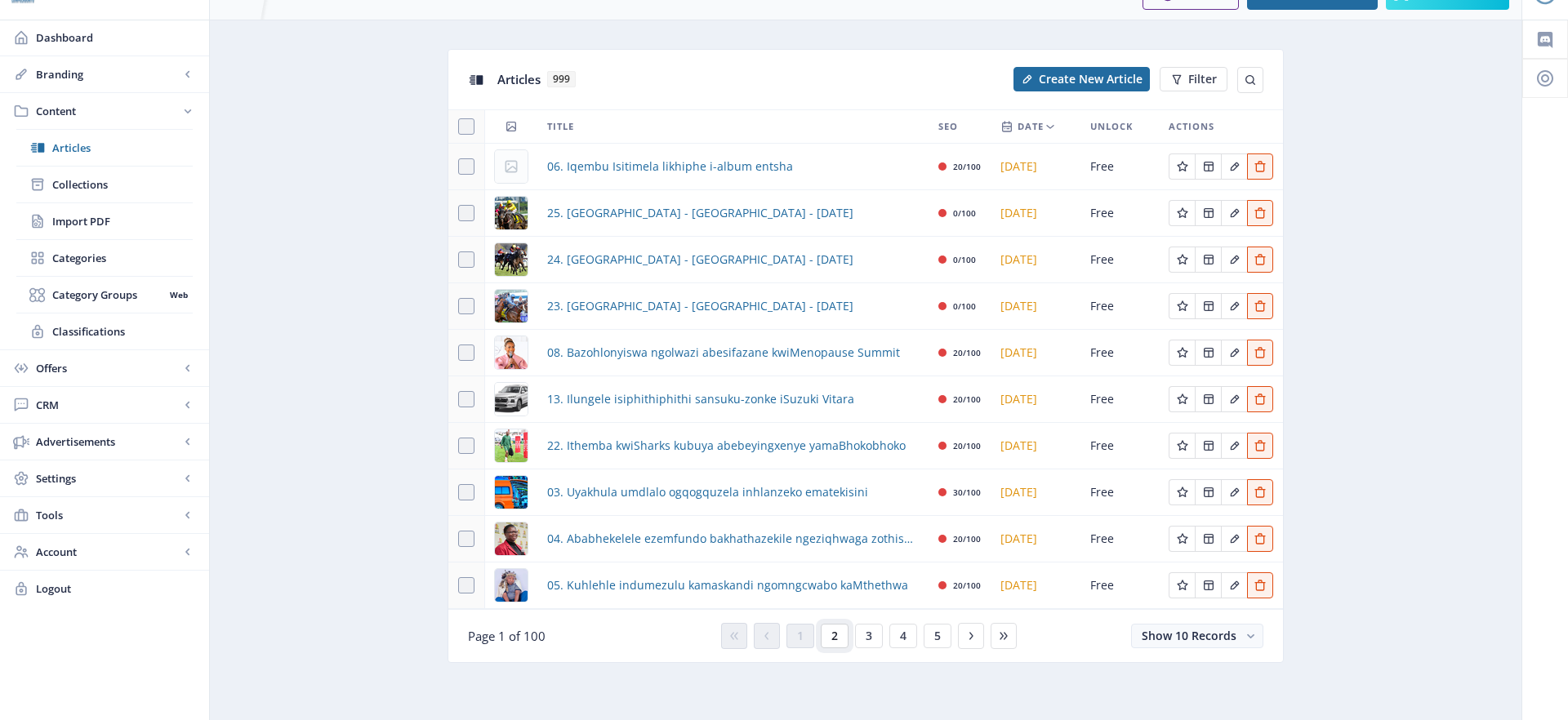
click at [837, 632] on span "2" at bounding box center [835, 636] width 7 height 13
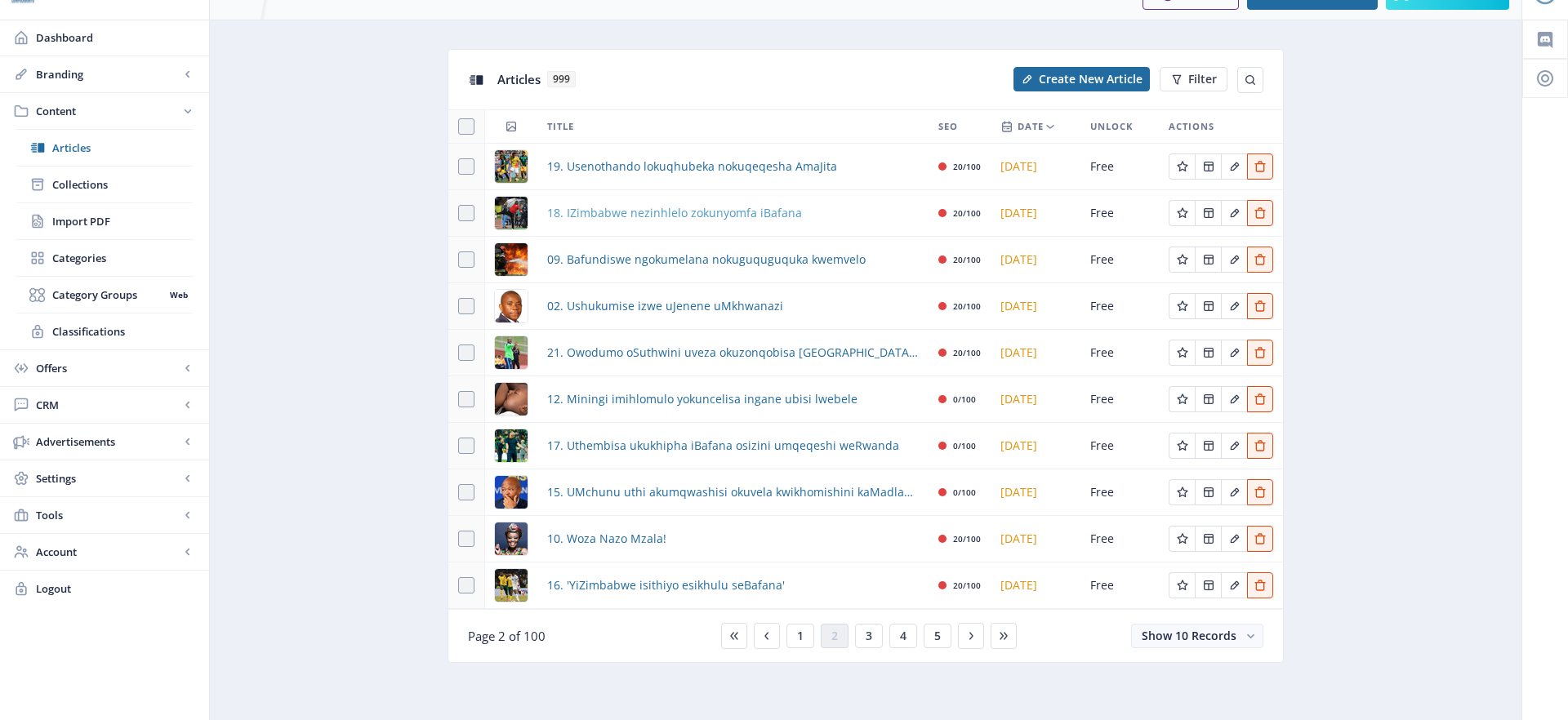
click at [617, 215] on span "18. IZimbabwe nezinhlelo zokunyomfa iBafana" at bounding box center [675, 213] width 255 height 20
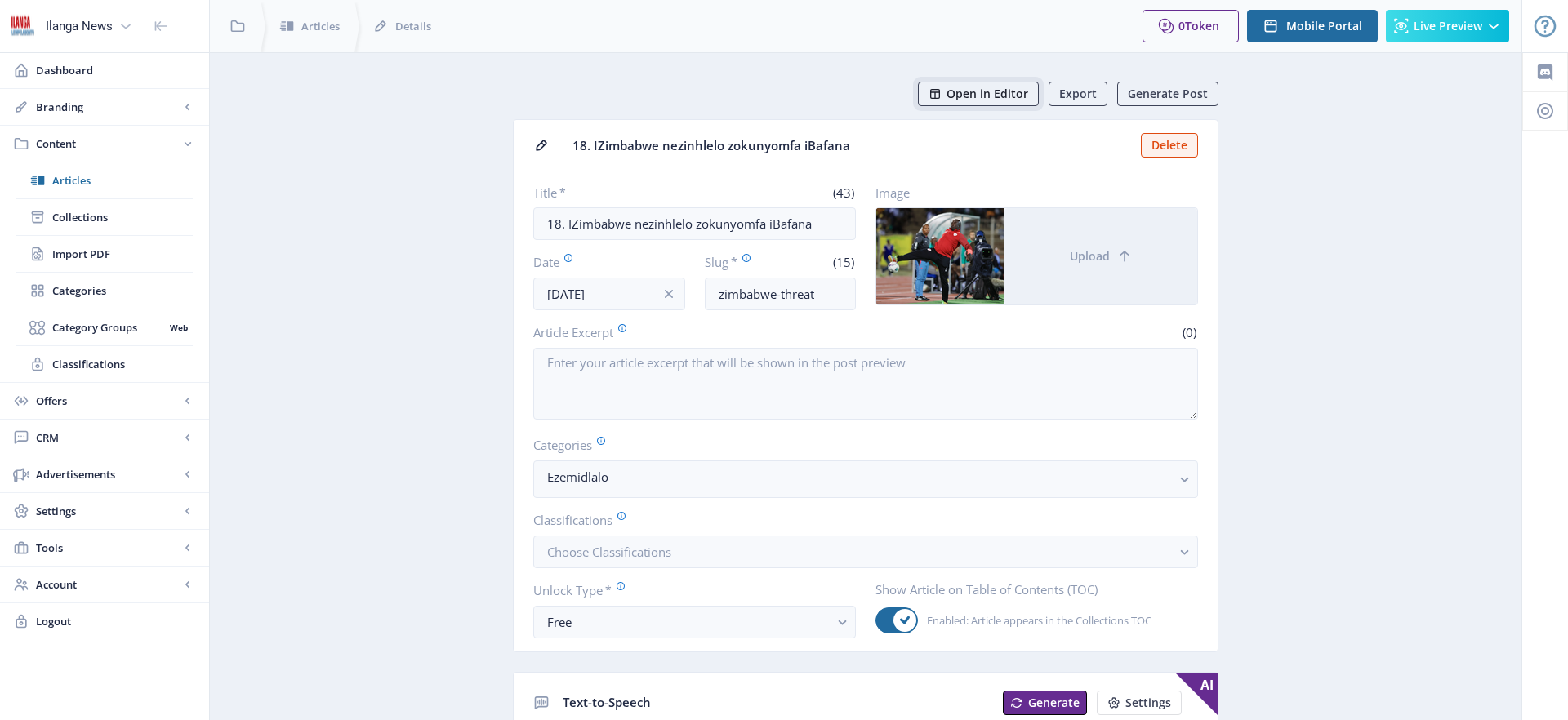
click at [1028, 92] on span "Open in Editor" at bounding box center [988, 94] width 82 height 13
click at [76, 182] on span "Articles" at bounding box center [122, 180] width 140 height 16
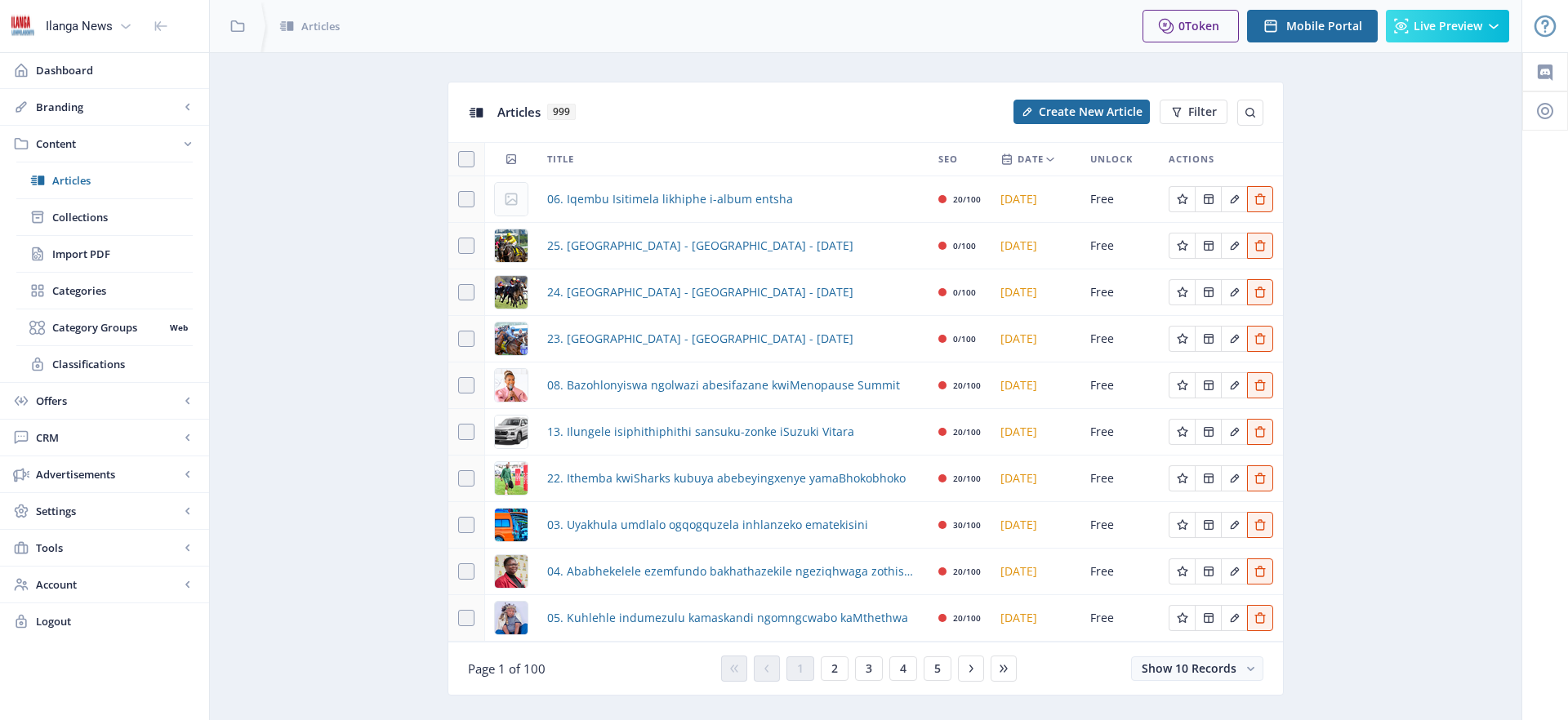
scroll to position [32, 0]
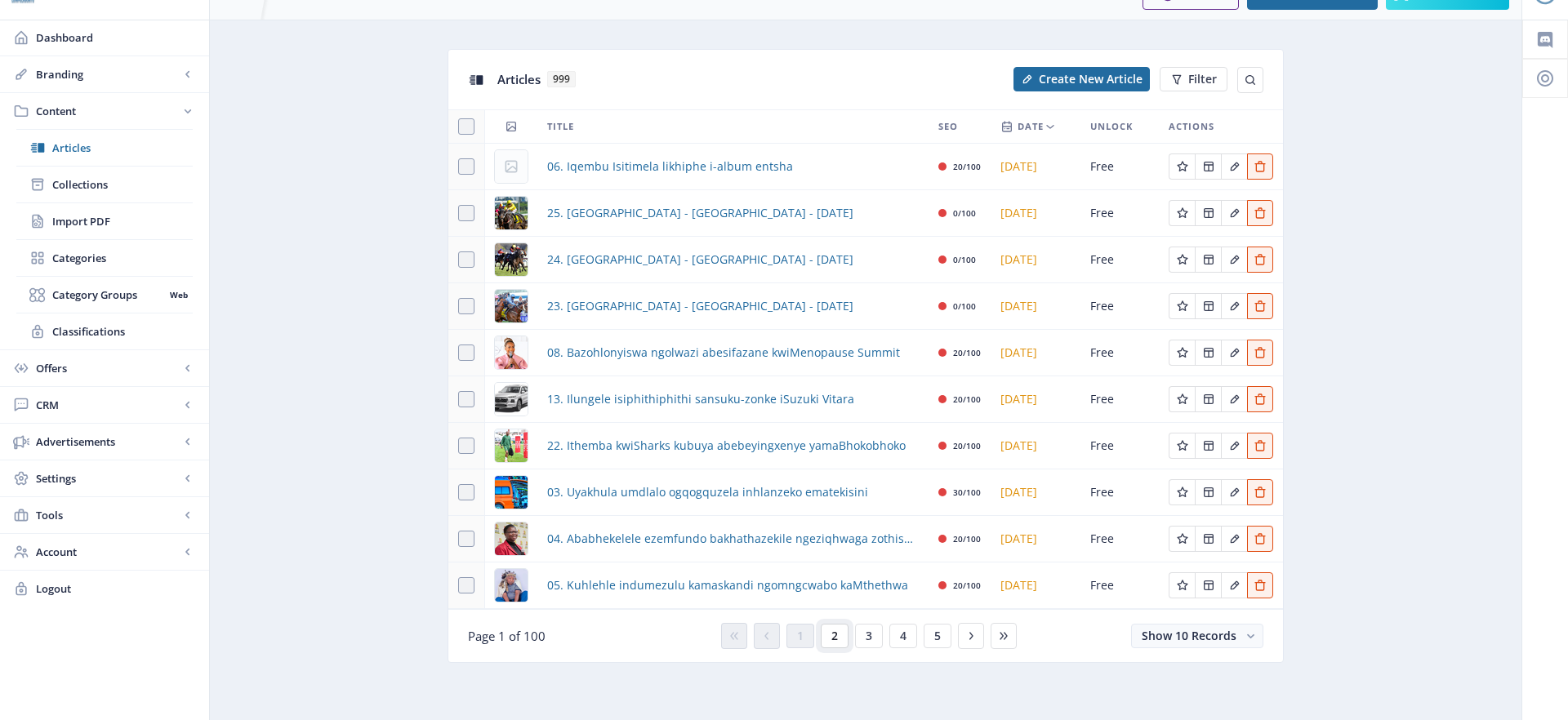
click at [839, 635] on button "2" at bounding box center [835, 636] width 28 height 25
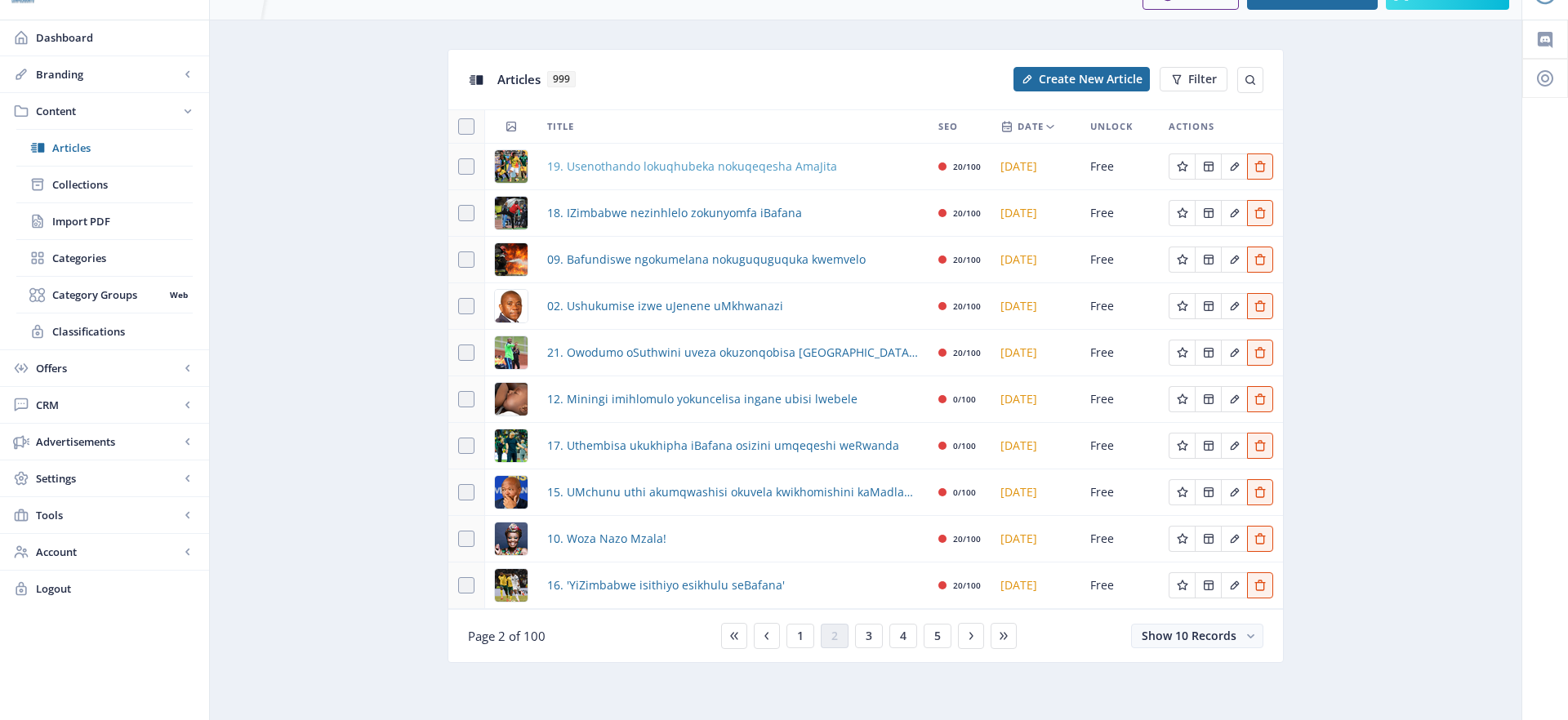
click at [651, 168] on span "19. Usenothando lokuqhubeka nokuqeqesha AmaJita" at bounding box center [692, 166] width 290 height 20
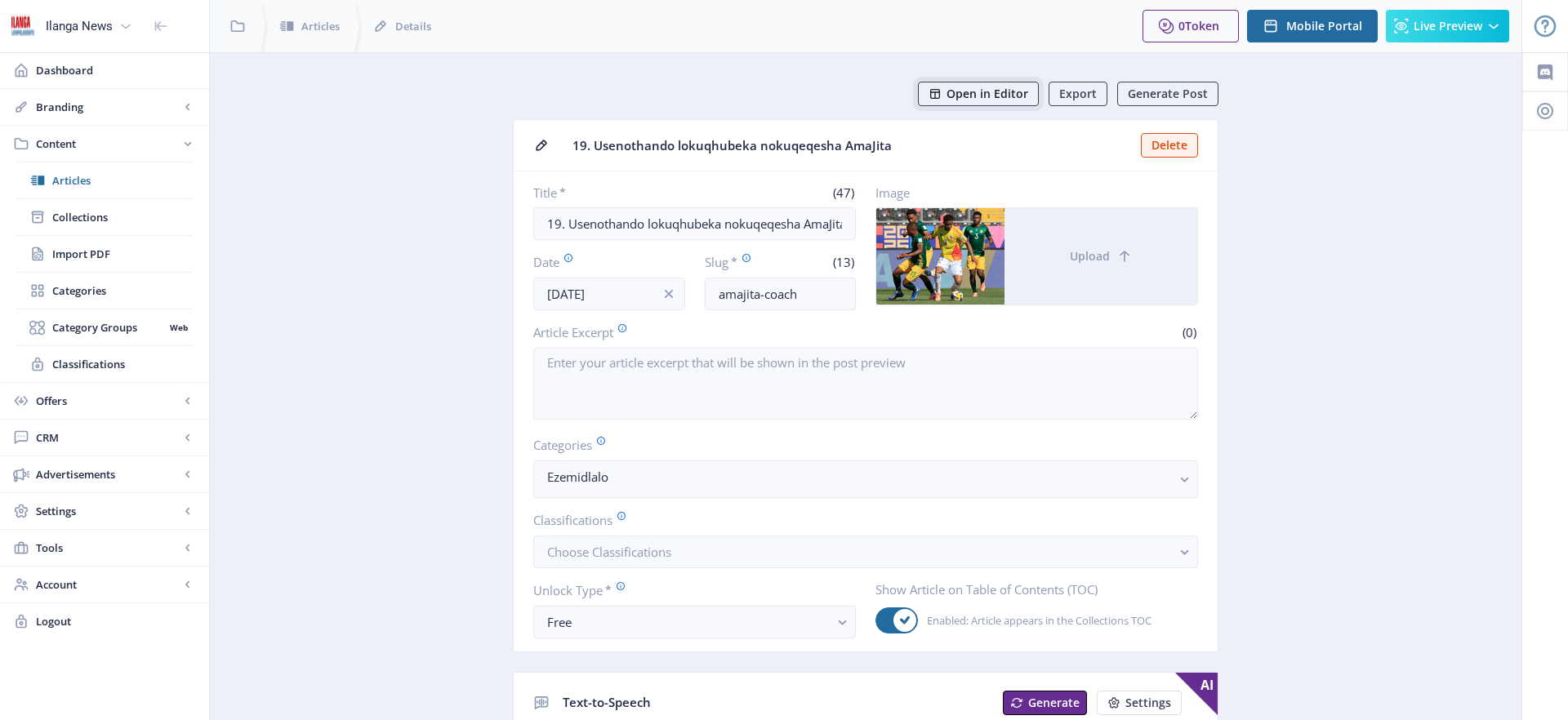
click at [1013, 96] on span "Open in Editor" at bounding box center [988, 94] width 82 height 13
click at [83, 178] on span "Articles" at bounding box center [122, 180] width 140 height 16
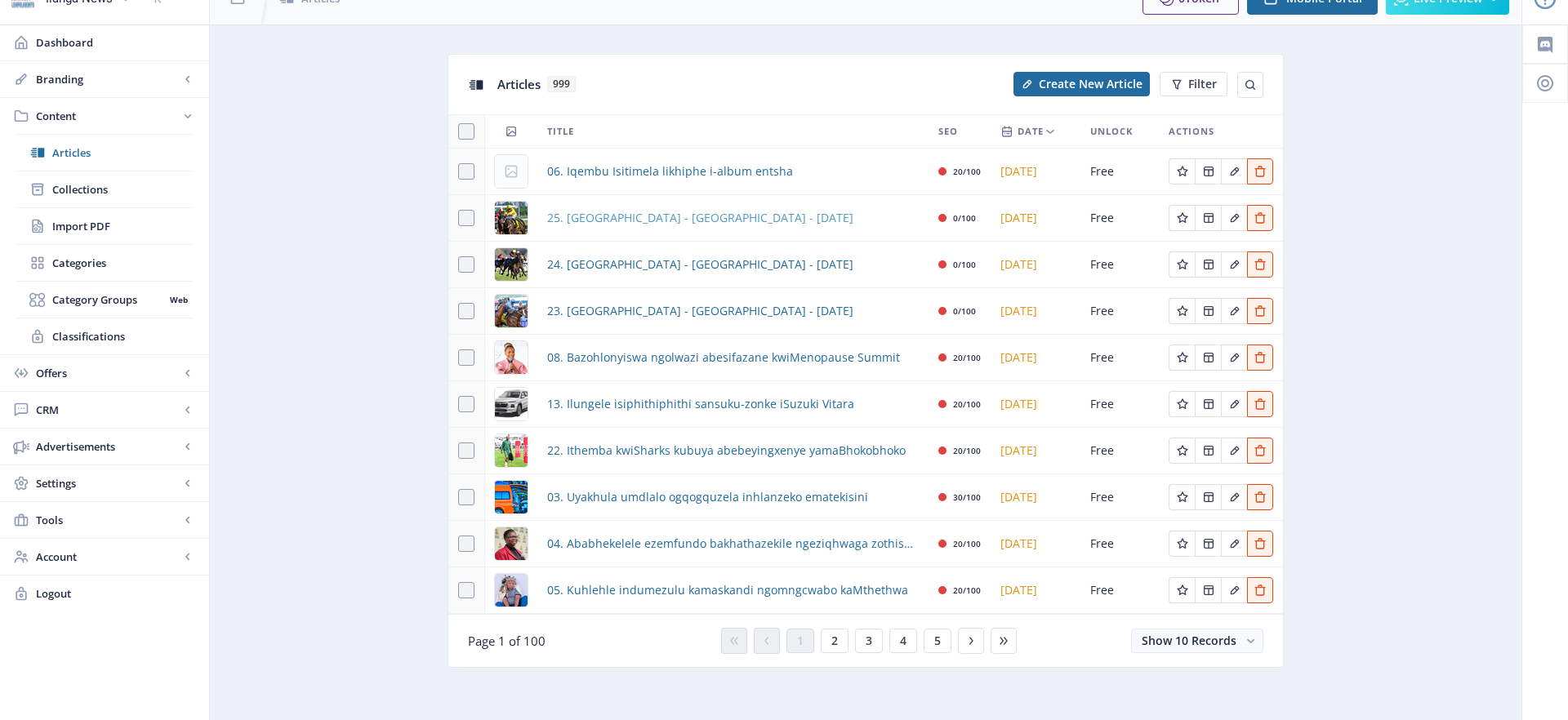
scroll to position [32, 0]
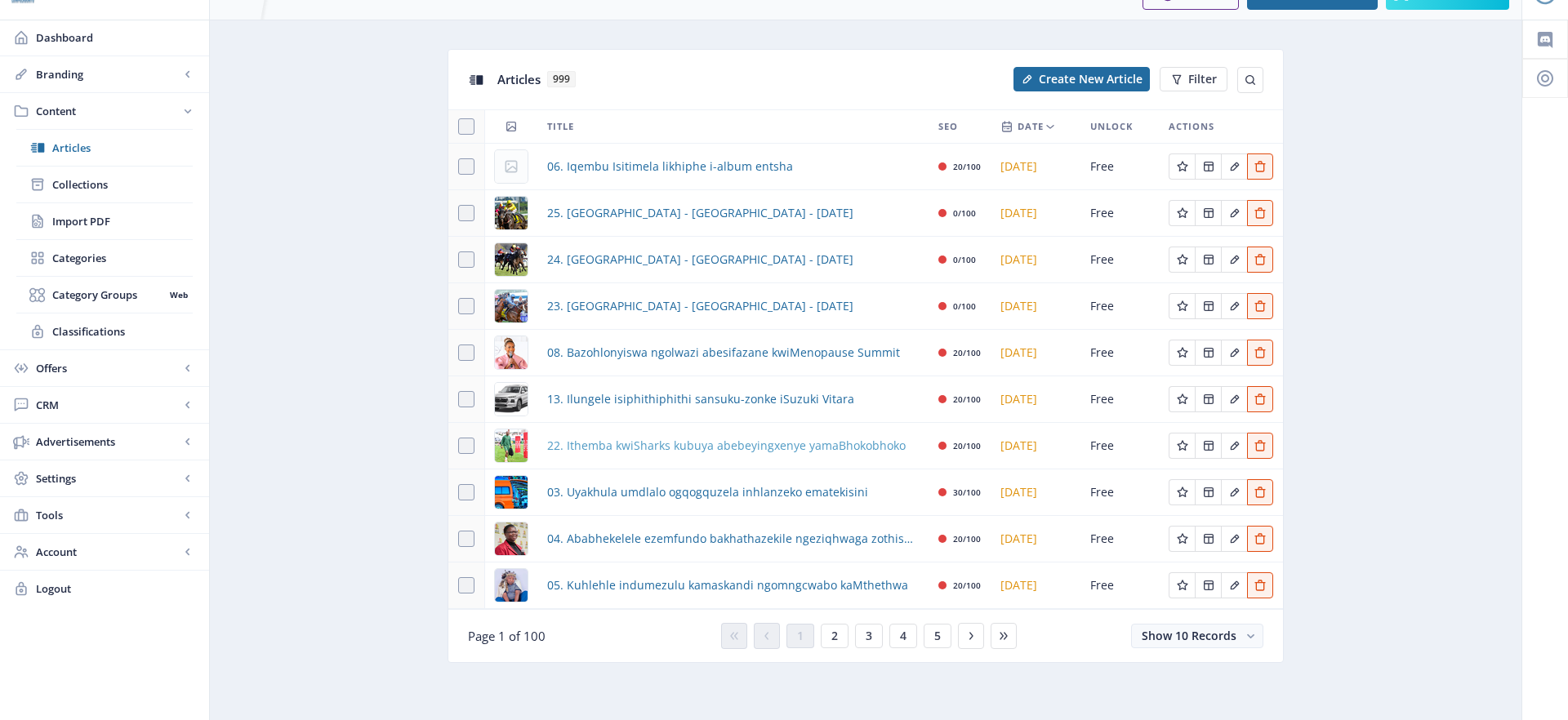
click at [644, 439] on span "22. Ithemba kwiSharks kubuya abebeyingxenye yamaBhokobhoko" at bounding box center [727, 445] width 359 height 20
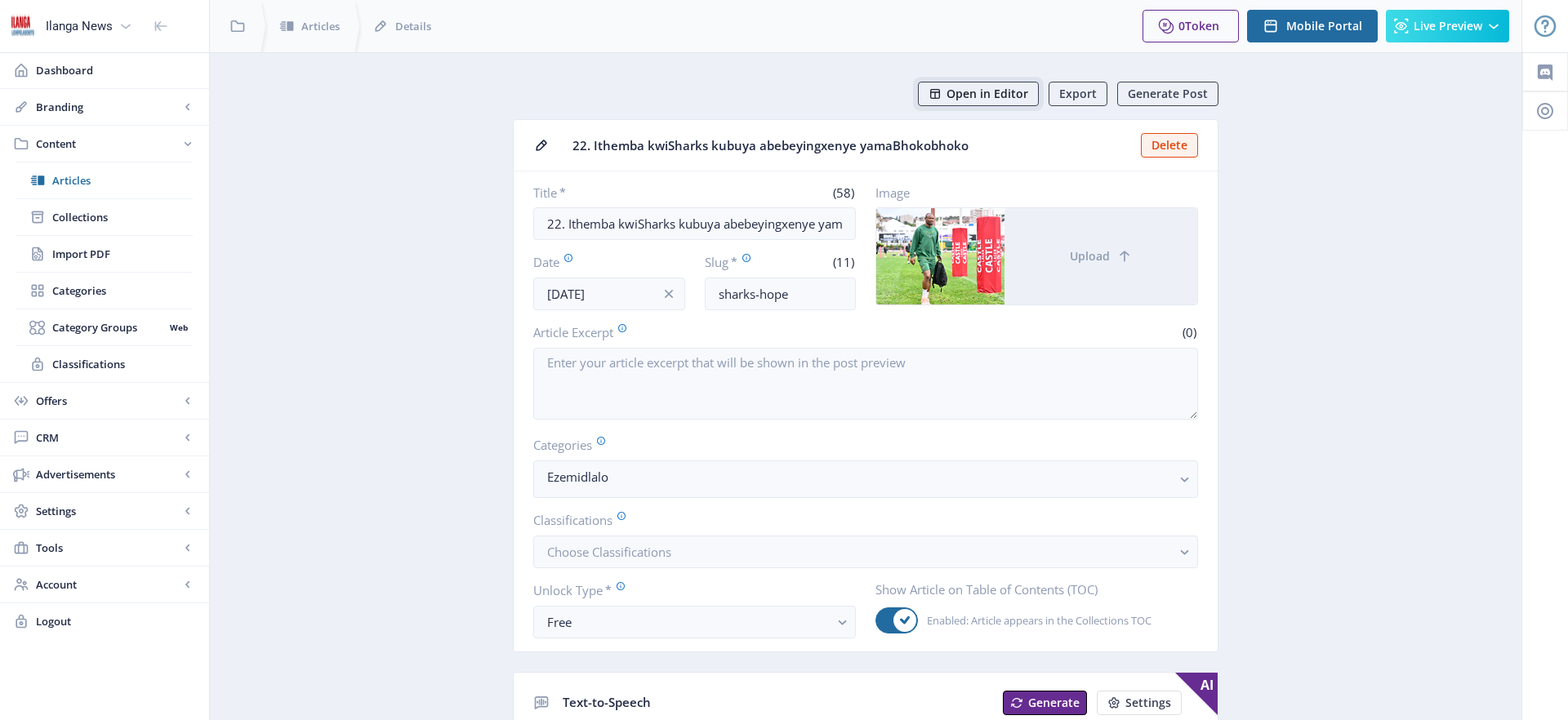
click at [1000, 89] on span "Open in Editor" at bounding box center [988, 94] width 82 height 13
click at [81, 186] on span "Articles" at bounding box center [122, 180] width 140 height 16
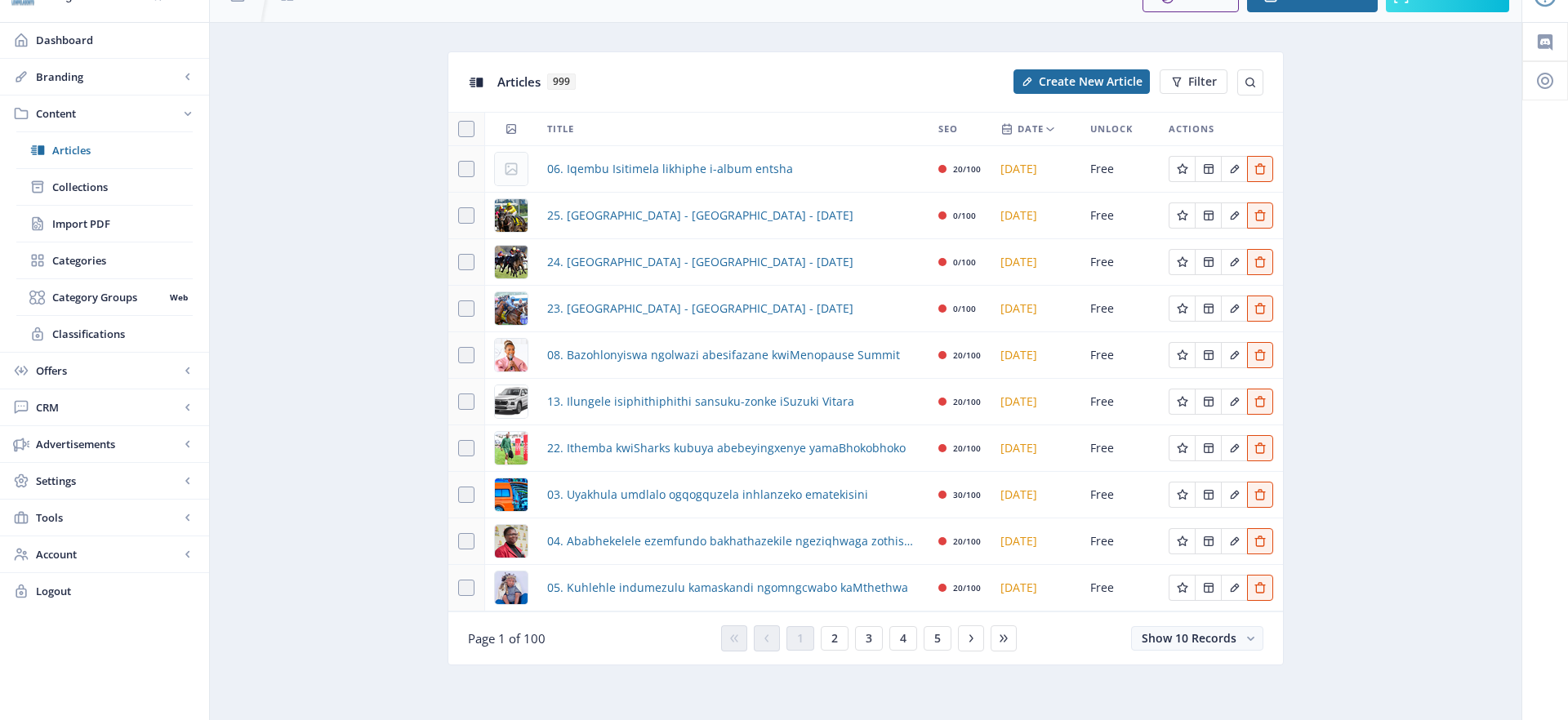
scroll to position [32, 0]
click at [867, 638] on span "3" at bounding box center [869, 636] width 7 height 13
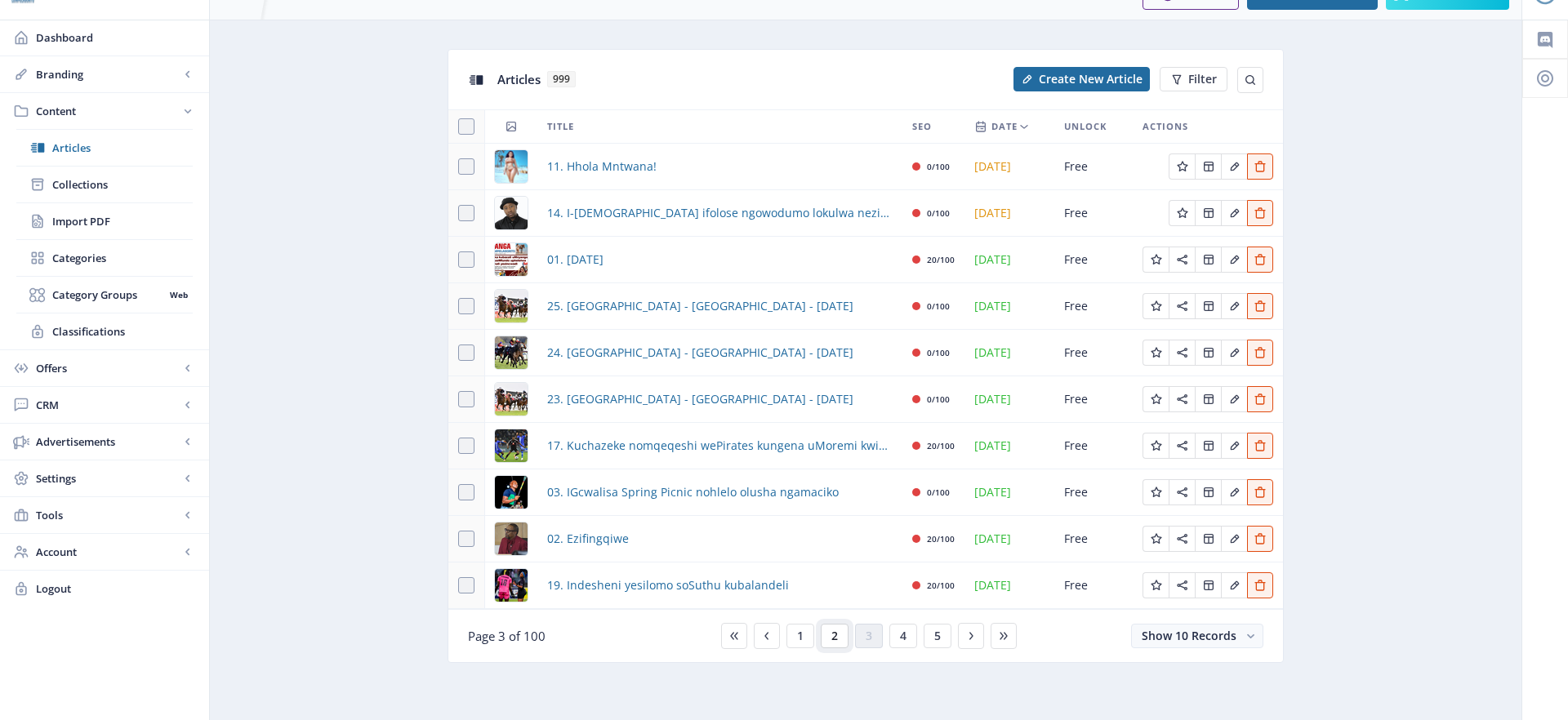
click at [838, 638] on button "2" at bounding box center [835, 636] width 28 height 25
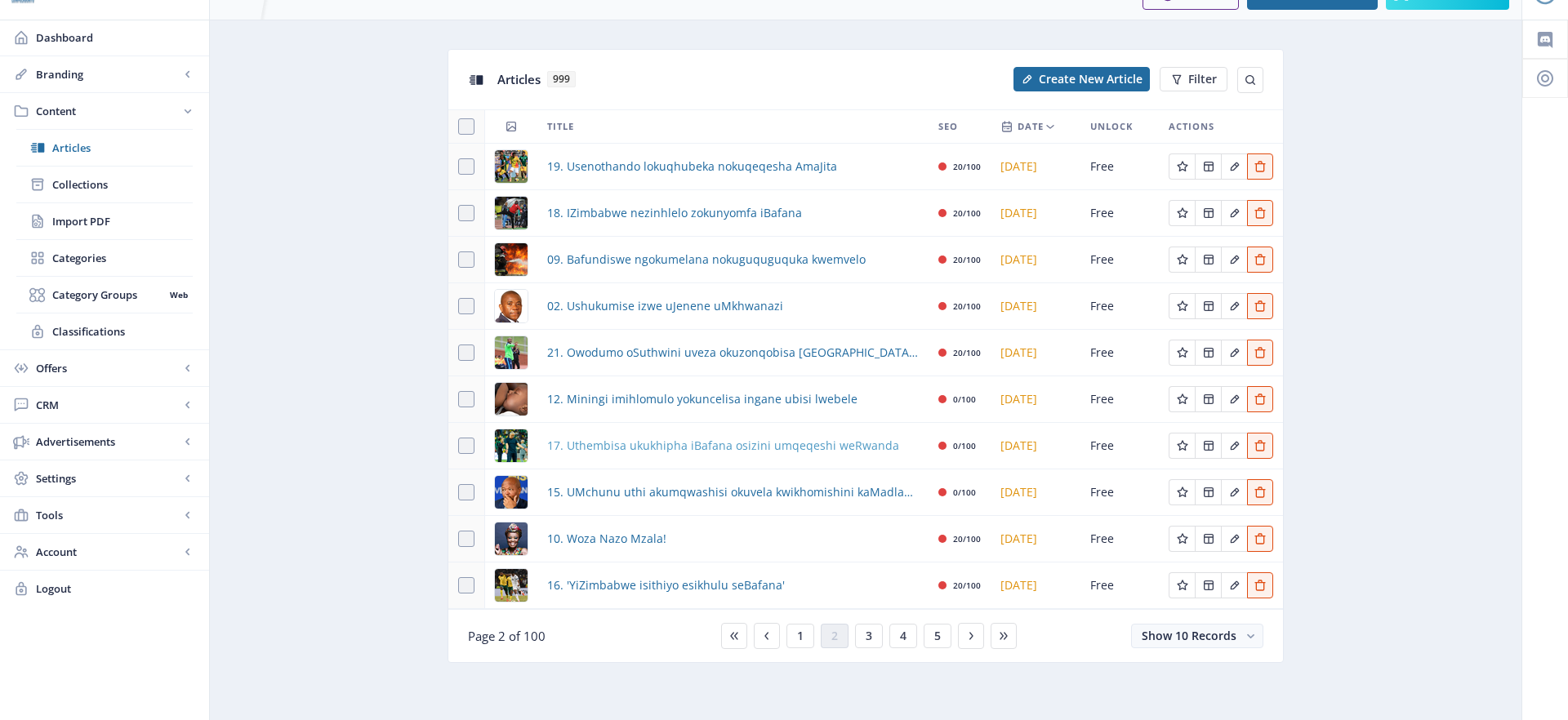
click at [670, 453] on span "17. Uthembisa ukukhipha iBafana osizini umqeqeshi weRwanda" at bounding box center [723, 445] width 352 height 20
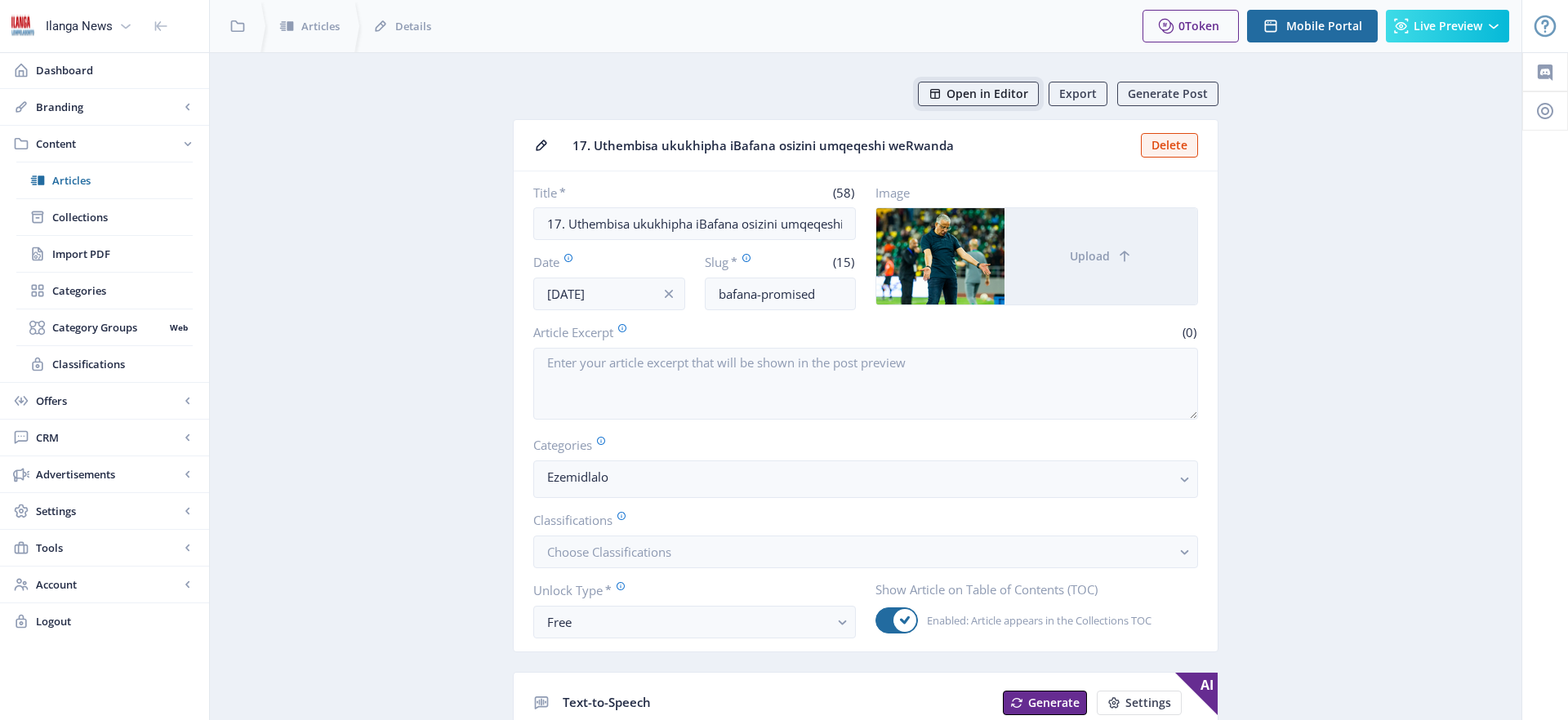
click at [1005, 93] on span "Open in Editor" at bounding box center [988, 94] width 82 height 13
click at [101, 182] on span "Articles" at bounding box center [122, 180] width 140 height 16
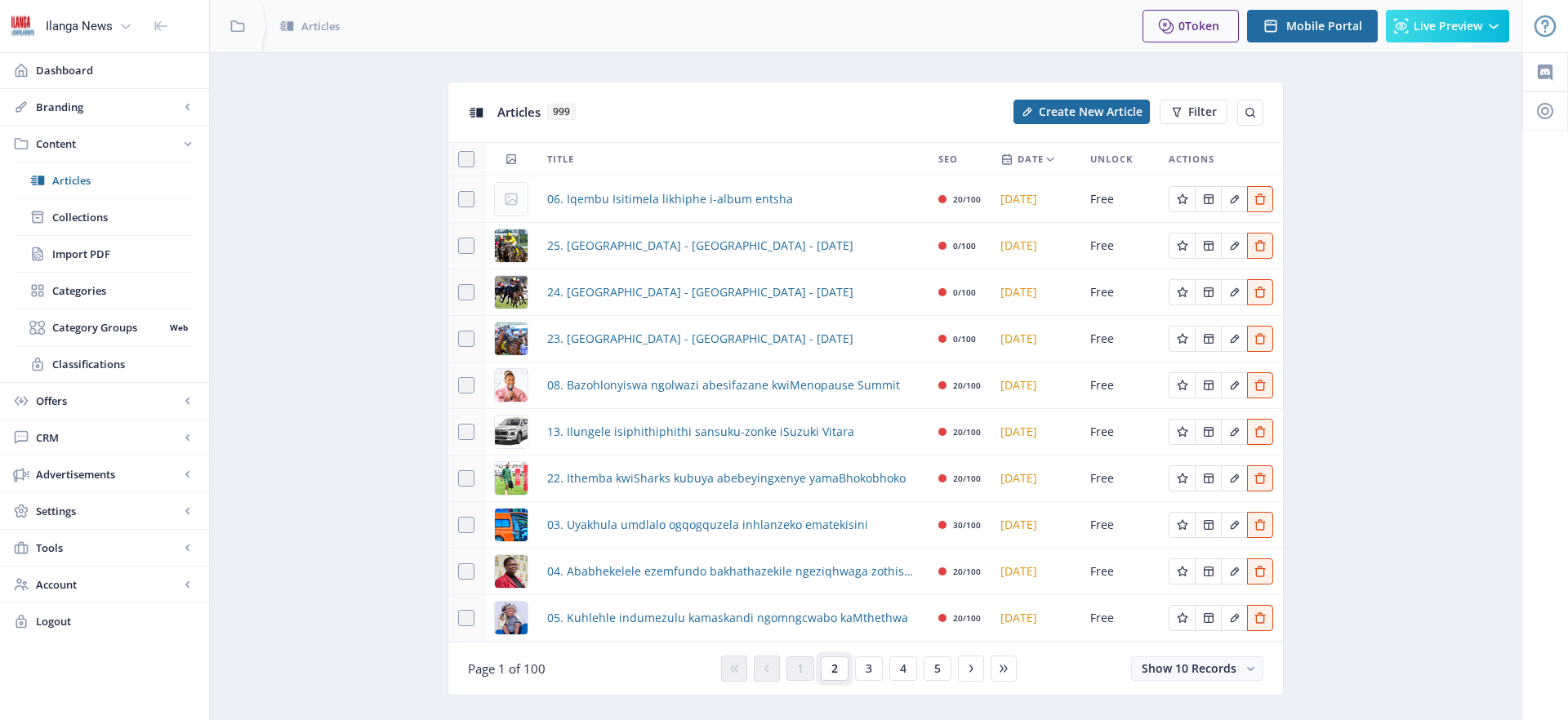
click at [839, 666] on button "2" at bounding box center [835, 668] width 28 height 25
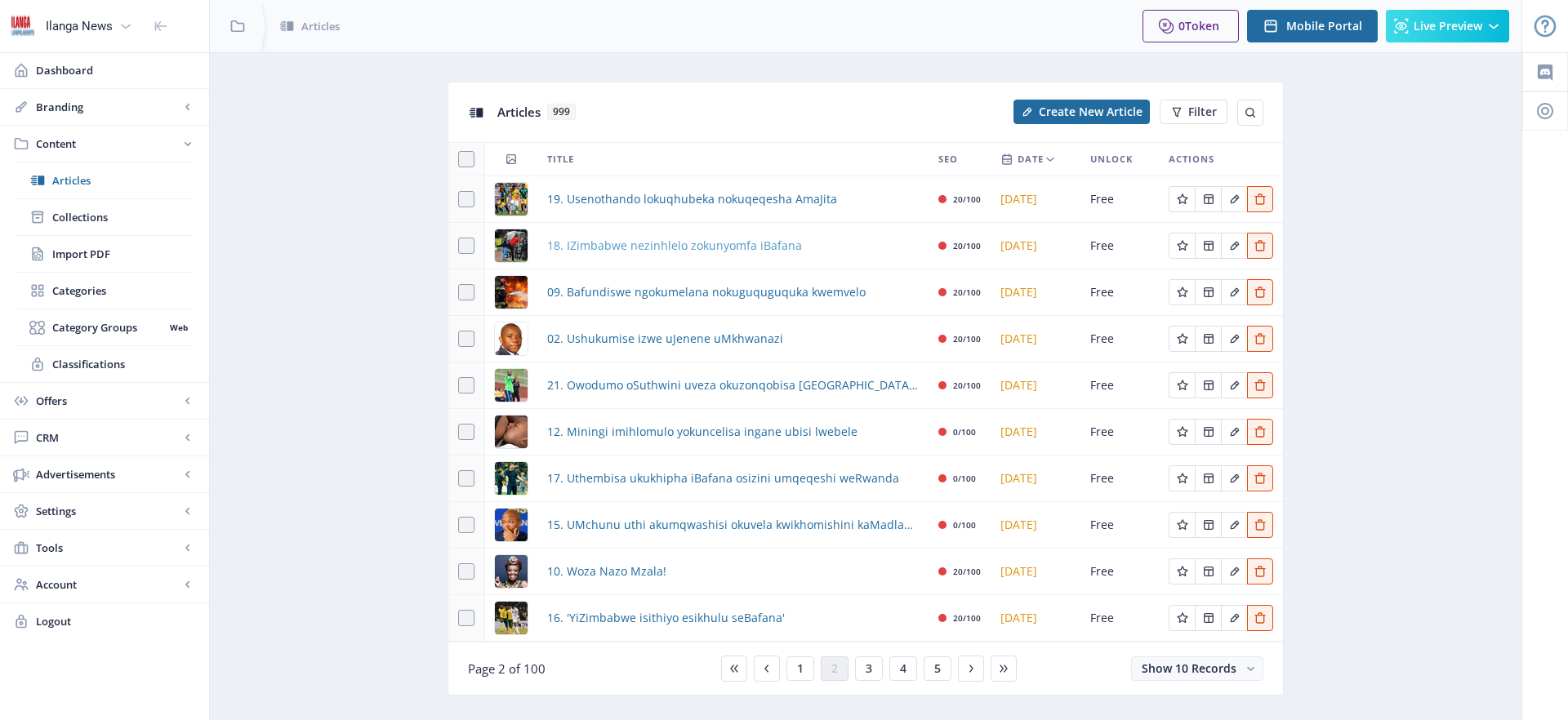
click at [652, 250] on span "18. IZimbabwe nezinhlelo zokunyomfa iBafana" at bounding box center [675, 246] width 255 height 20
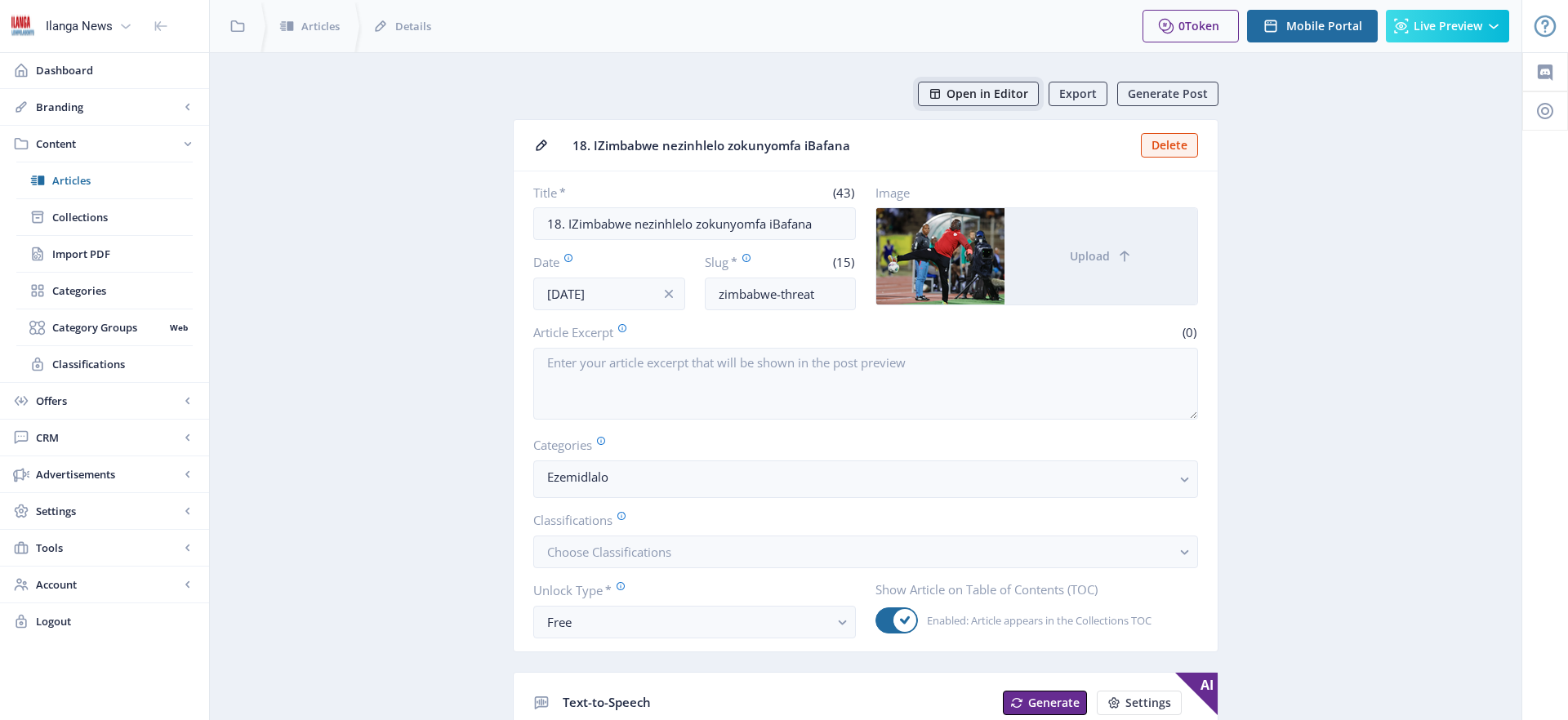
click at [972, 93] on span "Open in Editor" at bounding box center [988, 94] width 82 height 13
click at [72, 179] on span "Articles" at bounding box center [122, 180] width 140 height 16
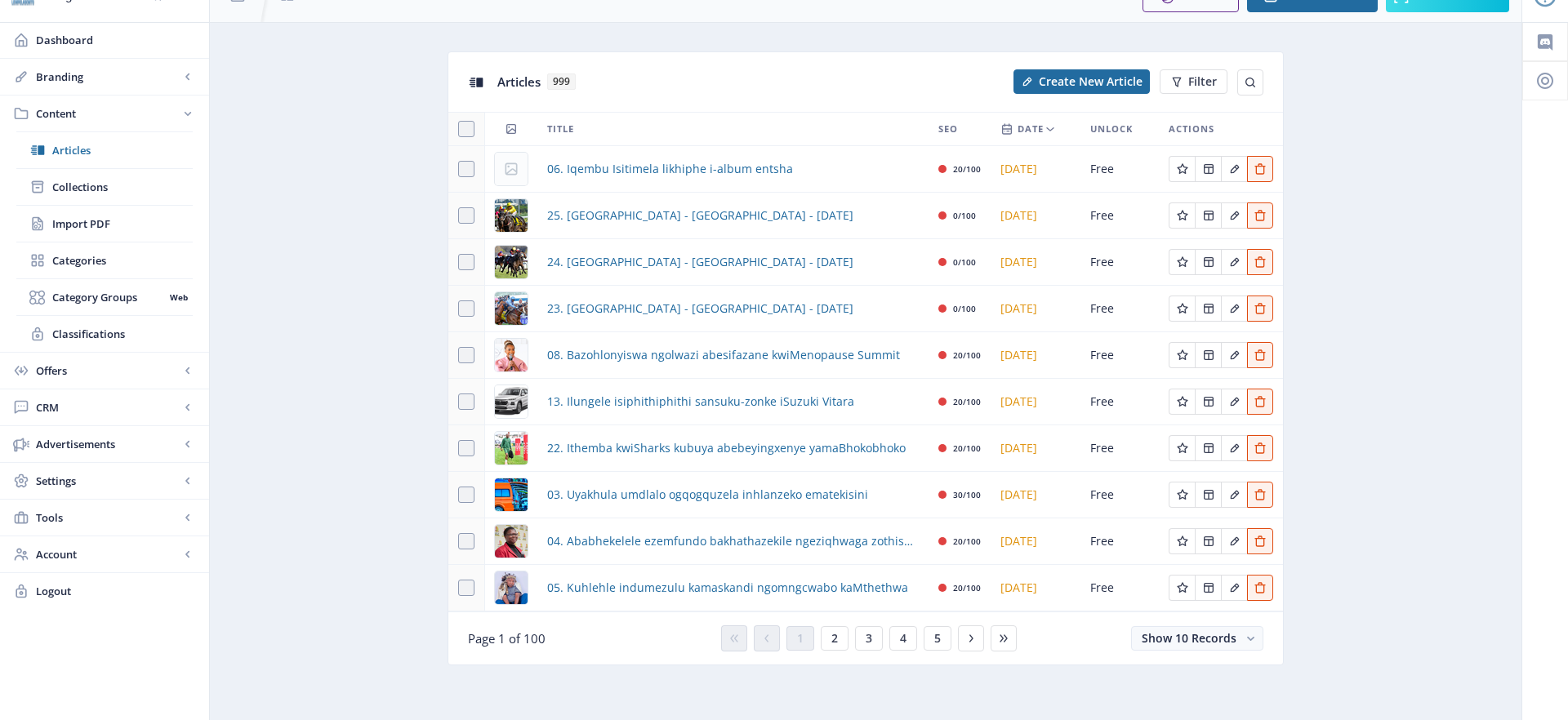
scroll to position [32, 0]
click at [838, 634] on button "2" at bounding box center [835, 636] width 28 height 25
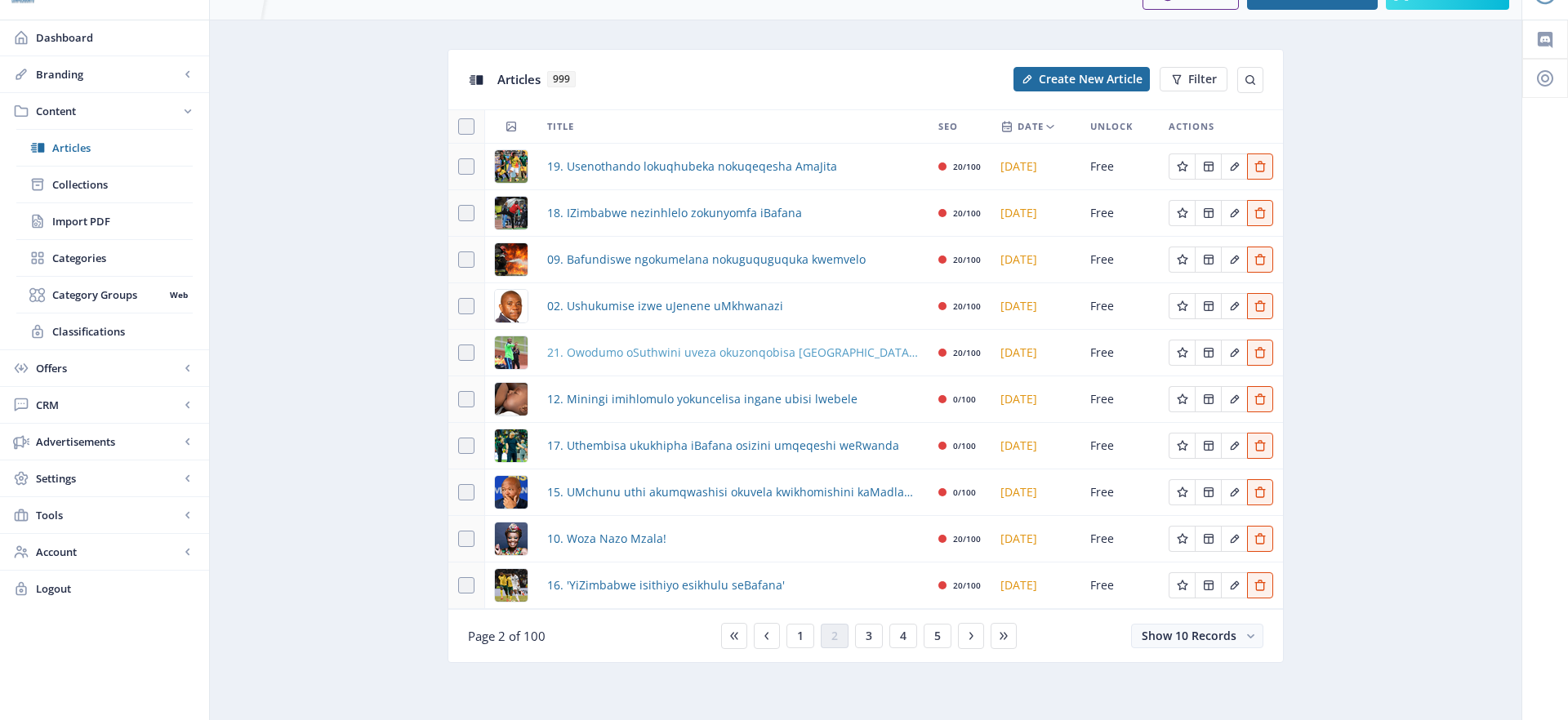
click at [654, 360] on span "21. Owodumo oSuthwini uveza okuzonqobisa [GEOGRAPHIC_DATA] kowomkhaya" at bounding box center [733, 353] width 371 height 20
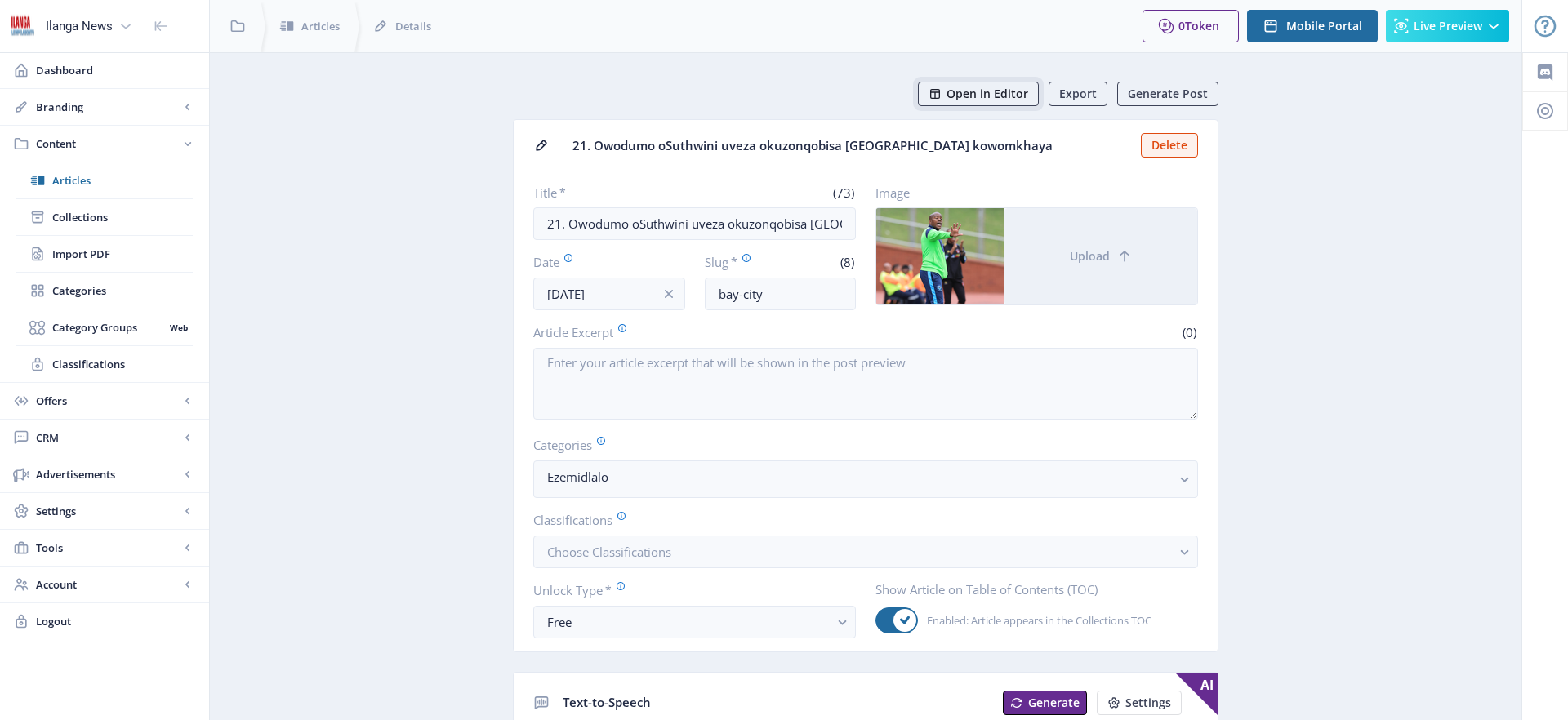
click at [992, 99] on span "Open in Editor" at bounding box center [988, 94] width 82 height 13
click at [73, 184] on span "Articles" at bounding box center [122, 180] width 140 height 16
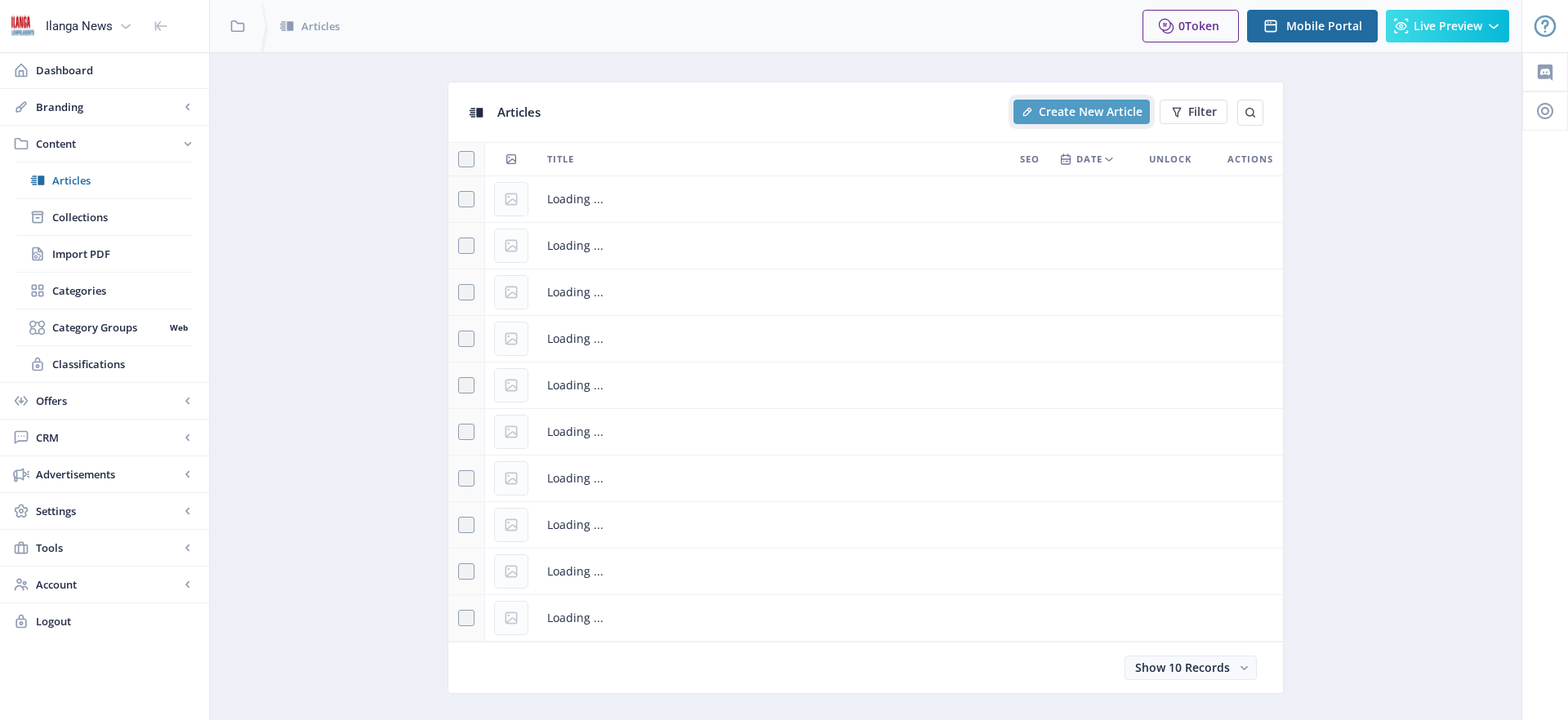
click at [1084, 111] on span "Create New Article" at bounding box center [1090, 111] width 104 height 13
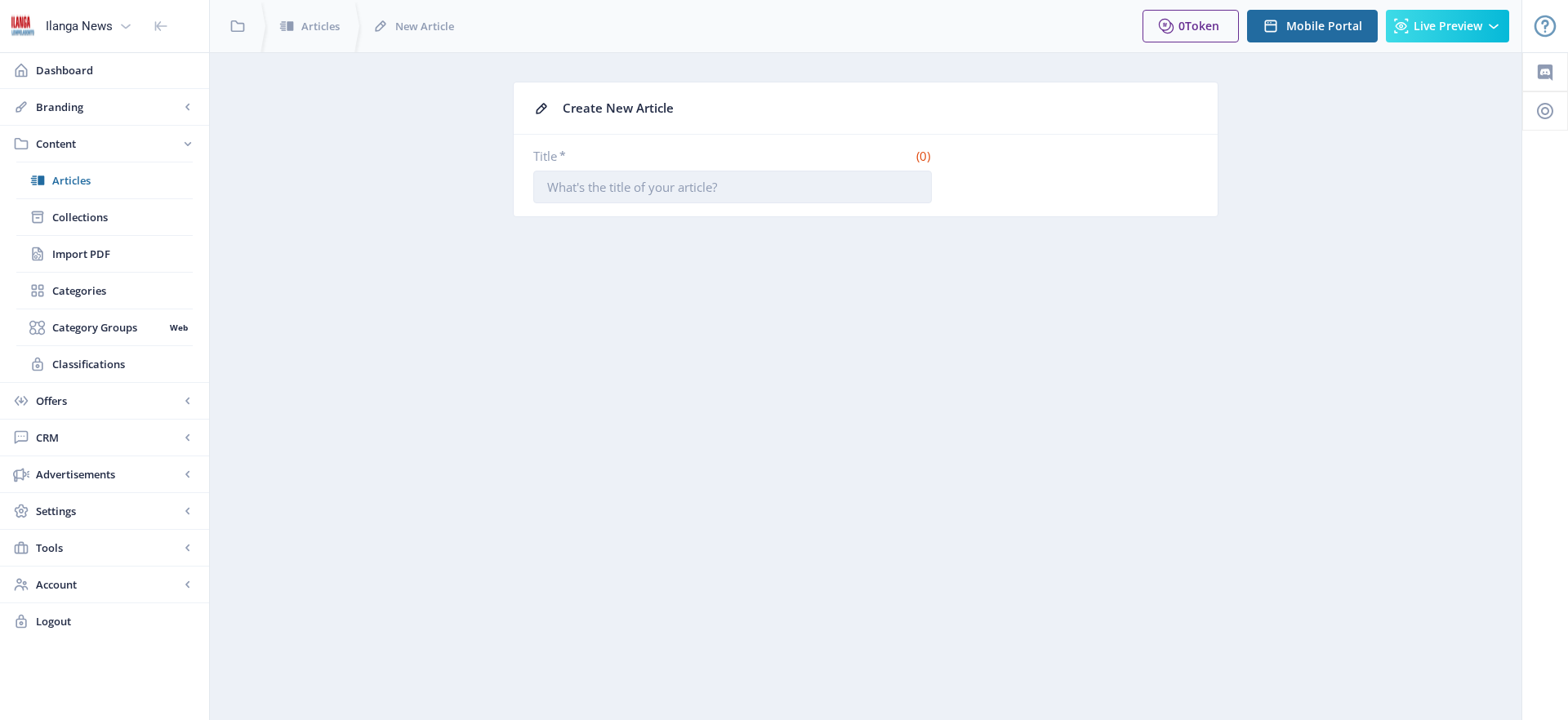
click at [673, 186] on input "Title *" at bounding box center [732, 187] width 399 height 32
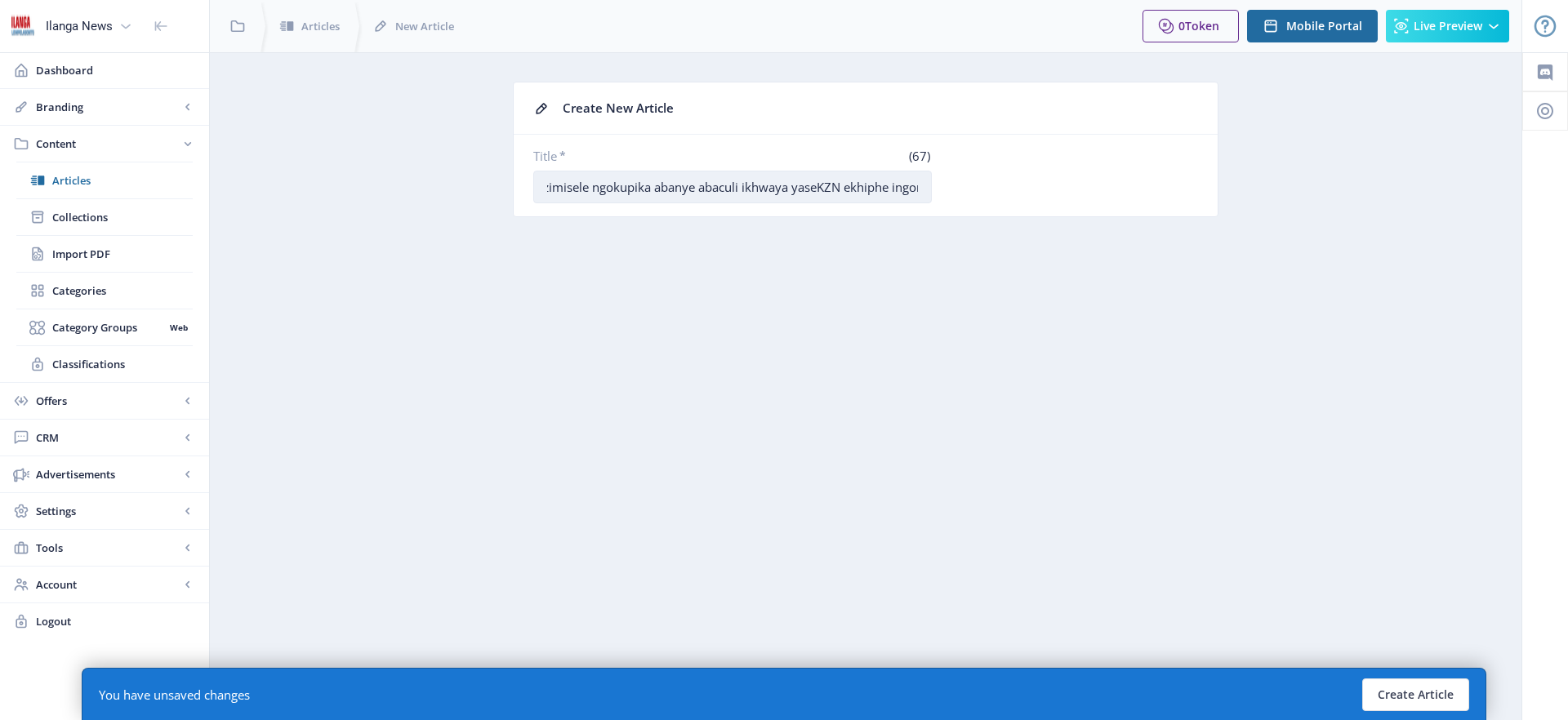
scroll to position [0, 43]
type input "07 Izimisele ngokupika abanye abaculi ikhwaya yaseKZN ekhiphe ingoma"
click at [1425, 696] on button "Create Article" at bounding box center [1416, 694] width 107 height 32
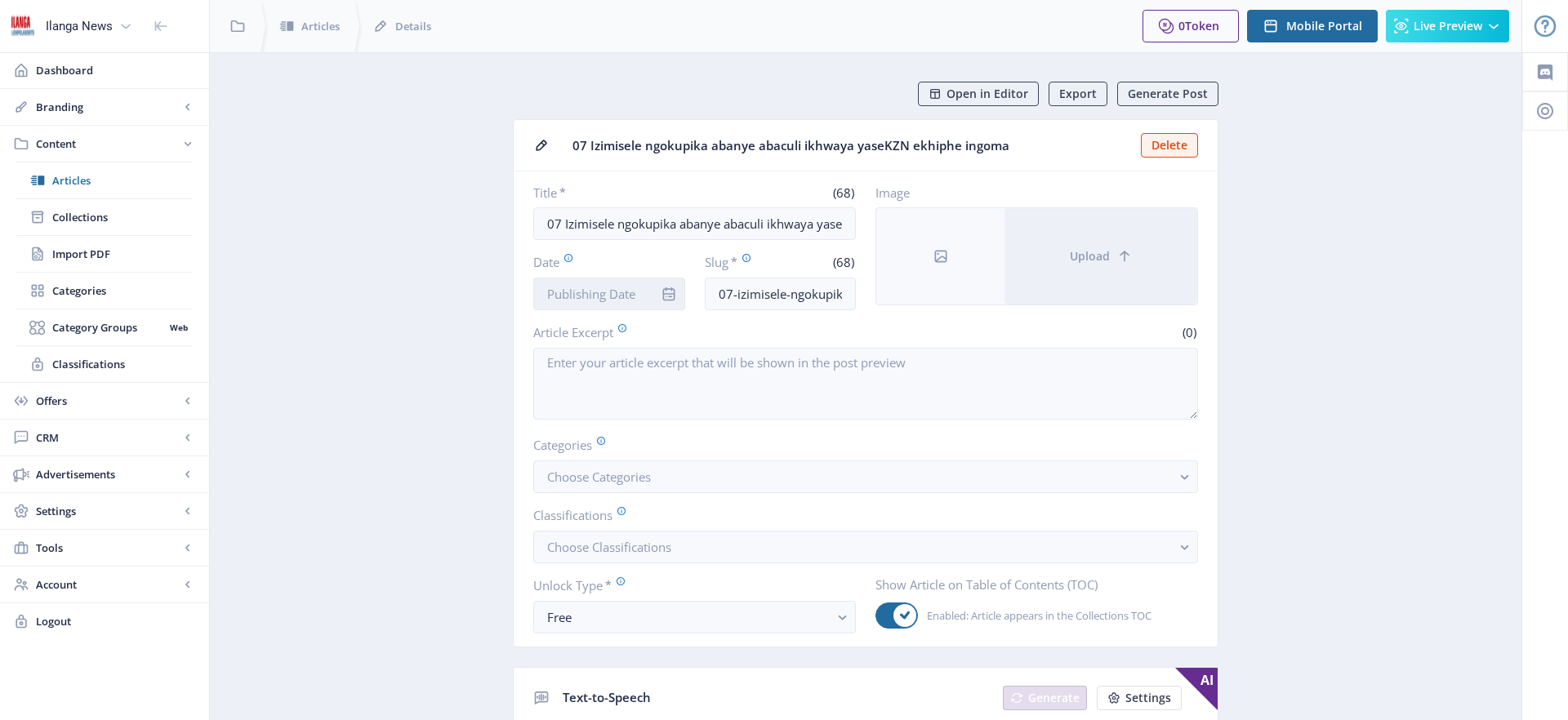
click at [616, 281] on input "Date" at bounding box center [609, 294] width 152 height 32
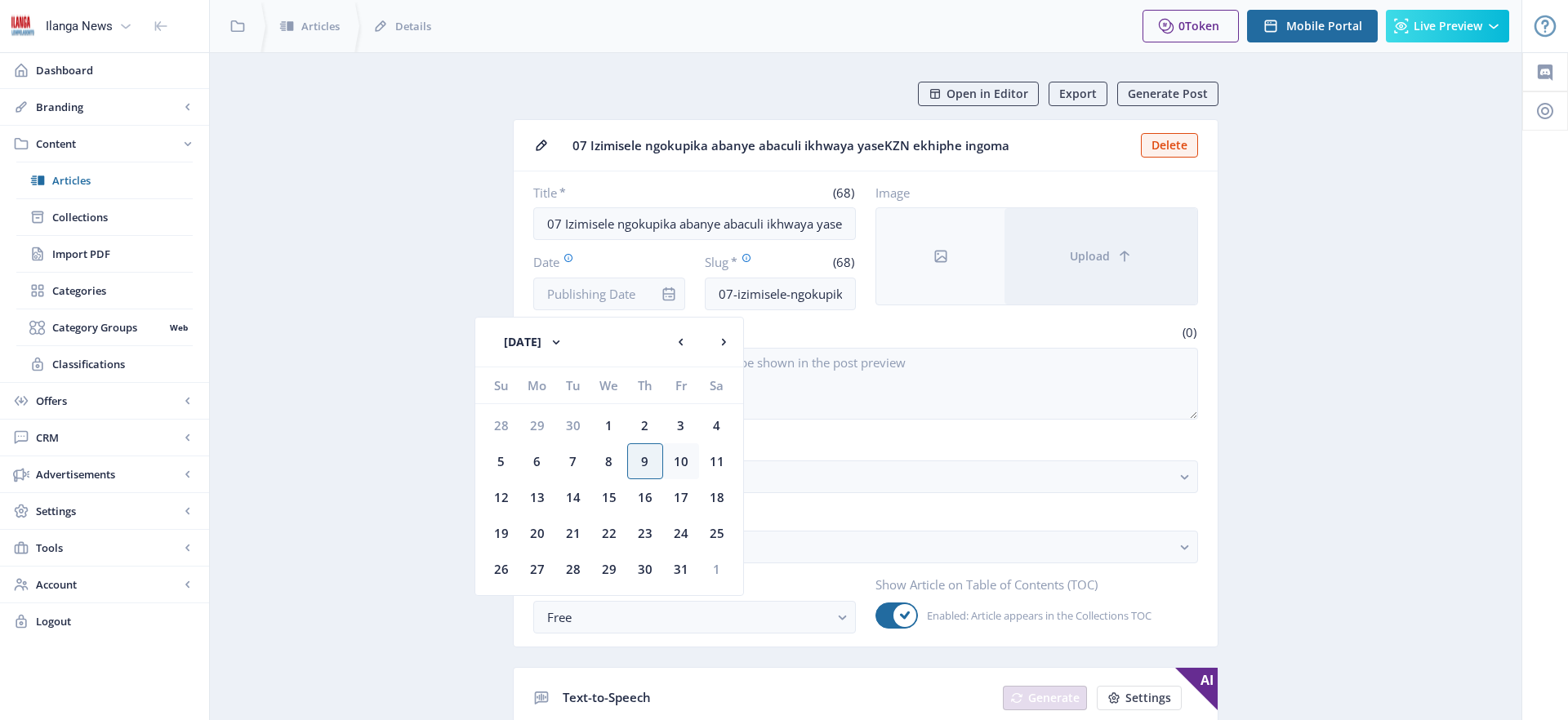
click at [689, 459] on div "10" at bounding box center [681, 462] width 36 height 36
type input "[DATE]"
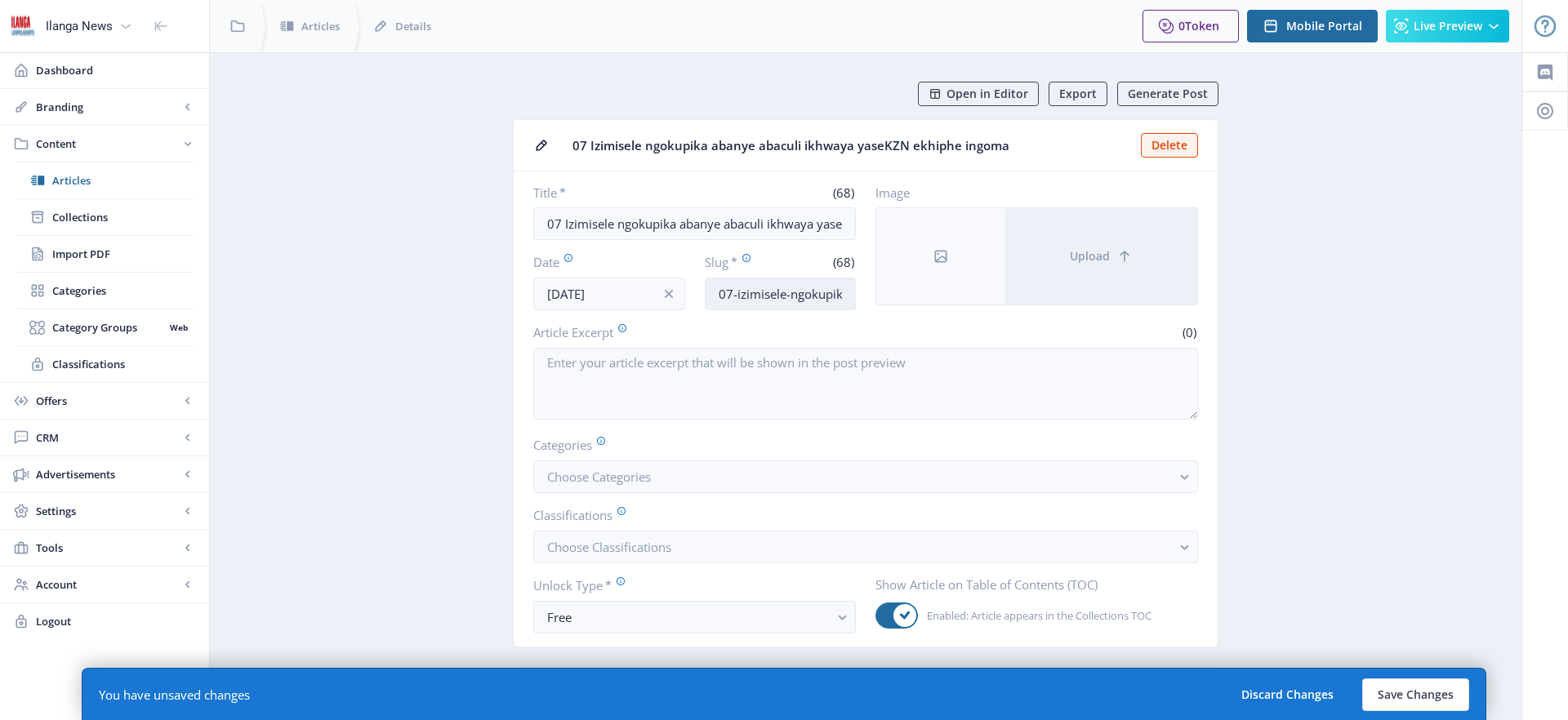
click at [780, 297] on input "07-izimisele-ngokupika-abanye-abaculi-[GEOGRAPHIC_DATA]-yasekzn-ekhiphe-ingoma" at bounding box center [780, 294] width 152 height 32
type input "Ikhwaya-kzn"
click at [626, 483] on span "Choose Categories" at bounding box center [599, 476] width 104 height 16
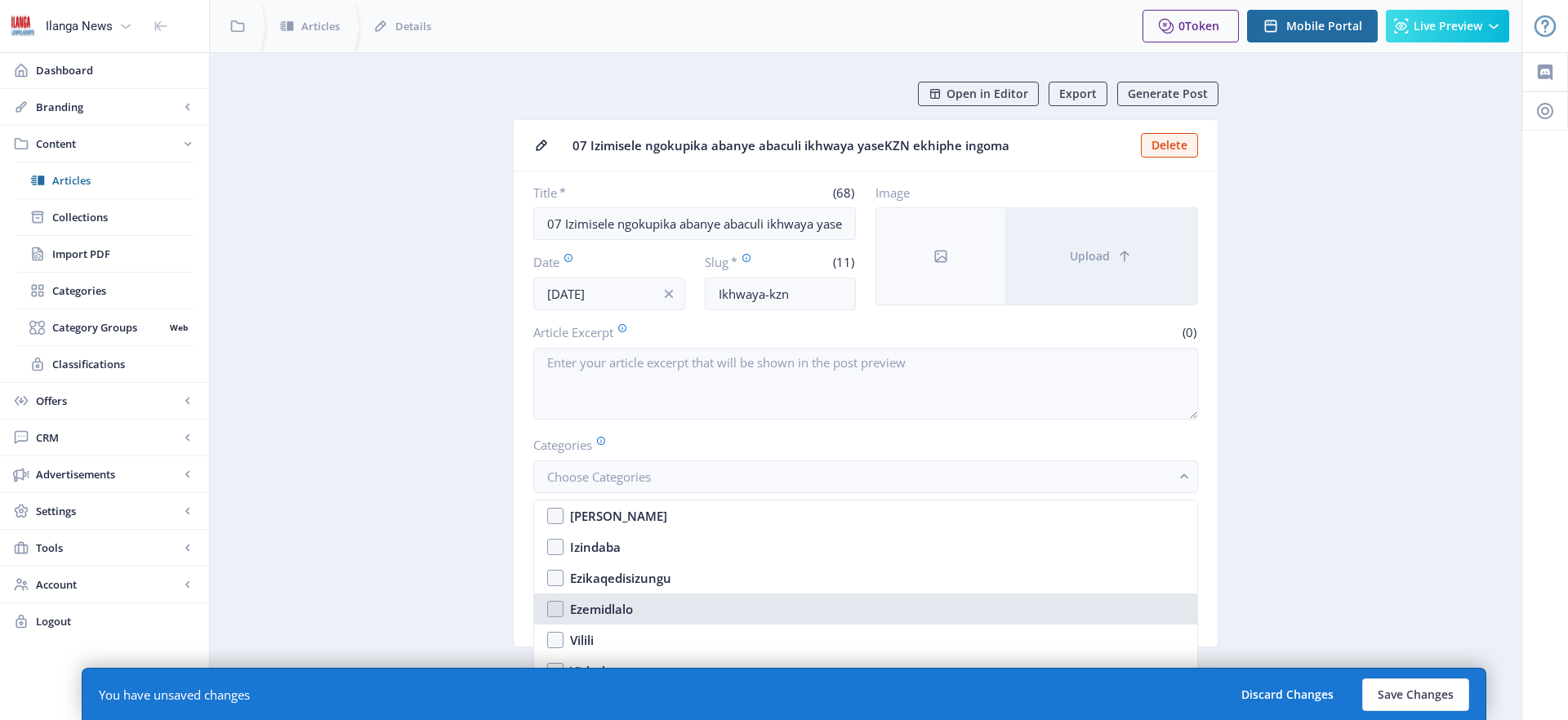
click at [613, 614] on div "Ezemidlalo" at bounding box center [602, 609] width 63 height 20
click at [553, 610] on nb-option "Ezemidlalo" at bounding box center [865, 609] width 663 height 31
checkbox input "false"
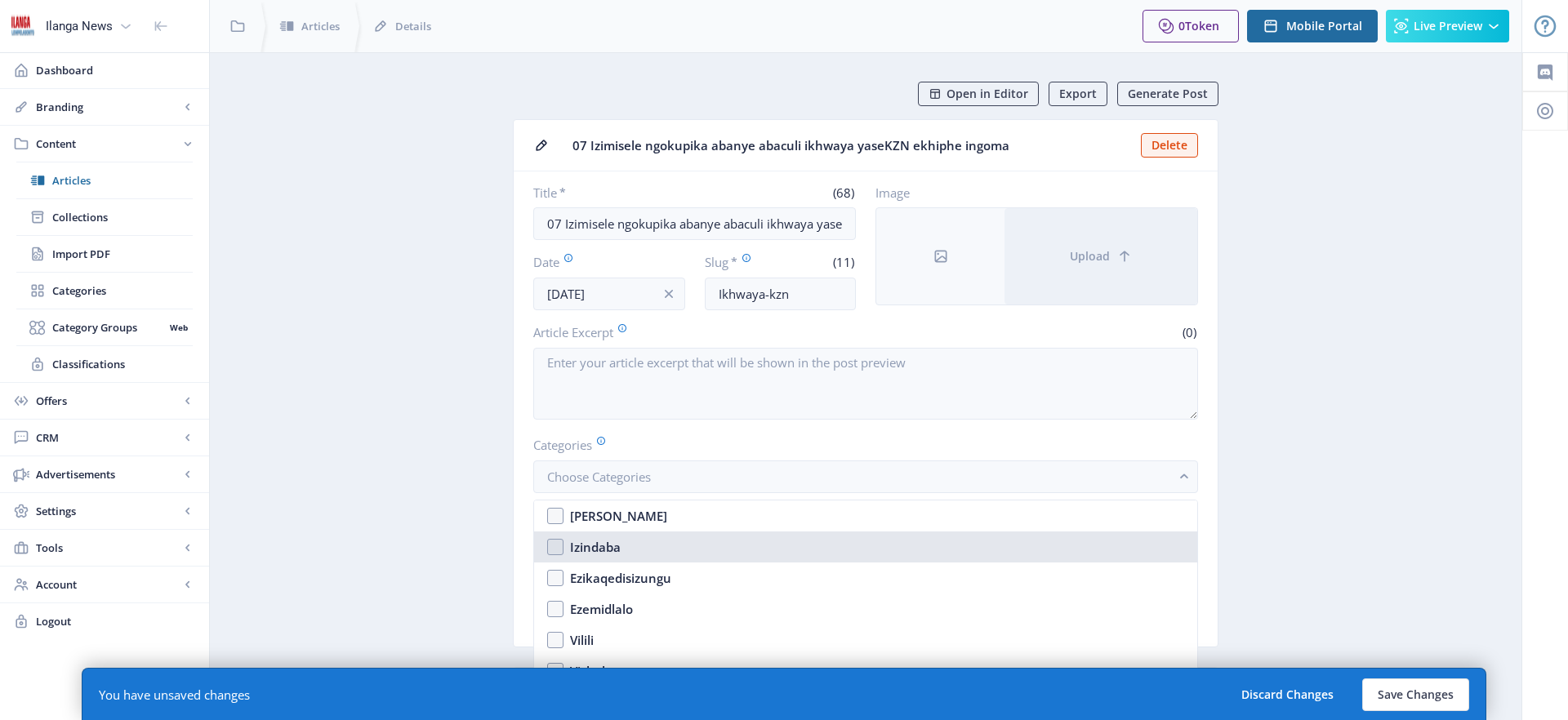
click at [556, 547] on nb-option "Izindaba" at bounding box center [865, 547] width 663 height 31
checkbox input "true"
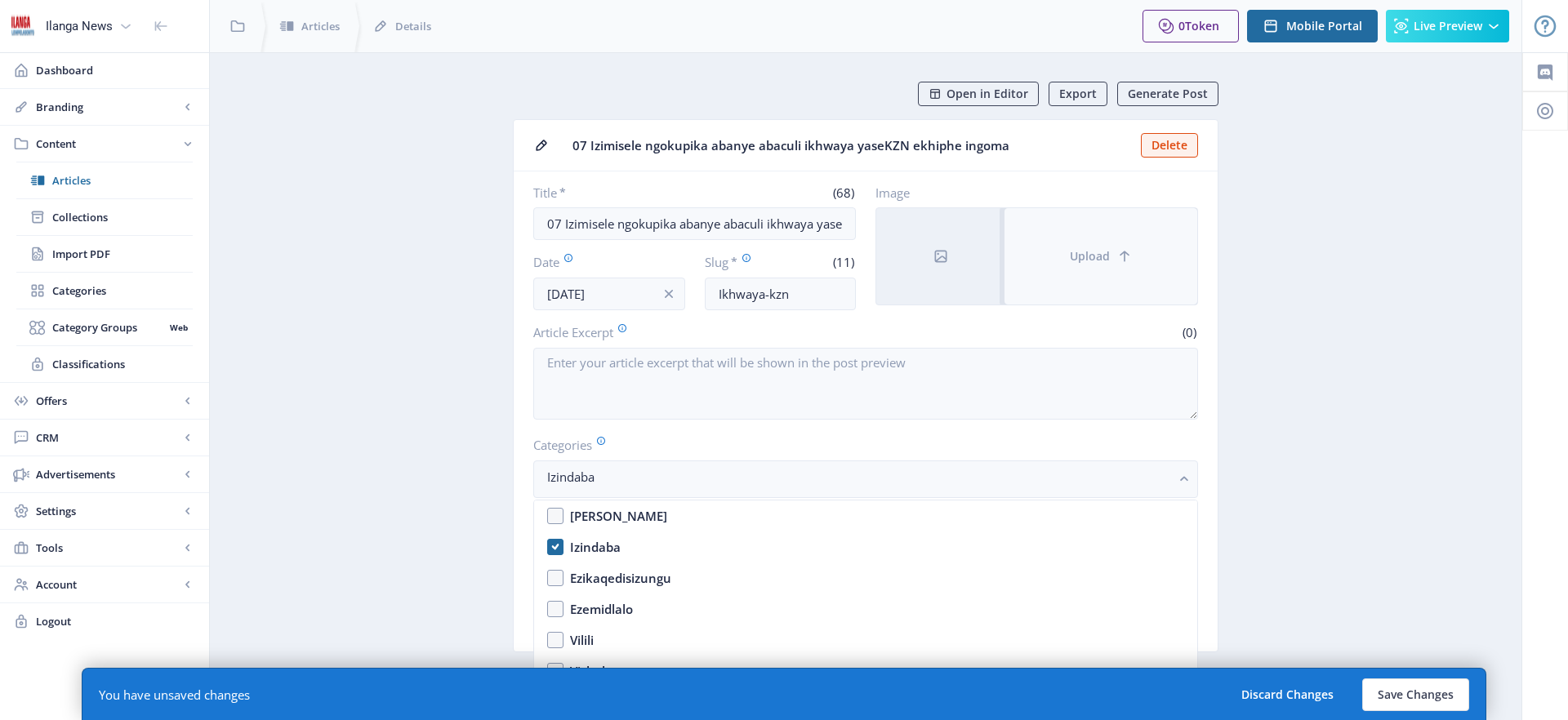
click at [1090, 247] on button "Upload" at bounding box center [1101, 256] width 193 height 96
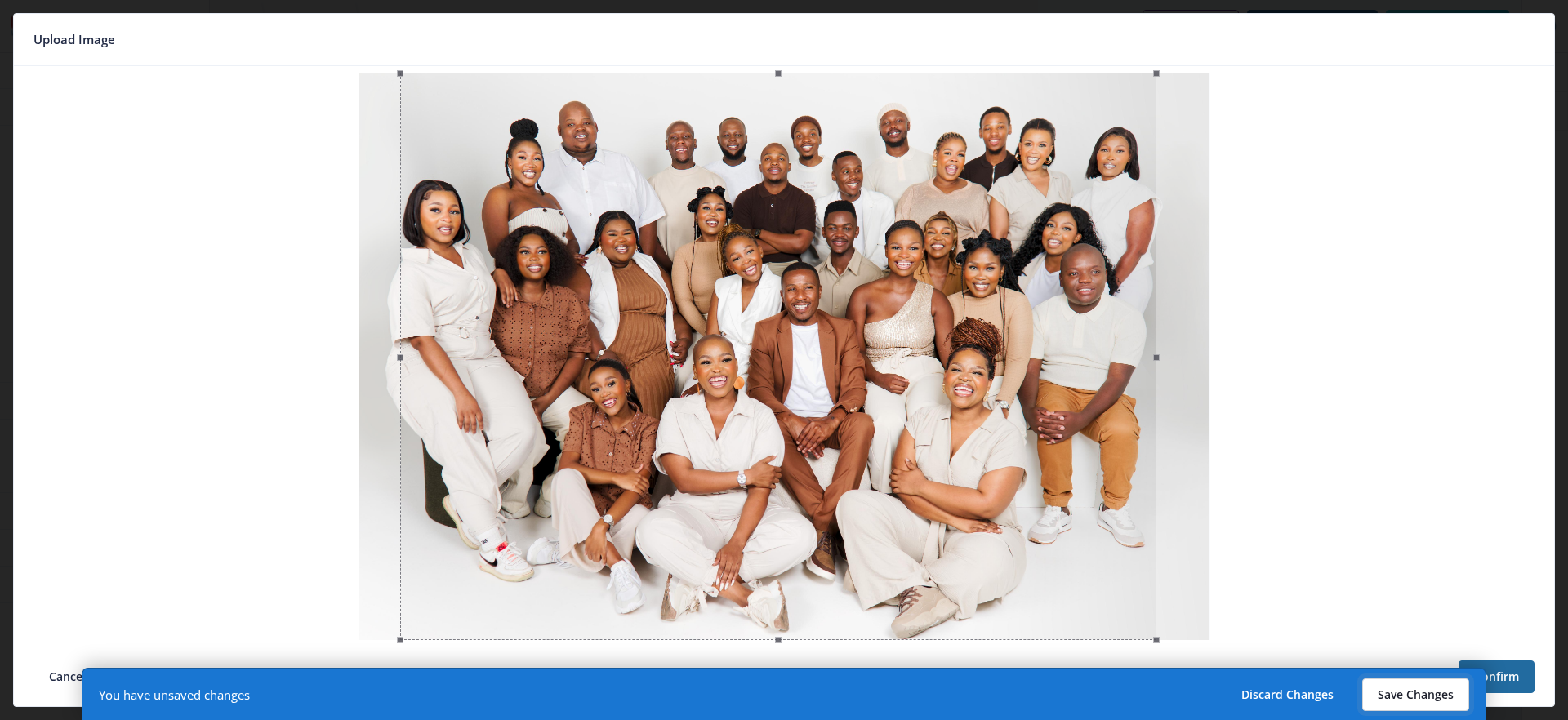
click at [1414, 692] on button "Save Changes" at bounding box center [1416, 694] width 107 height 32
type input "ikhwaya-kzn"
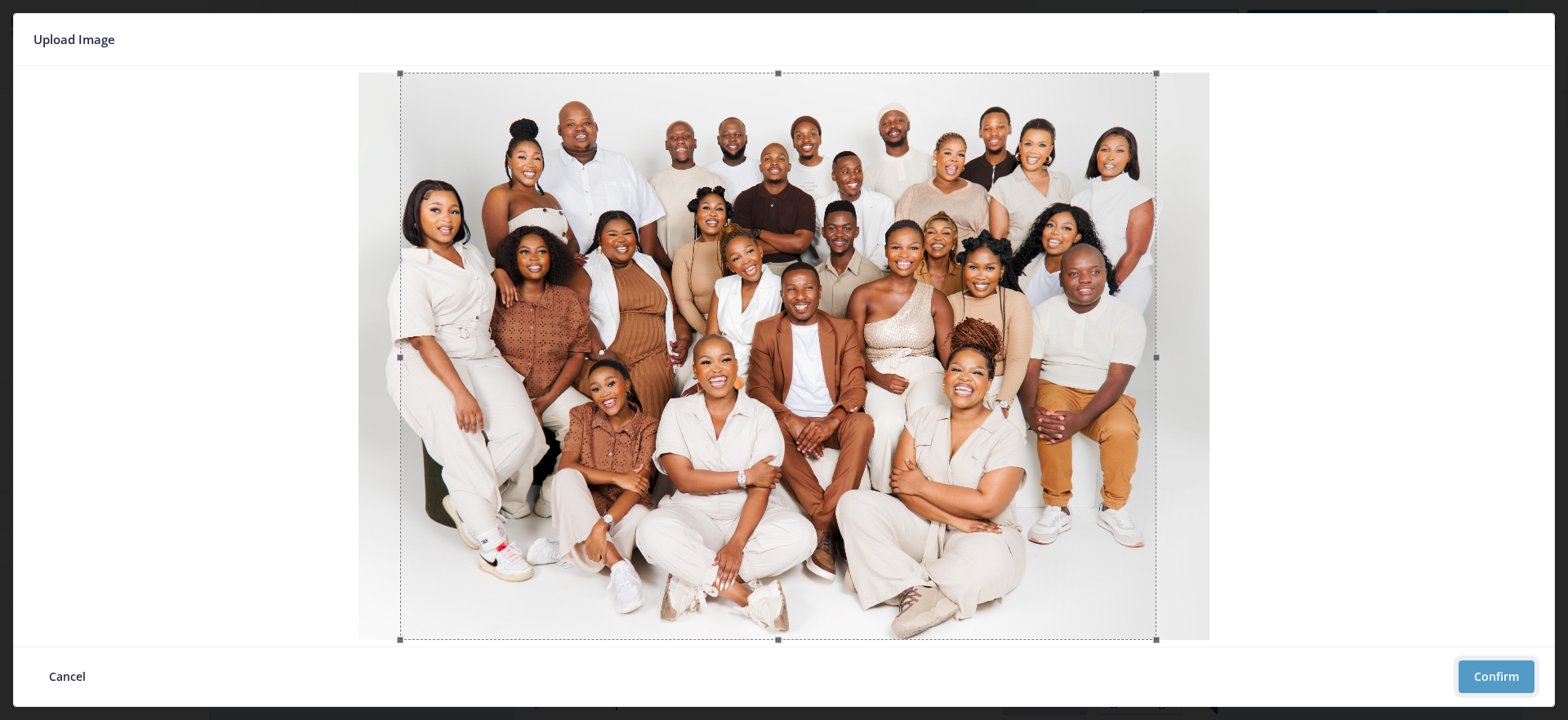
click at [1509, 672] on button "Confirm" at bounding box center [1496, 677] width 76 height 32
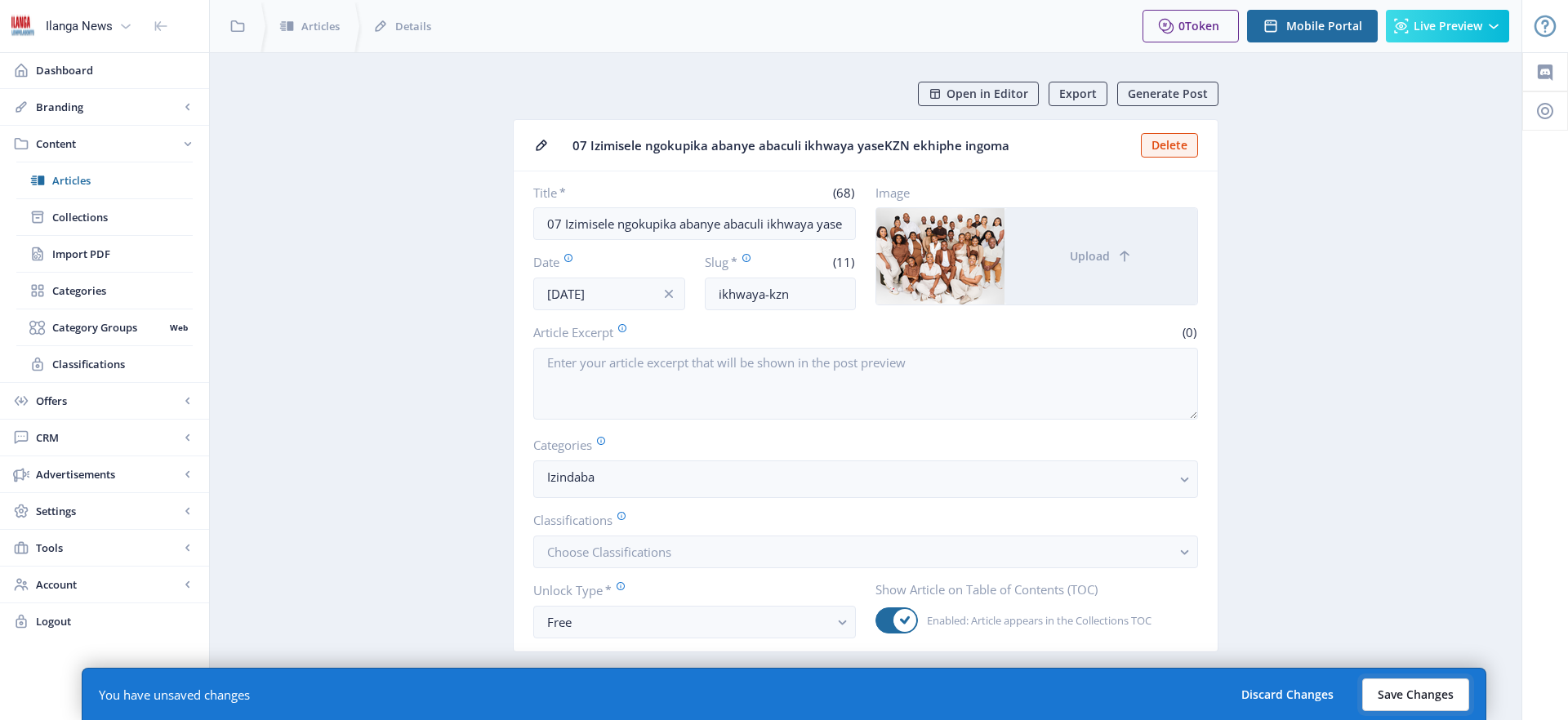
click at [1418, 689] on button "Save Changes" at bounding box center [1416, 694] width 107 height 32
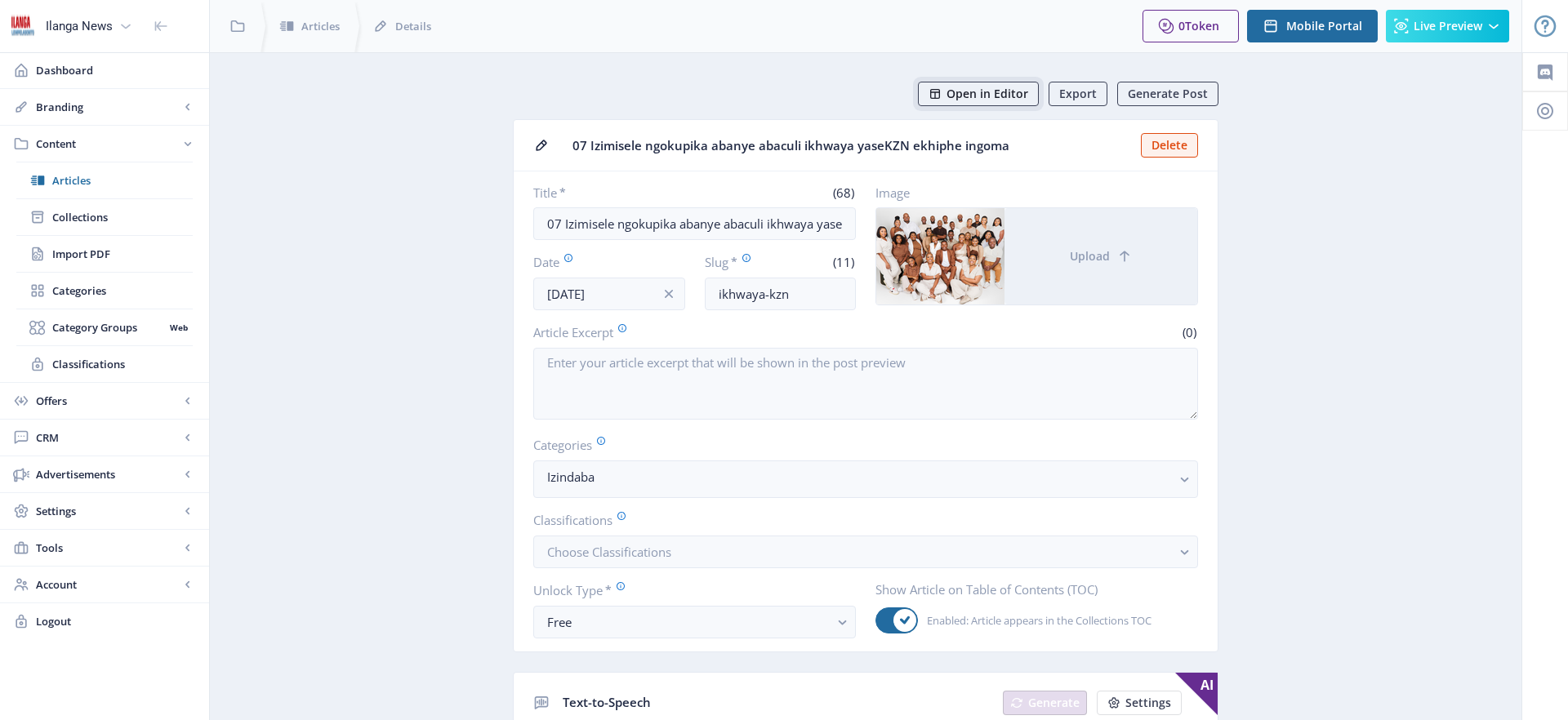
click at [988, 94] on span "Open in Editor" at bounding box center [988, 94] width 82 height 13
